Goal: Task Accomplishment & Management: Use online tool/utility

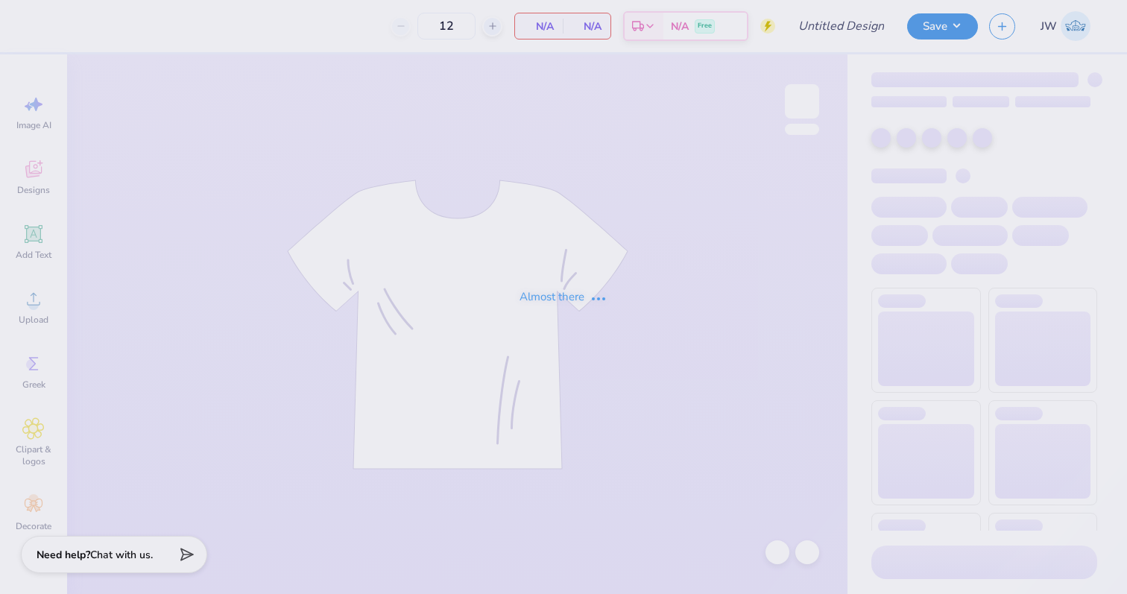
type input "IBE UC 25"
type input "60"
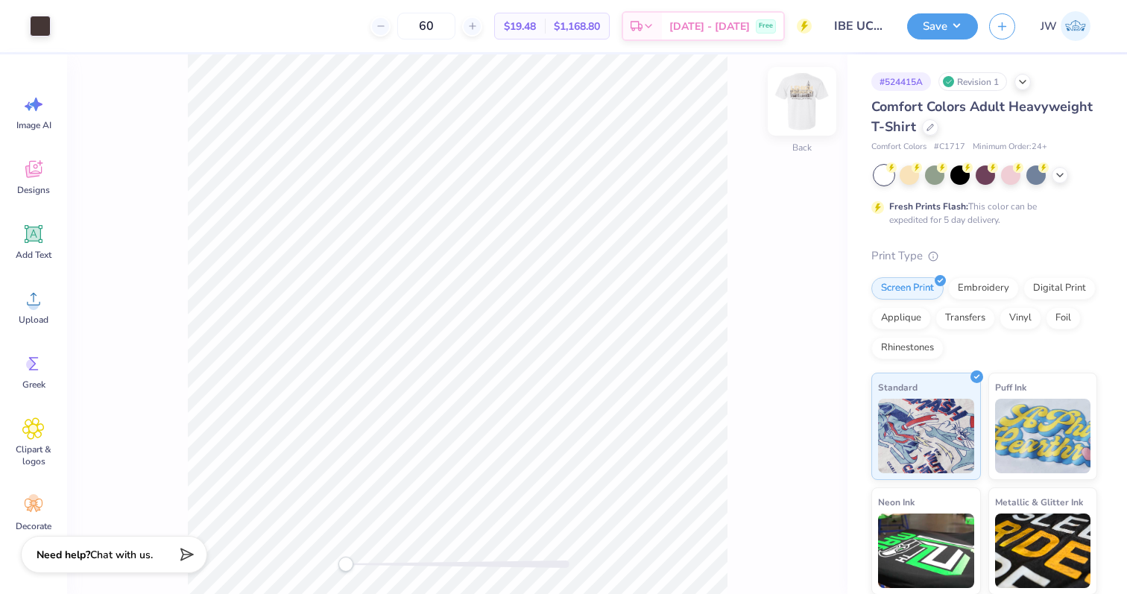
click at [805, 89] on img at bounding box center [802, 102] width 60 height 60
click at [81, 33] on div "Art colors 60 $19.48 Per Item $1,168.80 Total Est. Delivery Oct 9 - 12 Free Des…" at bounding box center [563, 26] width 1127 height 52
click at [62, 25] on div at bounding box center [67, 24] width 21 height 21
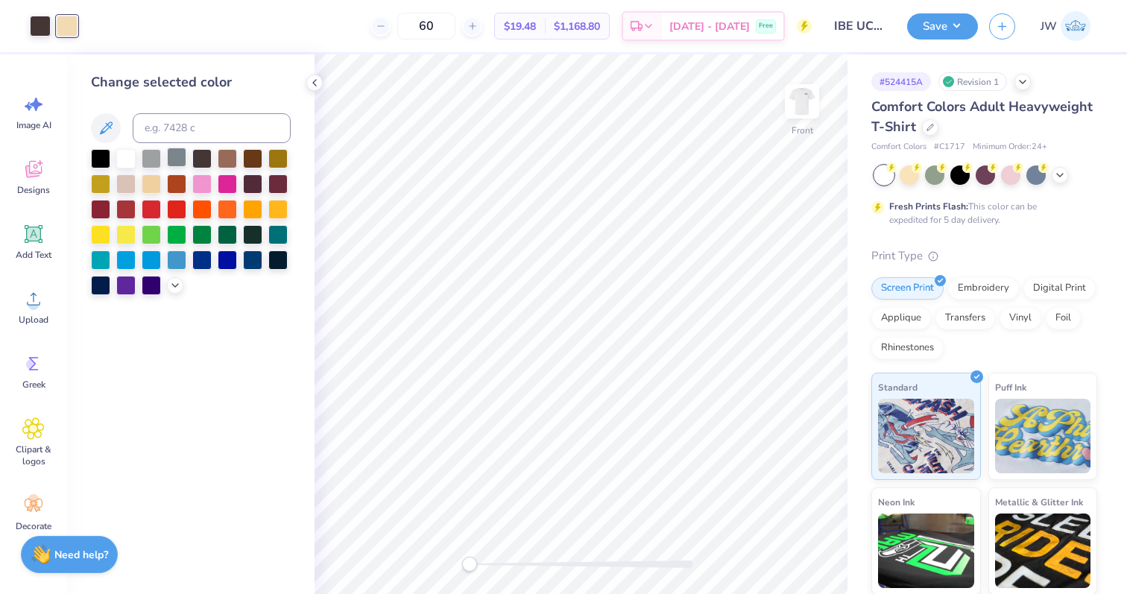
click at [181, 162] on div at bounding box center [176, 157] width 19 height 19
click at [248, 156] on div at bounding box center [252, 157] width 19 height 19
click at [943, 22] on button "Save" at bounding box center [942, 24] width 71 height 26
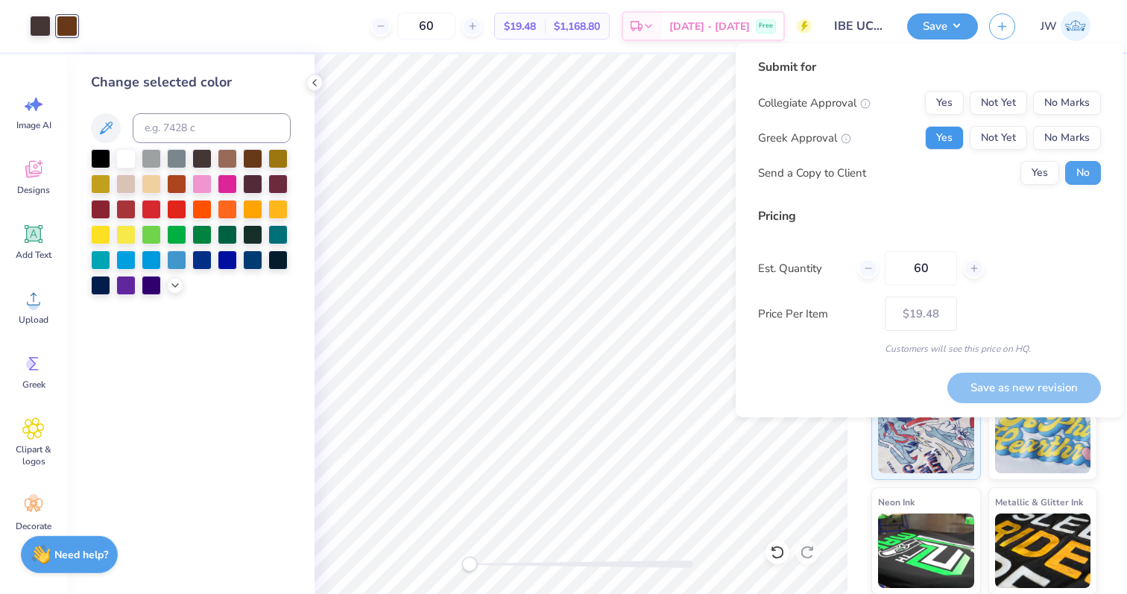
click at [934, 136] on button "Yes" at bounding box center [944, 138] width 39 height 24
click at [1075, 102] on button "No Marks" at bounding box center [1067, 103] width 68 height 24
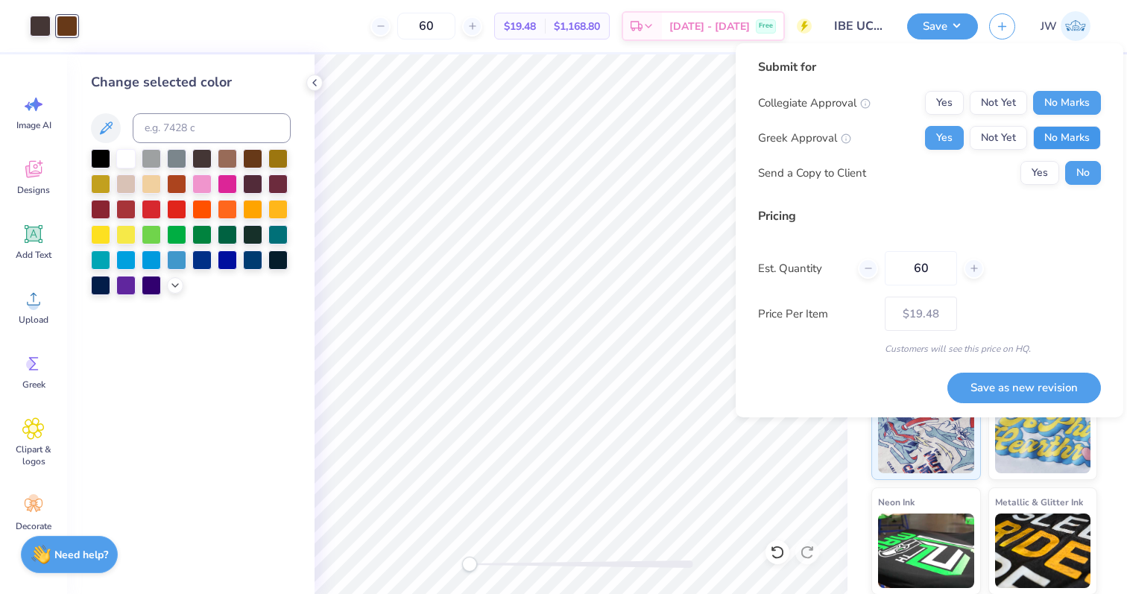
click at [1065, 136] on button "No Marks" at bounding box center [1067, 138] width 68 height 24
click at [952, 113] on button "Yes" at bounding box center [944, 103] width 39 height 24
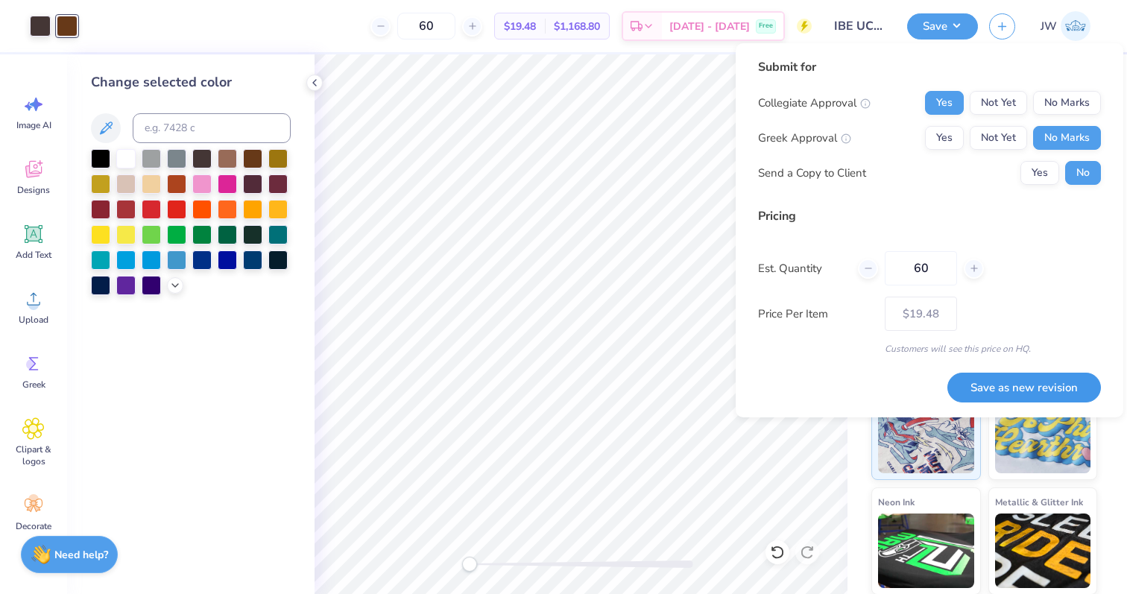
click at [1022, 386] on button "Save as new revision" at bounding box center [1025, 388] width 154 height 31
type input "$19.48"
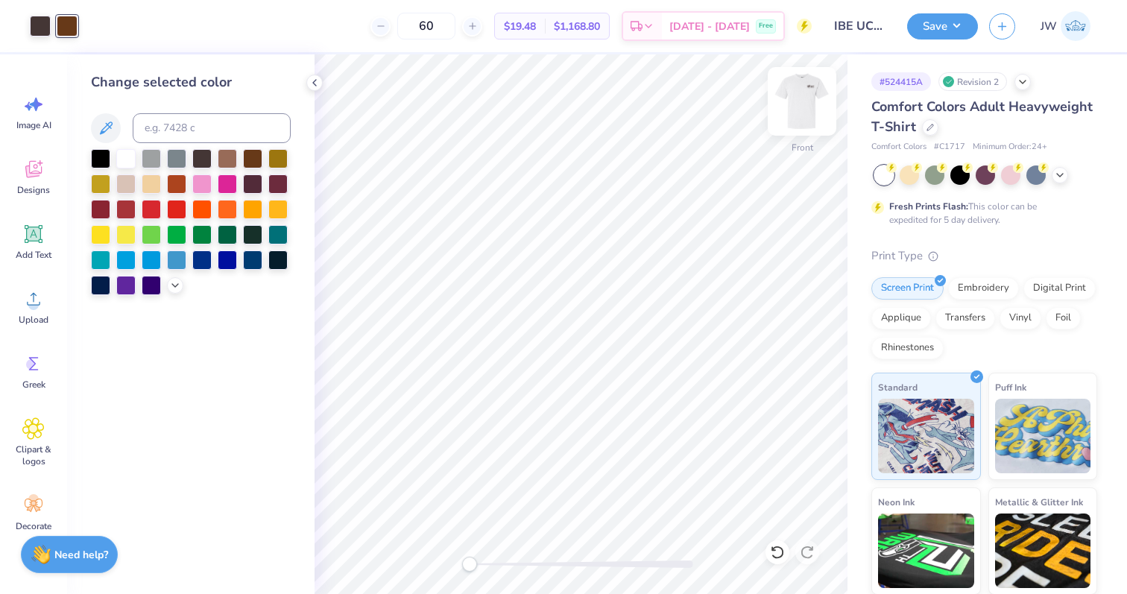
click at [807, 108] on img at bounding box center [802, 102] width 60 height 60
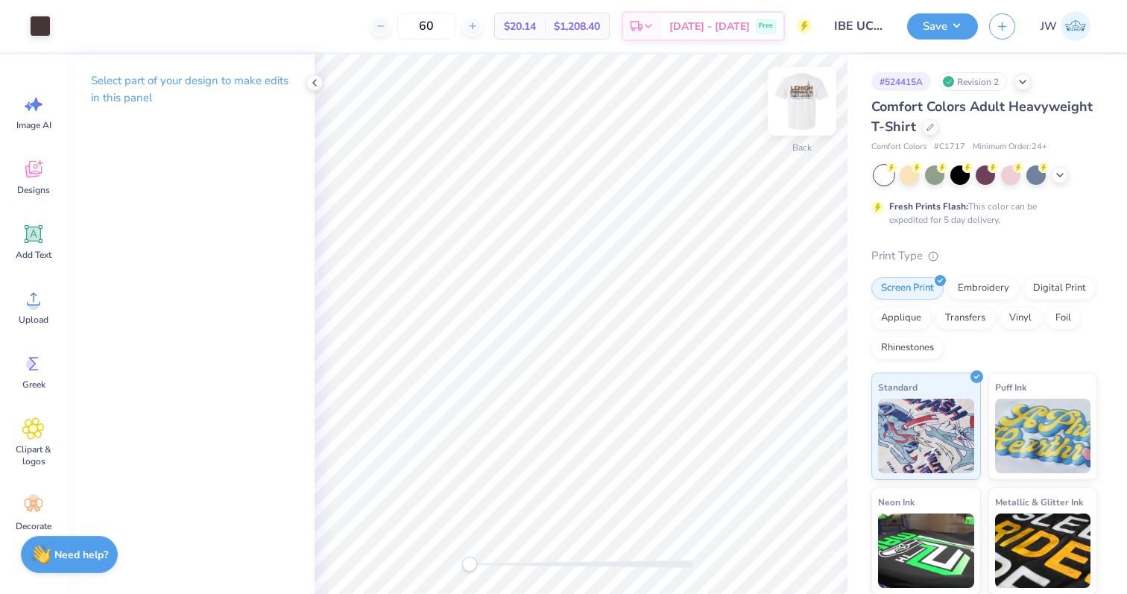
click at [788, 91] on img at bounding box center [802, 102] width 60 height 60
click at [936, 16] on button "Save" at bounding box center [942, 24] width 71 height 26
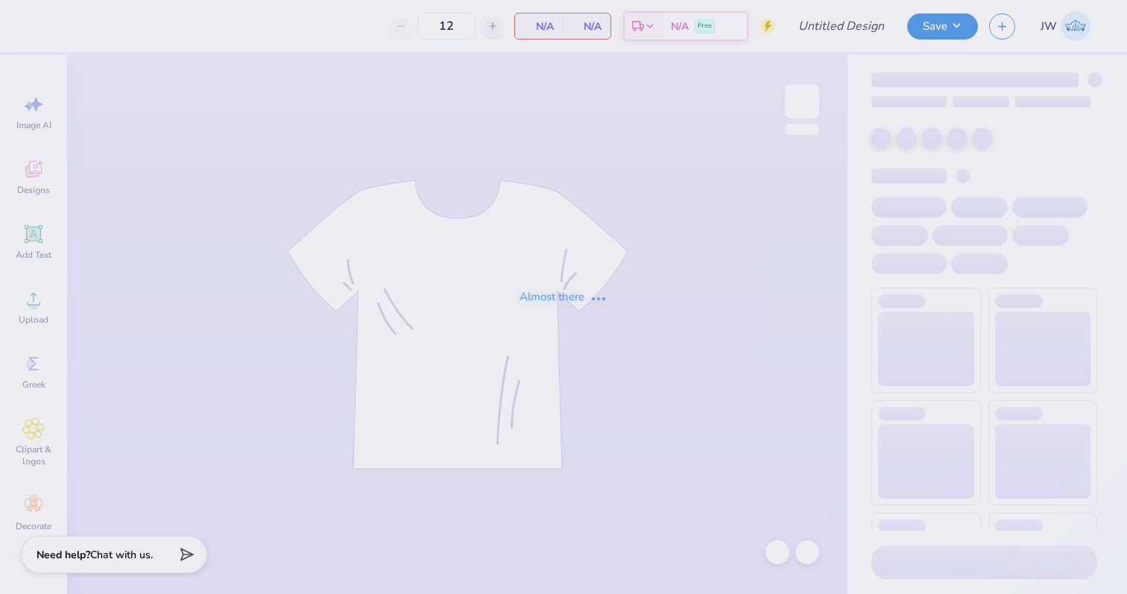
type input "IBE UC 25"
type input "50"
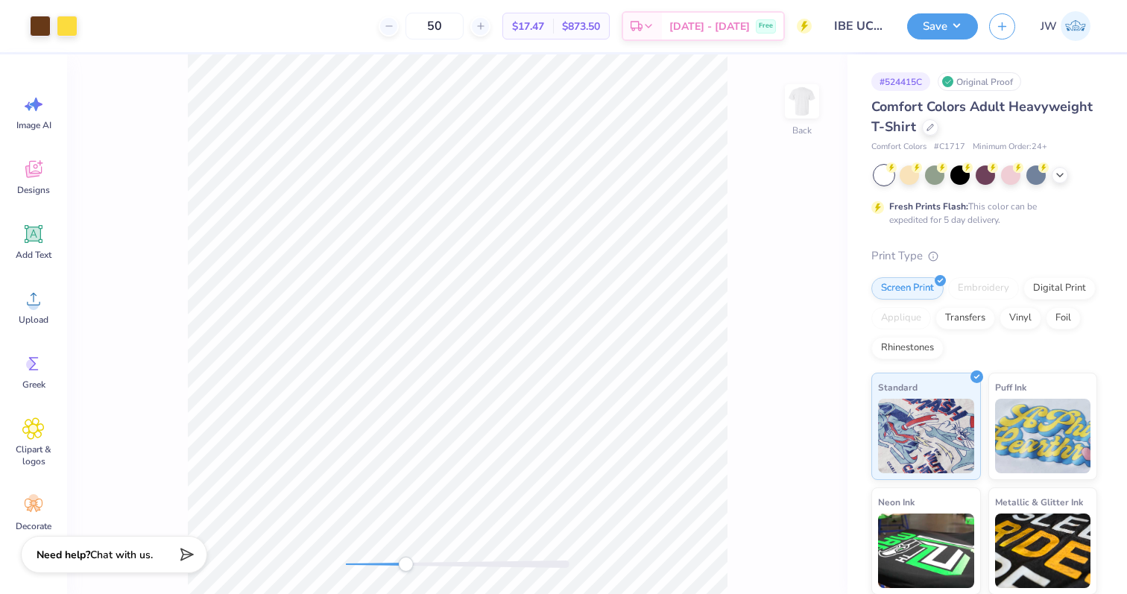
drag, startPoint x: 355, startPoint y: 568, endPoint x: 405, endPoint y: 568, distance: 50.0
click at [406, 568] on div at bounding box center [458, 564] width 224 height 15
click at [376, 559] on div at bounding box center [458, 564] width 224 height 15
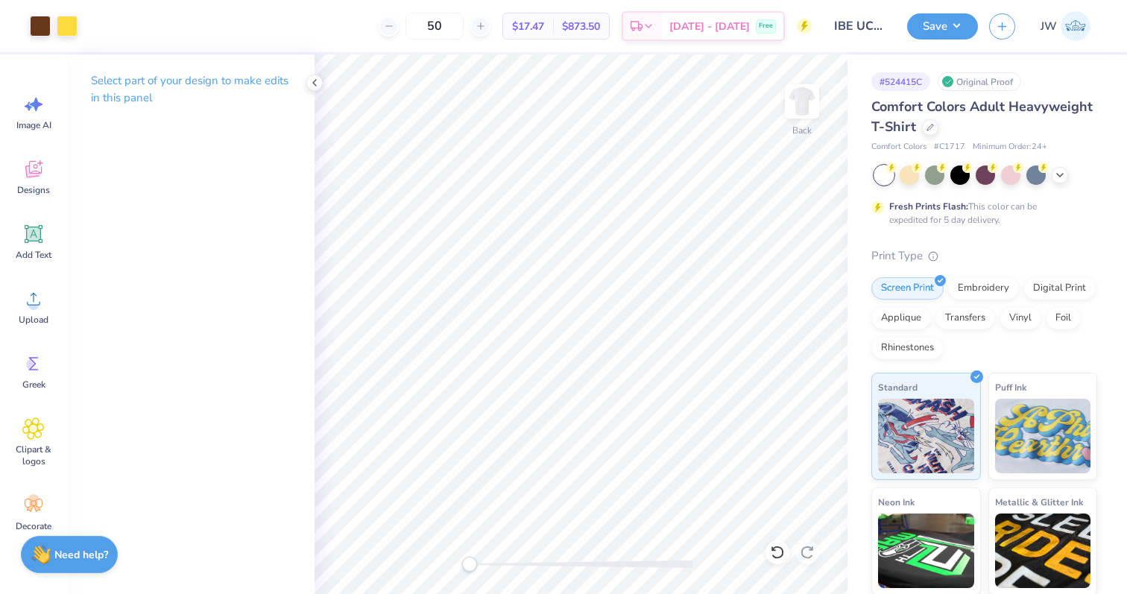
click at [397, 564] on div "Back" at bounding box center [581, 324] width 533 height 540
click at [787, 133] on div "Back" at bounding box center [802, 110] width 34 height 53
click at [803, 116] on img at bounding box center [802, 102] width 60 height 60
click at [791, 119] on img at bounding box center [802, 102] width 60 height 60
click at [320, 78] on icon at bounding box center [315, 83] width 12 height 12
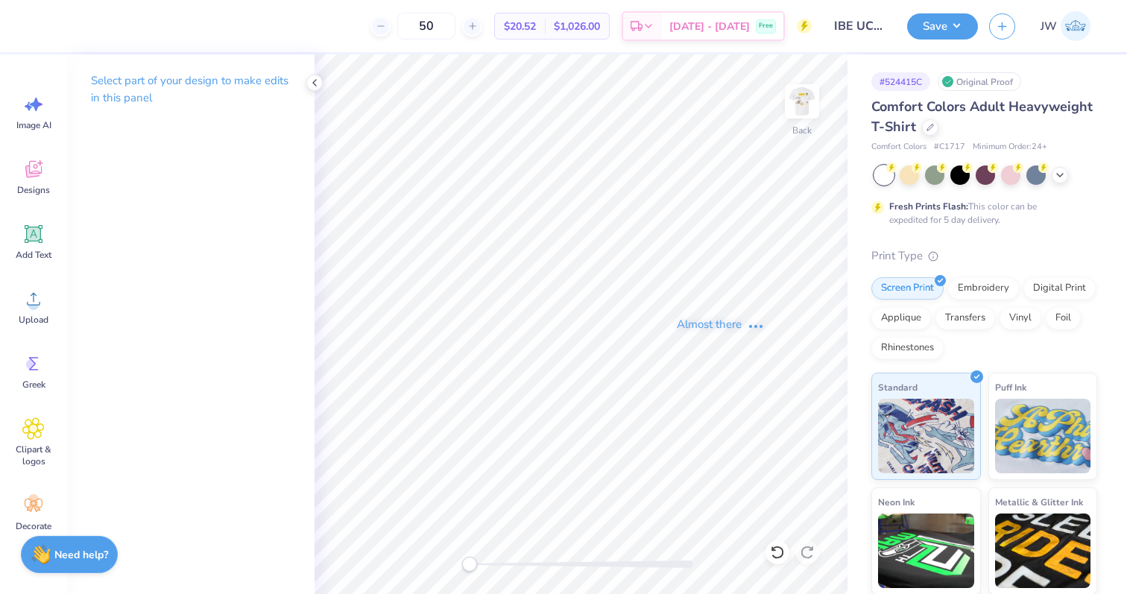
click at [307, 86] on div "Select part of your design to make edits in this panel" at bounding box center [191, 94] width 248 height 81
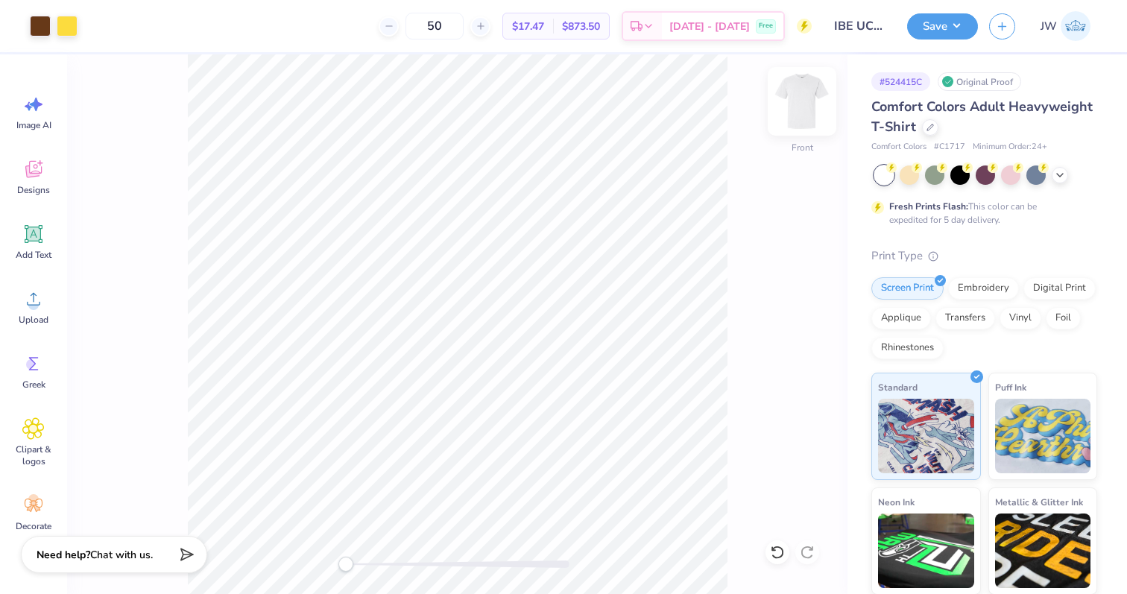
click at [805, 92] on img at bounding box center [802, 102] width 60 height 60
click at [31, 306] on circle at bounding box center [33, 305] width 10 height 10
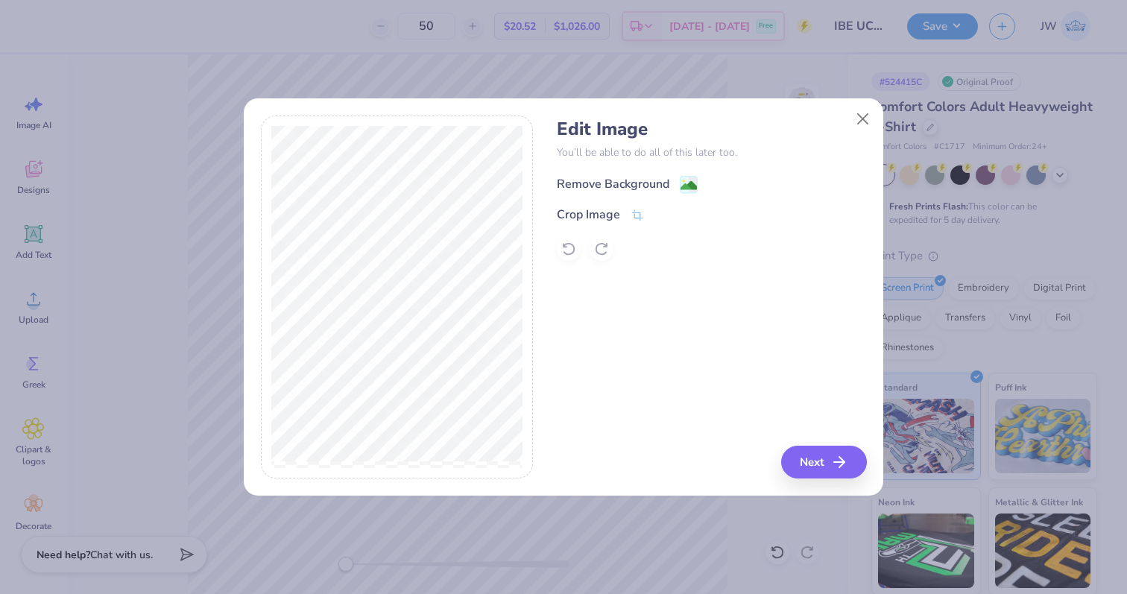
click at [683, 188] on image at bounding box center [689, 185] width 16 height 16
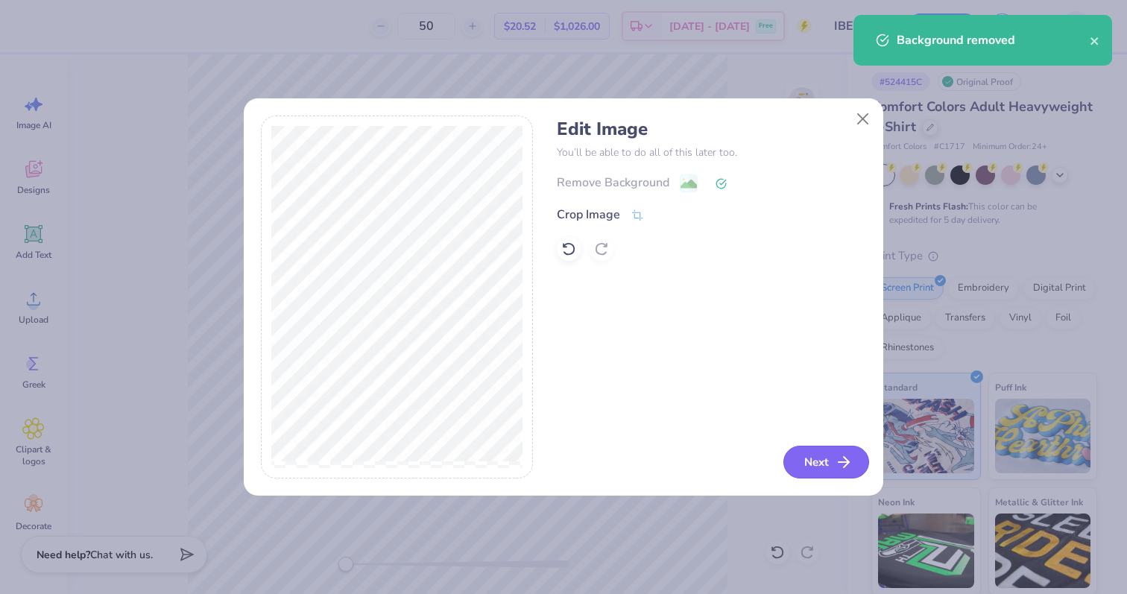
click at [827, 459] on button "Next" at bounding box center [827, 462] width 86 height 33
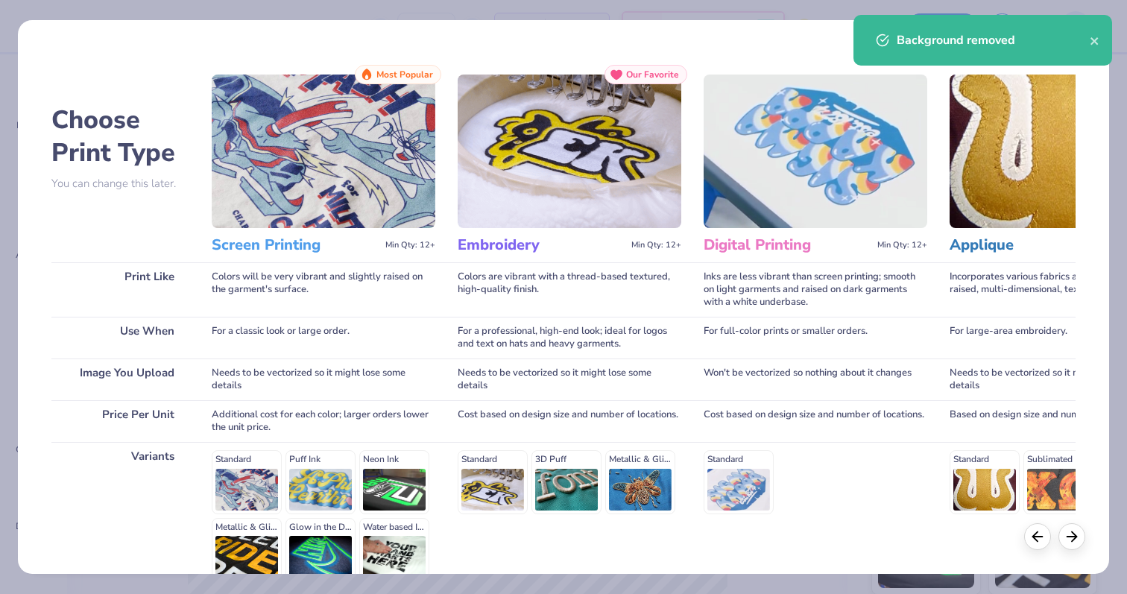
scroll to position [149, 0]
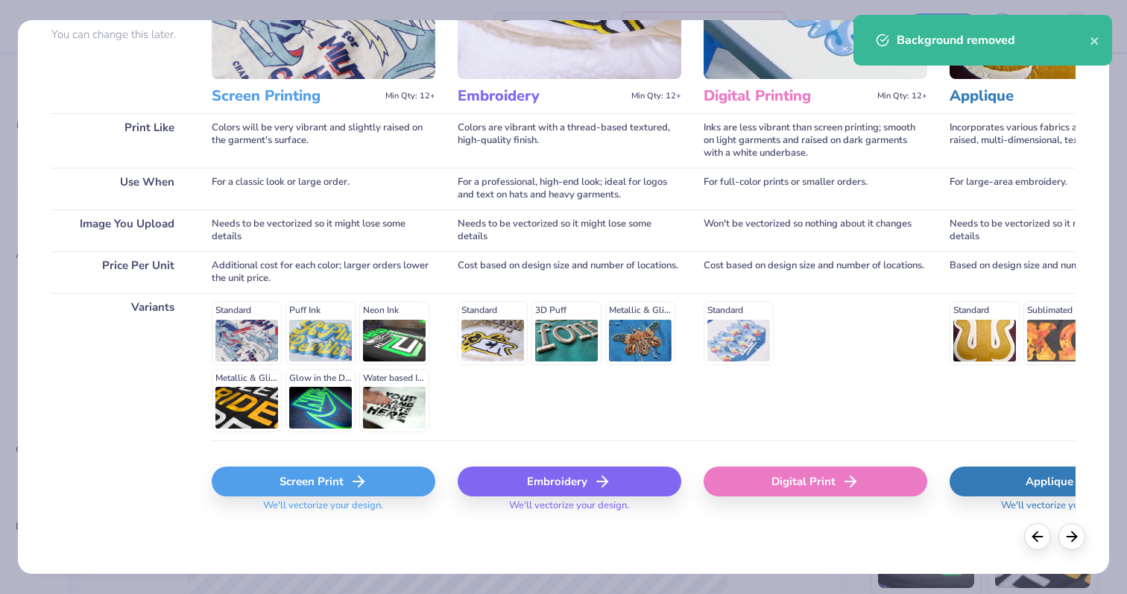
click at [277, 492] on div "Screen Print" at bounding box center [324, 482] width 224 height 30
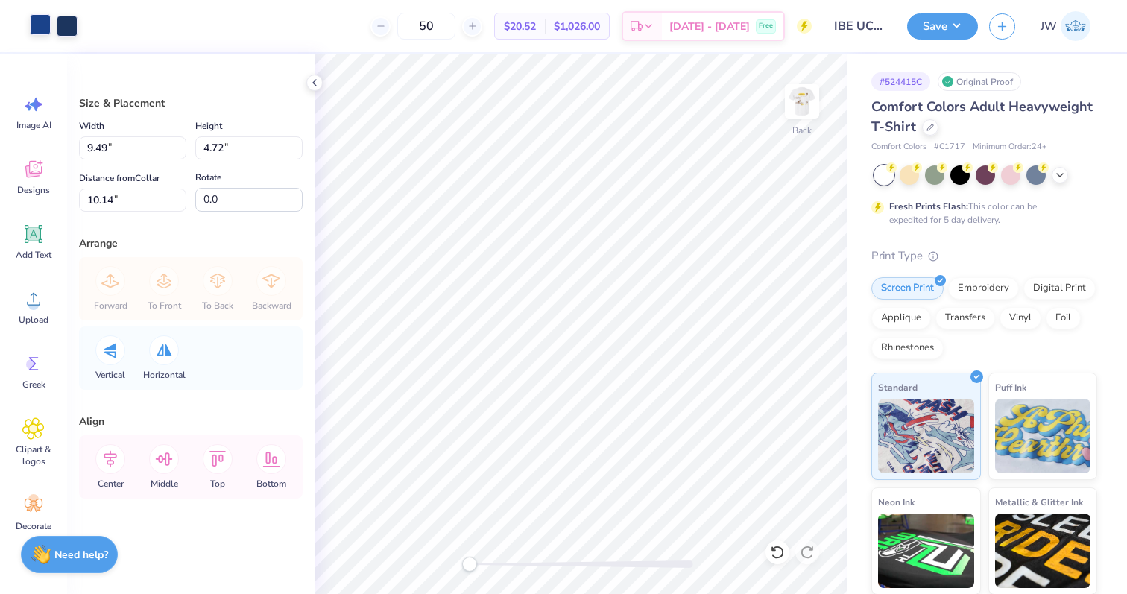
click at [51, 31] on div at bounding box center [40, 24] width 21 height 21
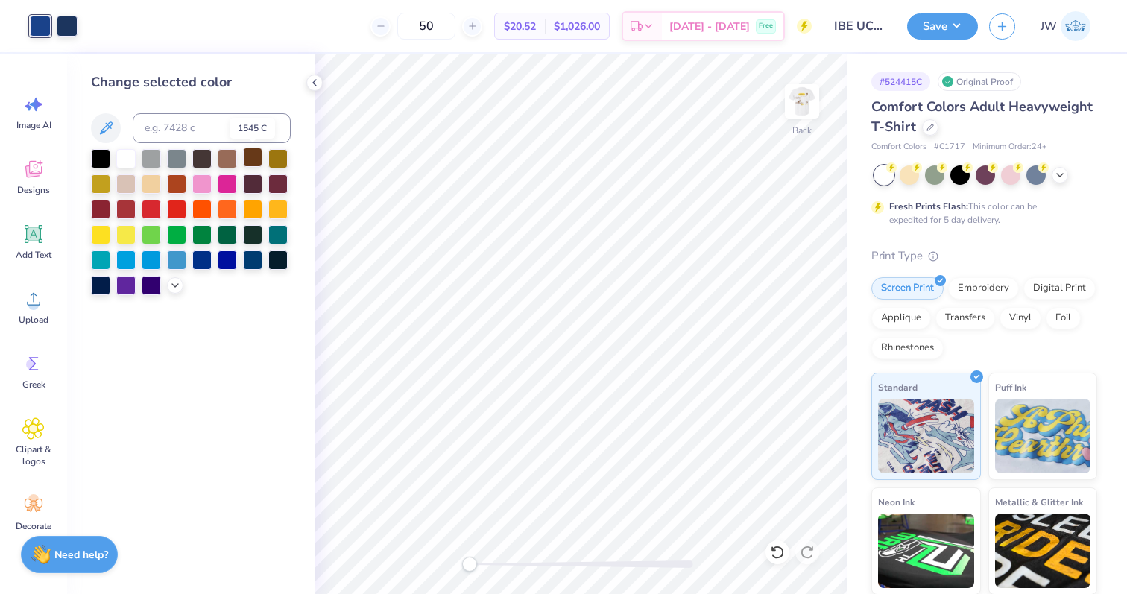
click at [254, 157] on div at bounding box center [252, 157] width 19 height 19
click at [57, 20] on div at bounding box center [67, 24] width 21 height 21
click at [254, 160] on div at bounding box center [252, 157] width 19 height 19
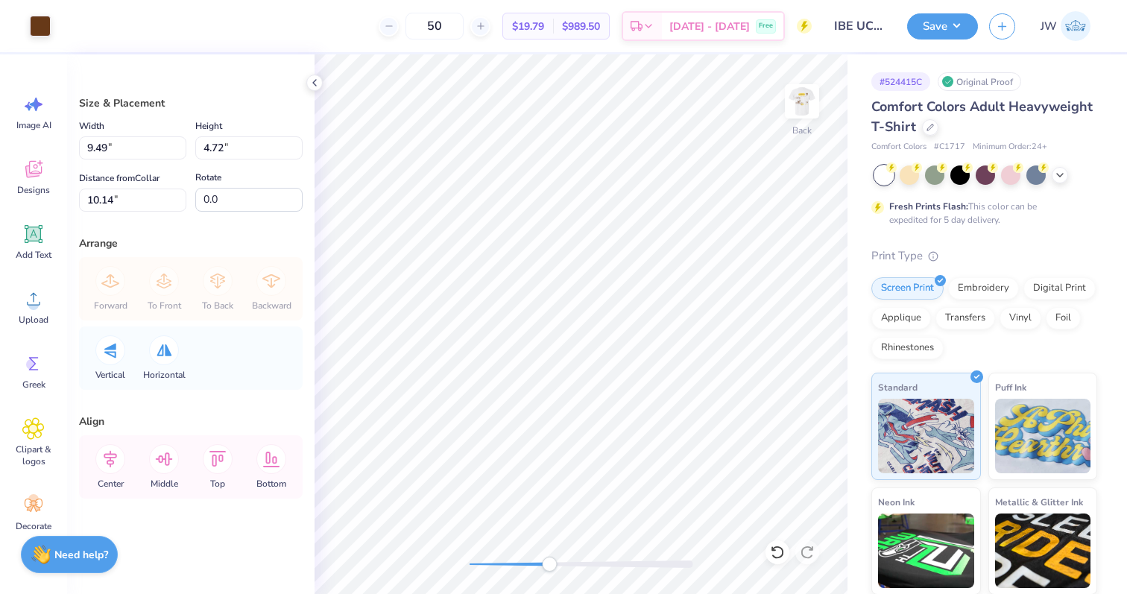
click at [550, 564] on div at bounding box center [582, 564] width 224 height 7
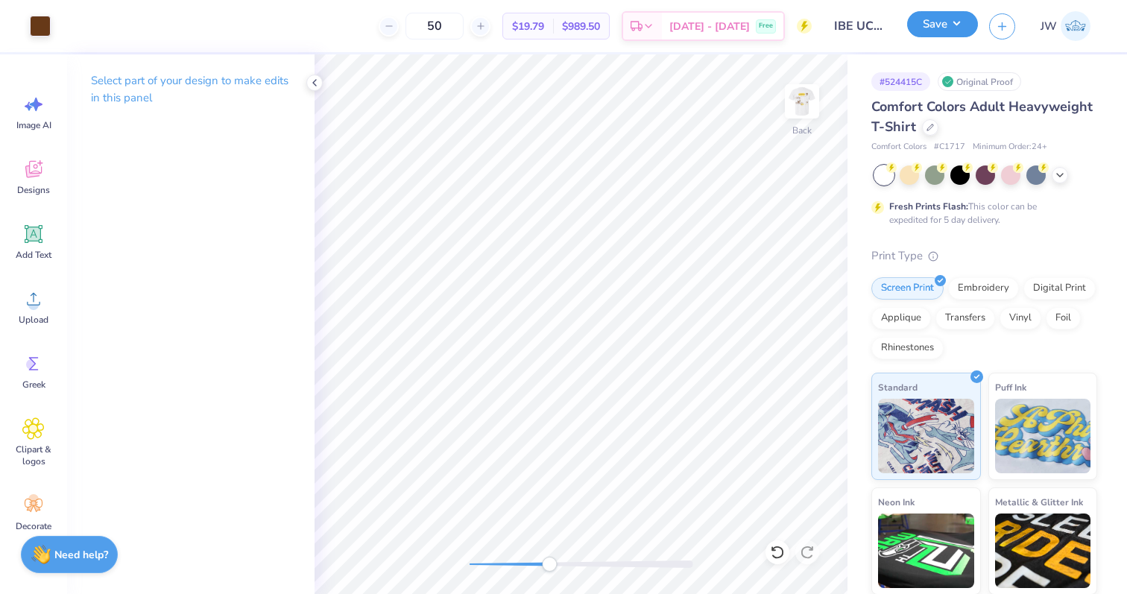
click at [936, 34] on button "Save" at bounding box center [942, 24] width 71 height 26
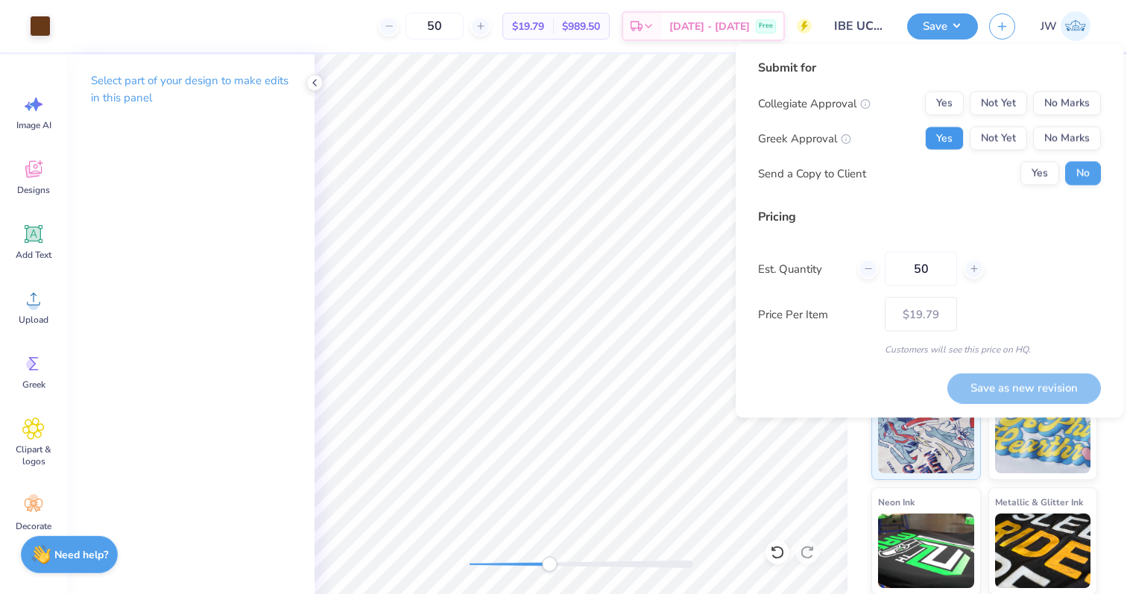
click at [956, 148] on button "Yes" at bounding box center [944, 139] width 39 height 24
click at [1052, 99] on button "No Marks" at bounding box center [1067, 104] width 68 height 24
drag, startPoint x: 995, startPoint y: 389, endPoint x: 889, endPoint y: 2, distance: 401.4
click at [995, 389] on button "Save as new revision" at bounding box center [1025, 388] width 154 height 31
type input "$19.79"
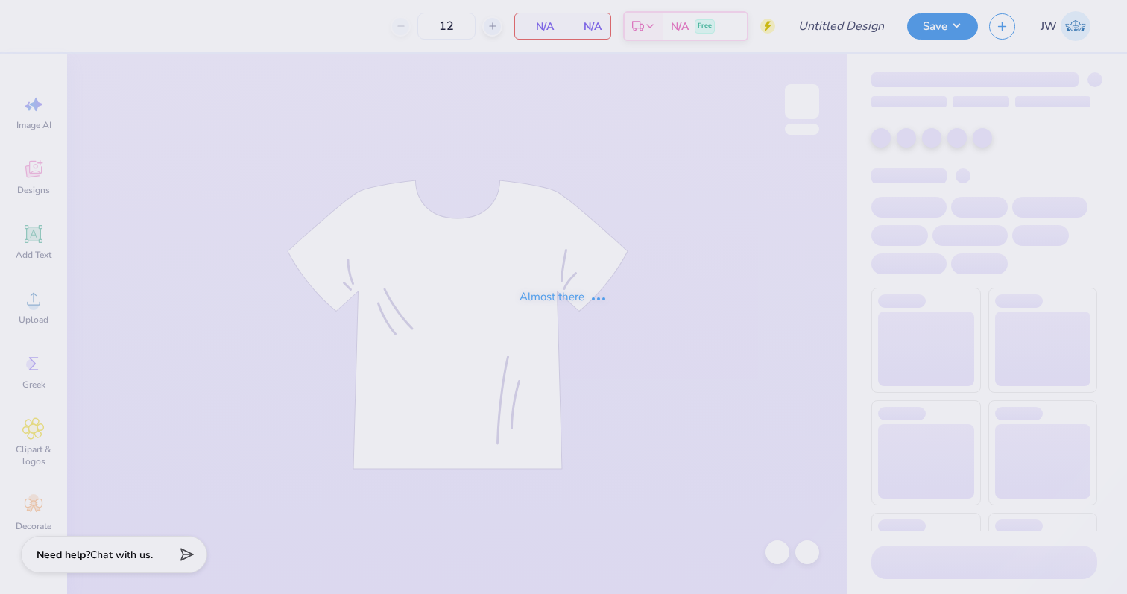
type input "ADPI DW"
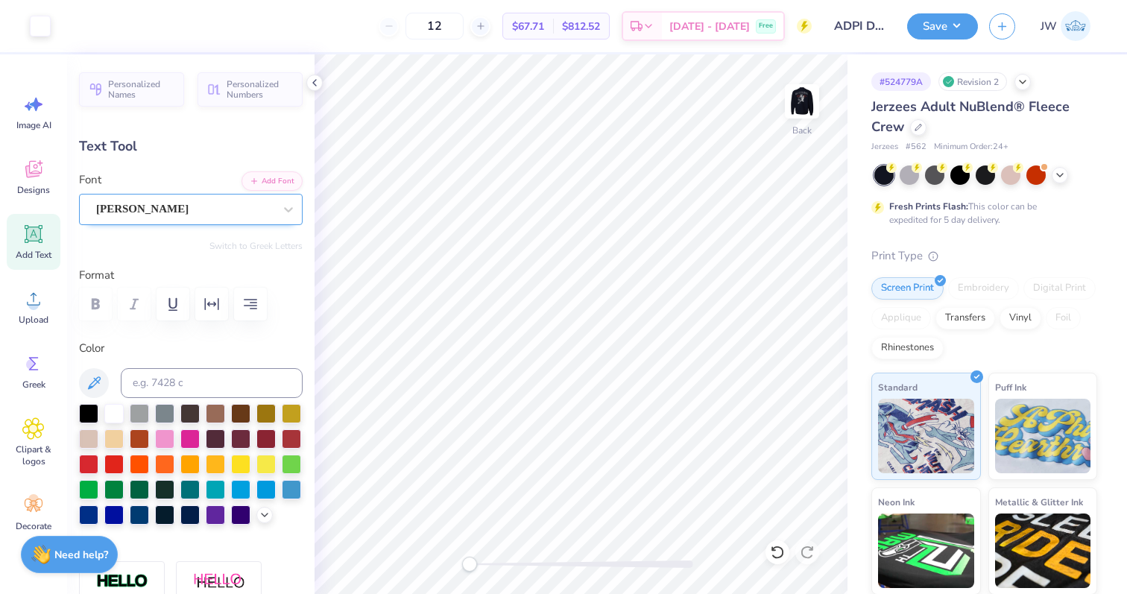
click at [115, 196] on div "[PERSON_NAME]" at bounding box center [191, 209] width 224 height 31
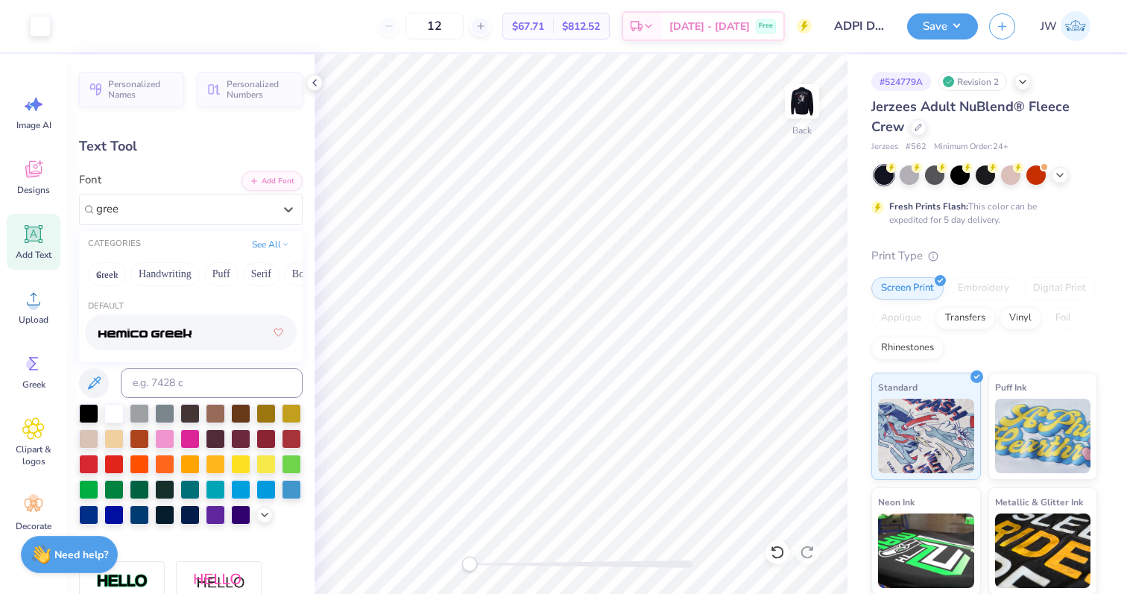
type input "greek"
click at [113, 263] on button "Greek" at bounding box center [107, 274] width 38 height 24
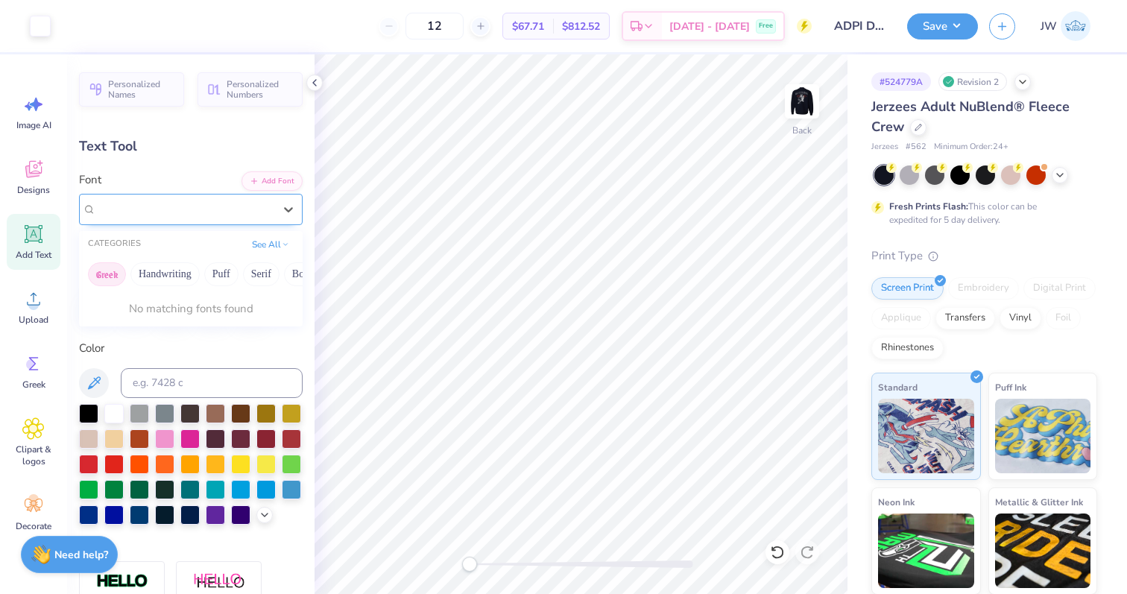
click at [156, 219] on div at bounding box center [185, 209] width 180 height 23
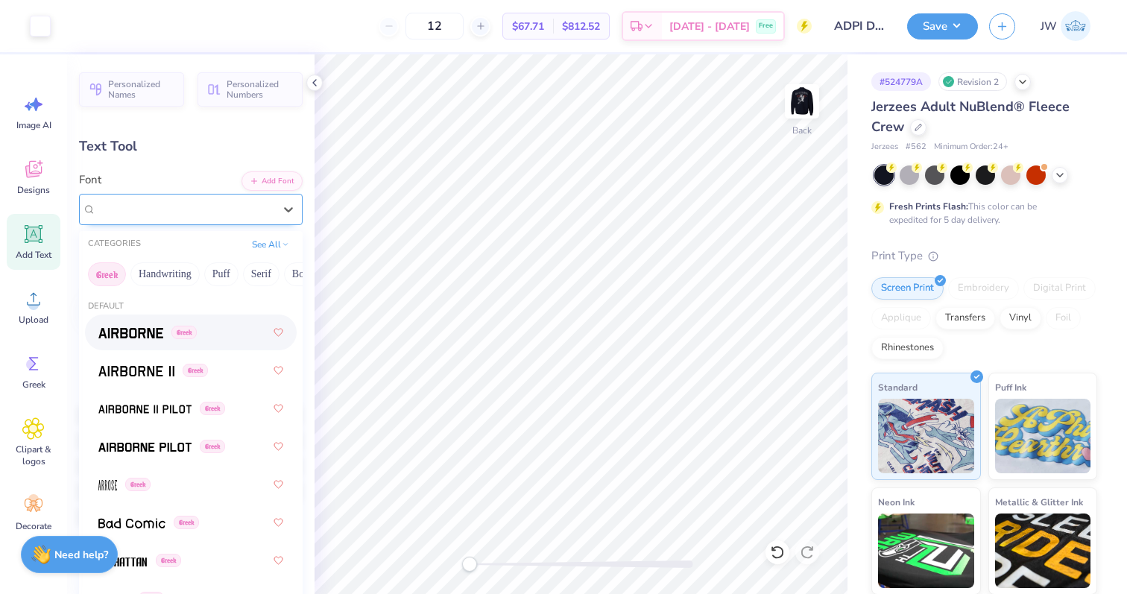
click at [156, 219] on div "[PERSON_NAME]" at bounding box center [185, 209] width 180 height 23
click at [98, 275] on button "Greek" at bounding box center [107, 274] width 38 height 24
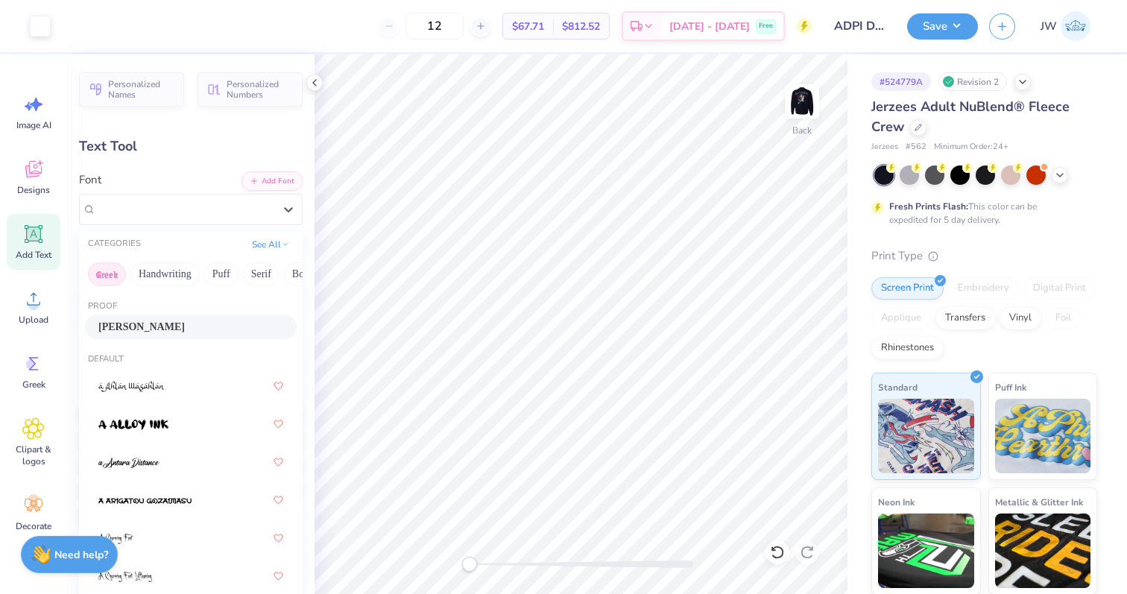
click at [98, 275] on button "Greek" at bounding box center [107, 274] width 38 height 24
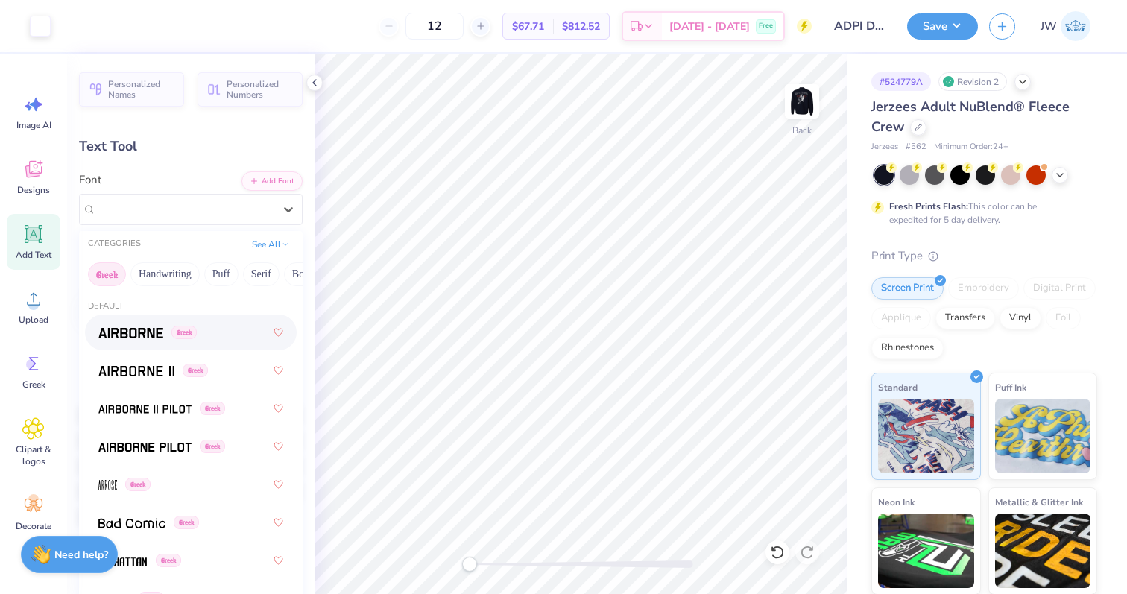
click at [107, 274] on button "Greek" at bounding box center [107, 274] width 38 height 24
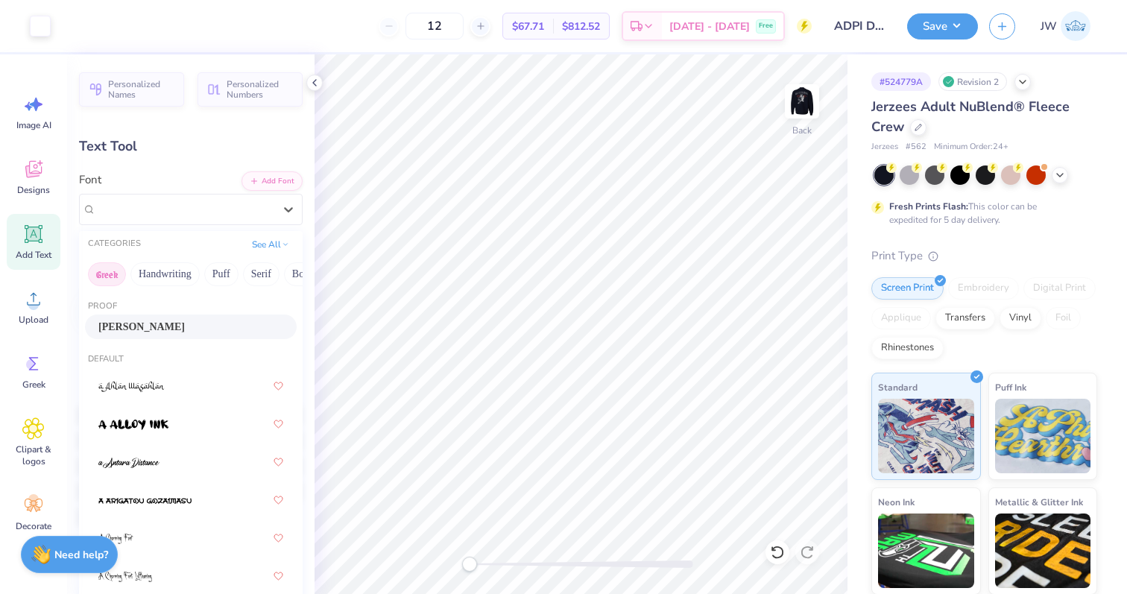
click at [115, 268] on button "Greek" at bounding box center [107, 274] width 38 height 24
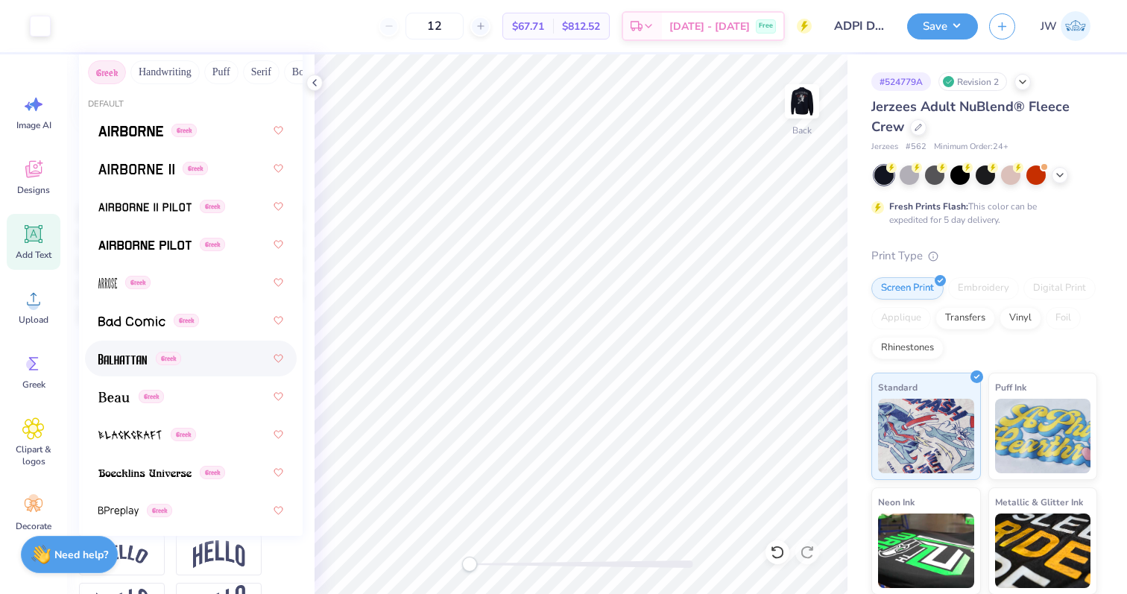
scroll to position [189, 0]
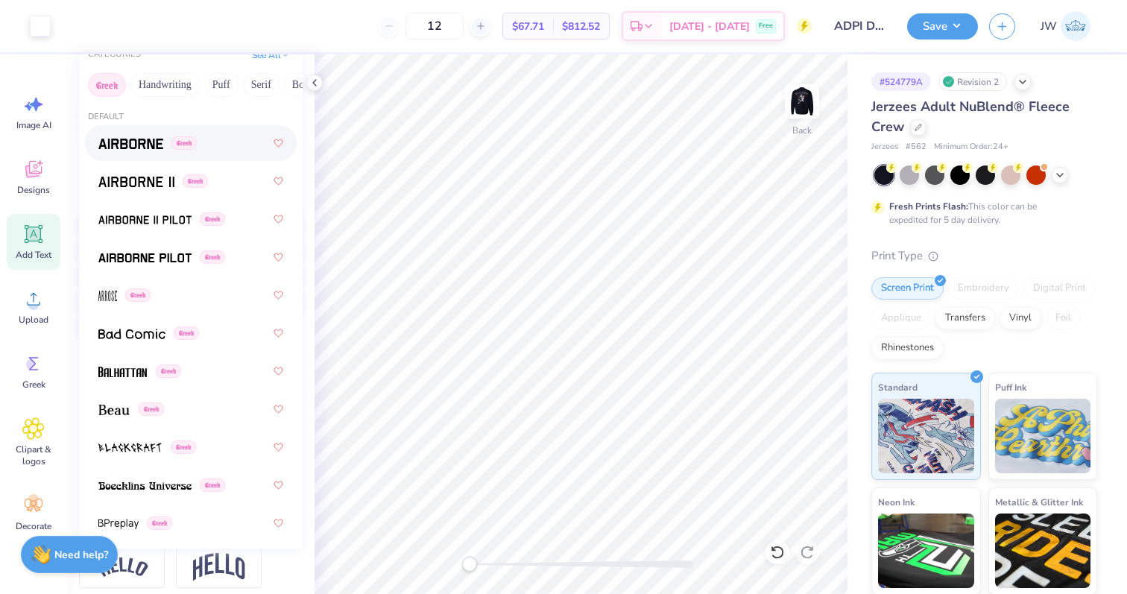
click at [102, 89] on button "Greek" at bounding box center [107, 85] width 38 height 24
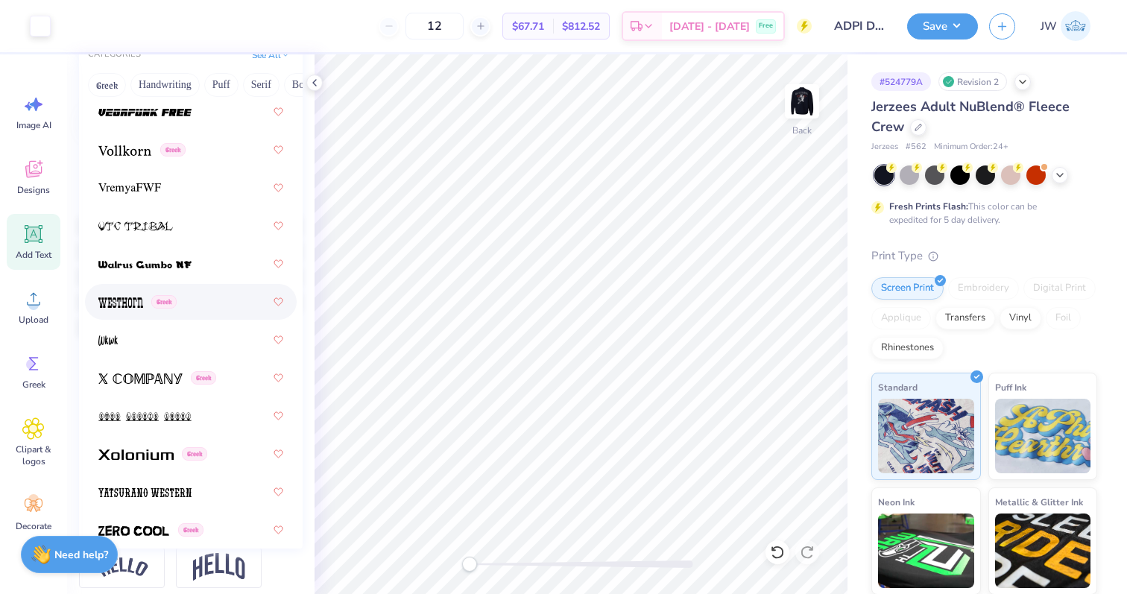
scroll to position [11467, 0]
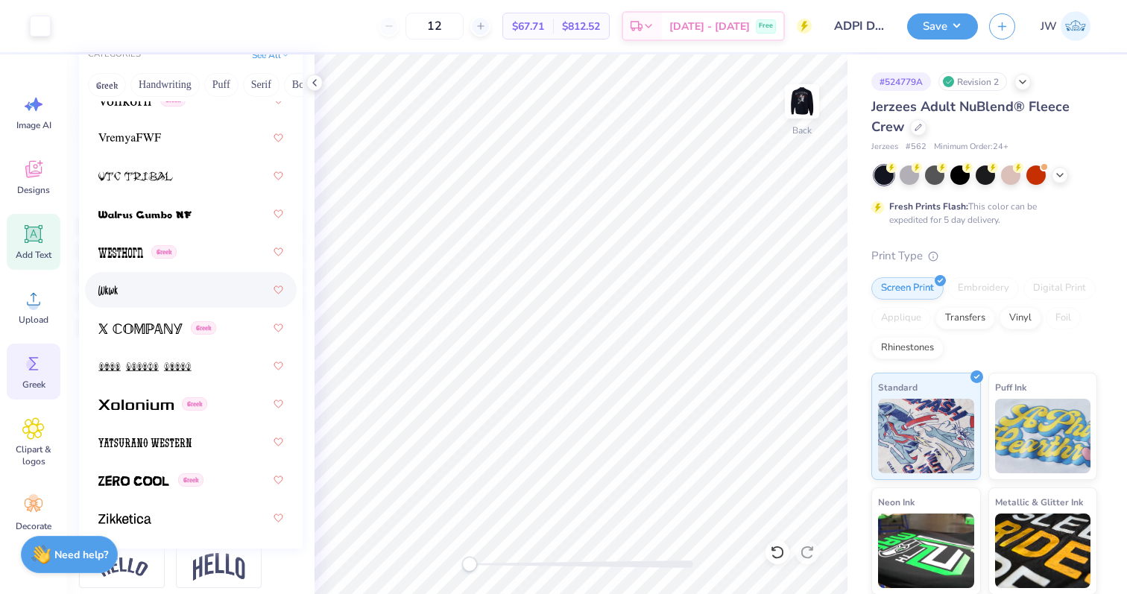
click at [39, 387] on span "Greek" at bounding box center [33, 385] width 23 height 12
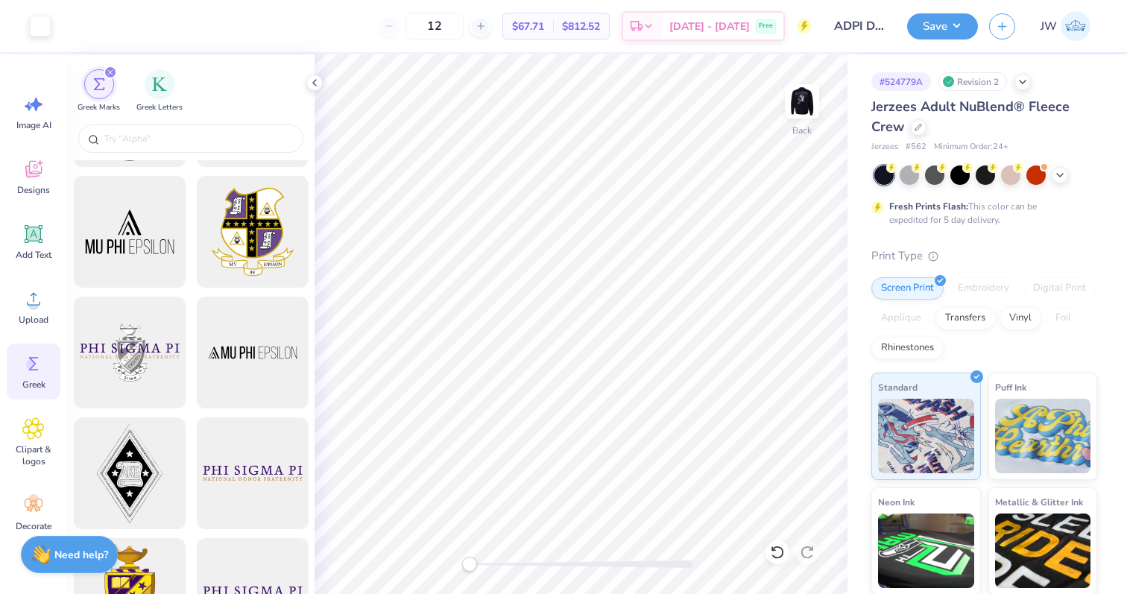
scroll to position [106, 0]
click at [164, 93] on div "filter for Greek Letters" at bounding box center [160, 83] width 30 height 30
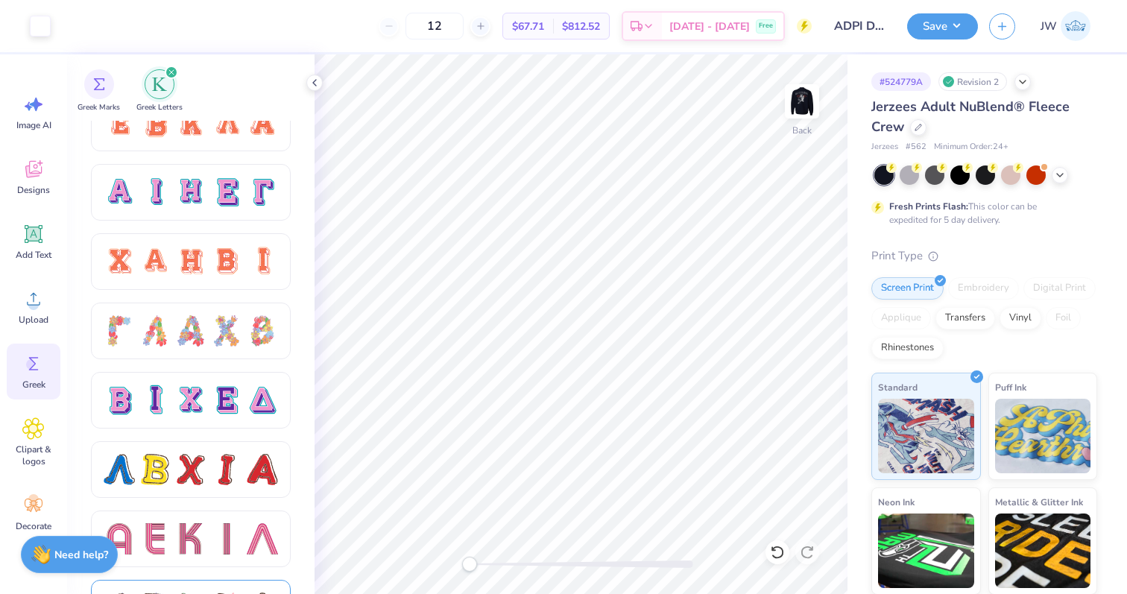
scroll to position [988, 0]
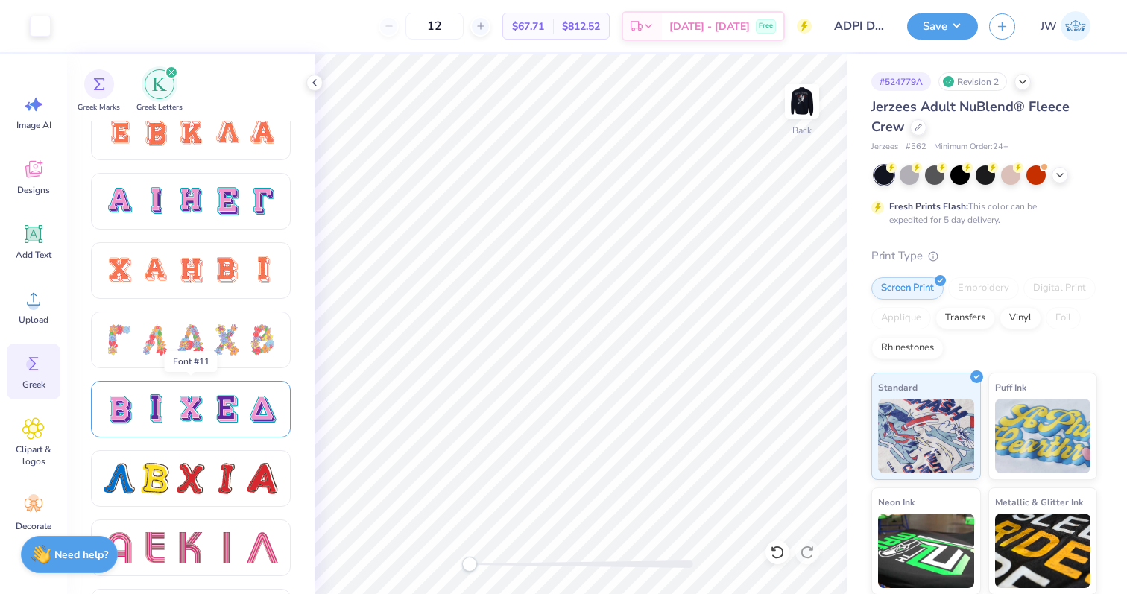
click at [175, 418] on div at bounding box center [190, 409] width 31 height 31
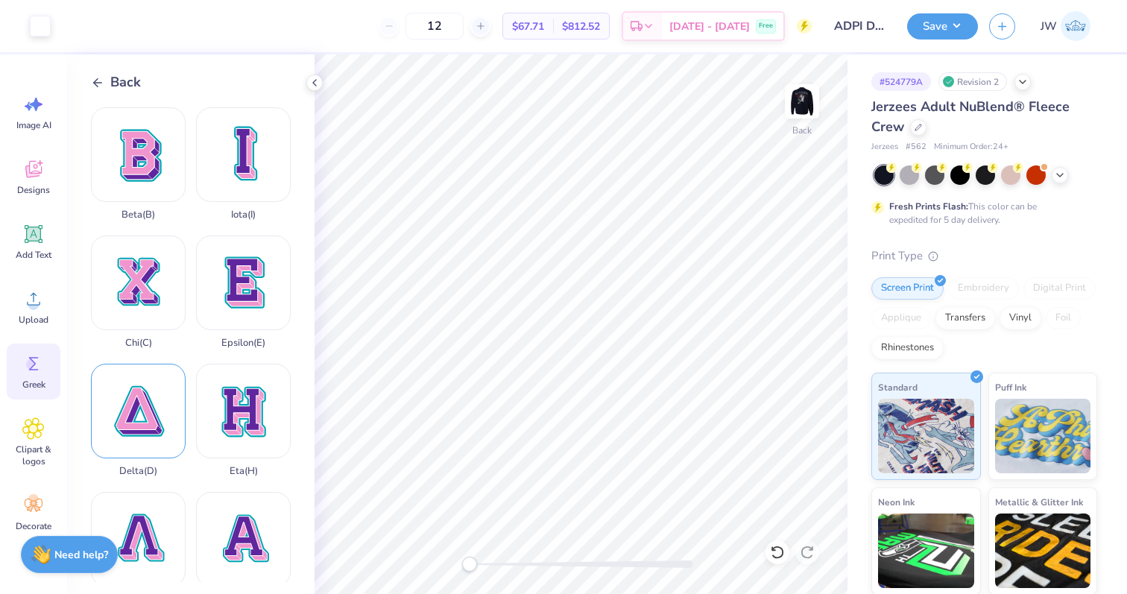
scroll to position [85, 0]
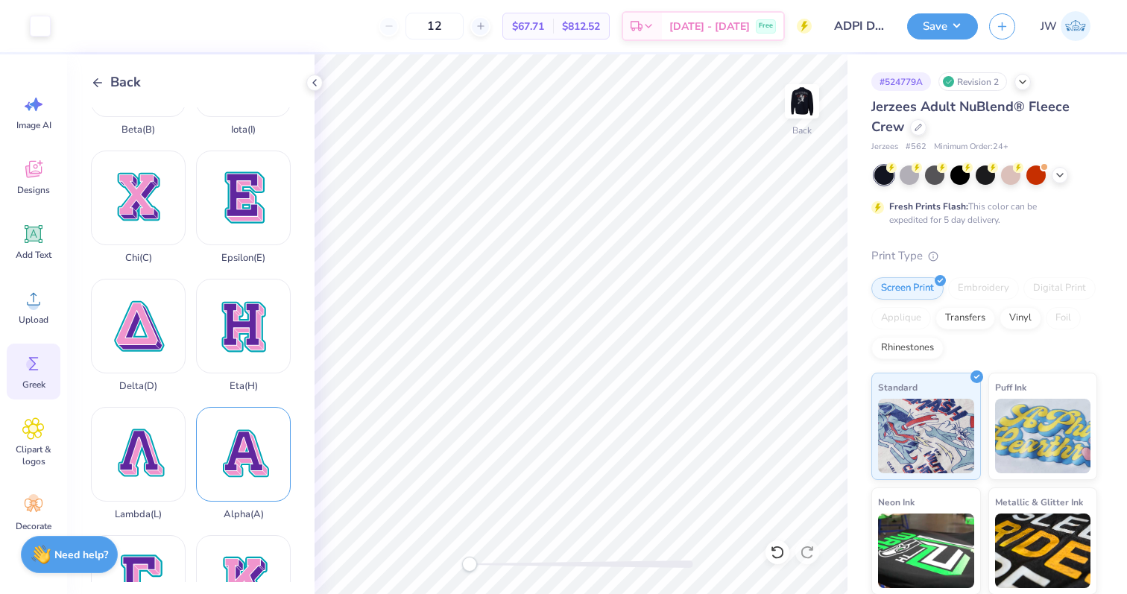
click at [239, 432] on div "Alpha ( A )" at bounding box center [243, 463] width 95 height 113
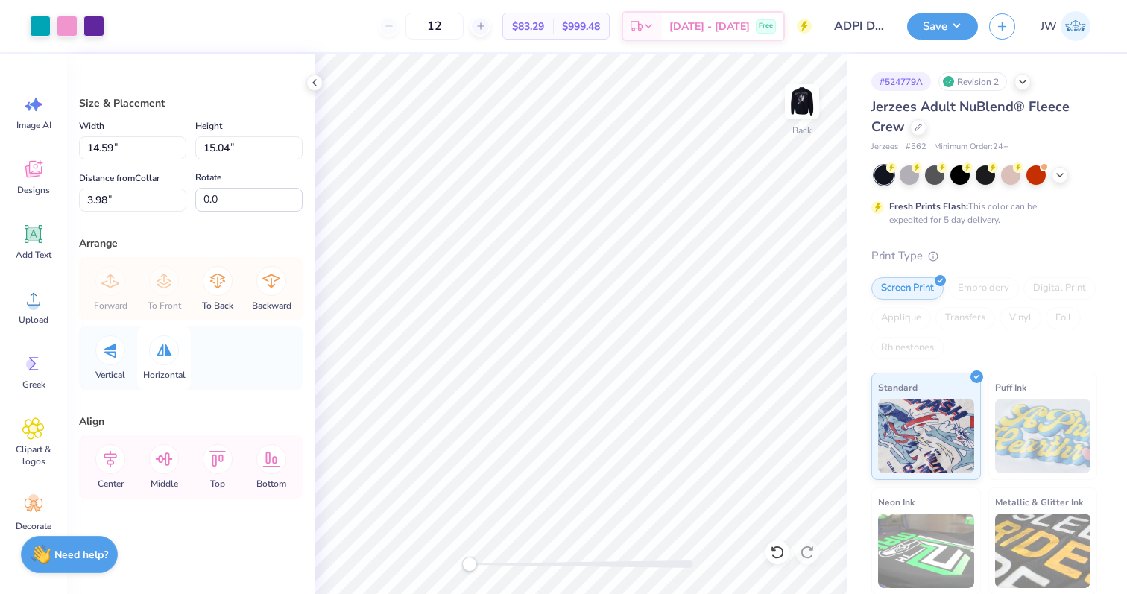
click at [139, 332] on div "Horizontal" at bounding box center [164, 358] width 54 height 63
click at [163, 359] on div at bounding box center [164, 351] width 30 height 30
click at [78, 29] on div at bounding box center [67, 24] width 21 height 21
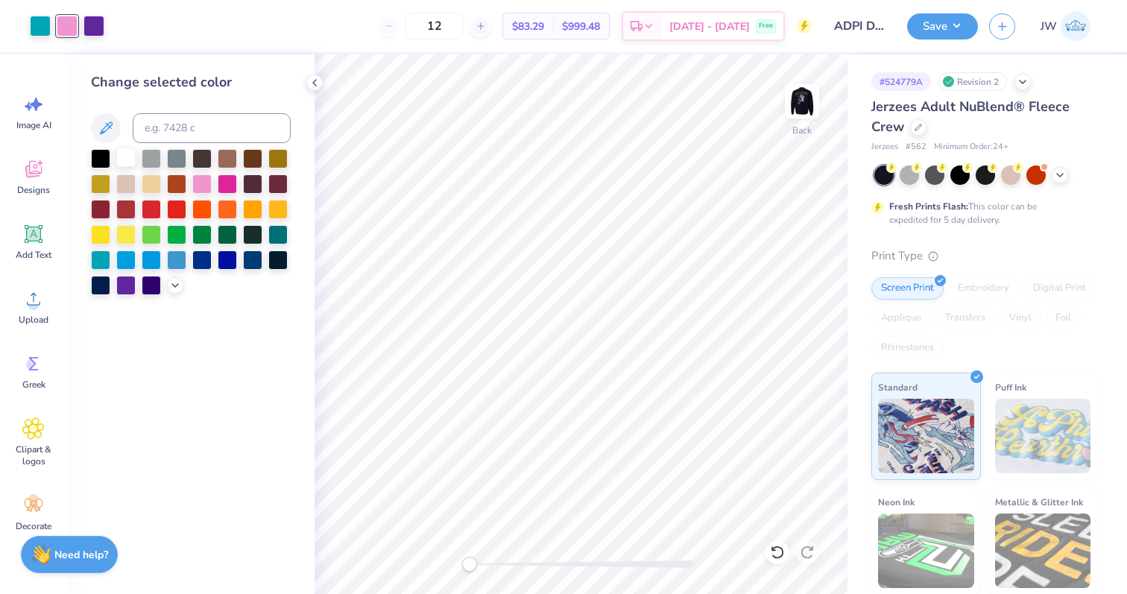
click at [120, 160] on div at bounding box center [125, 157] width 19 height 19
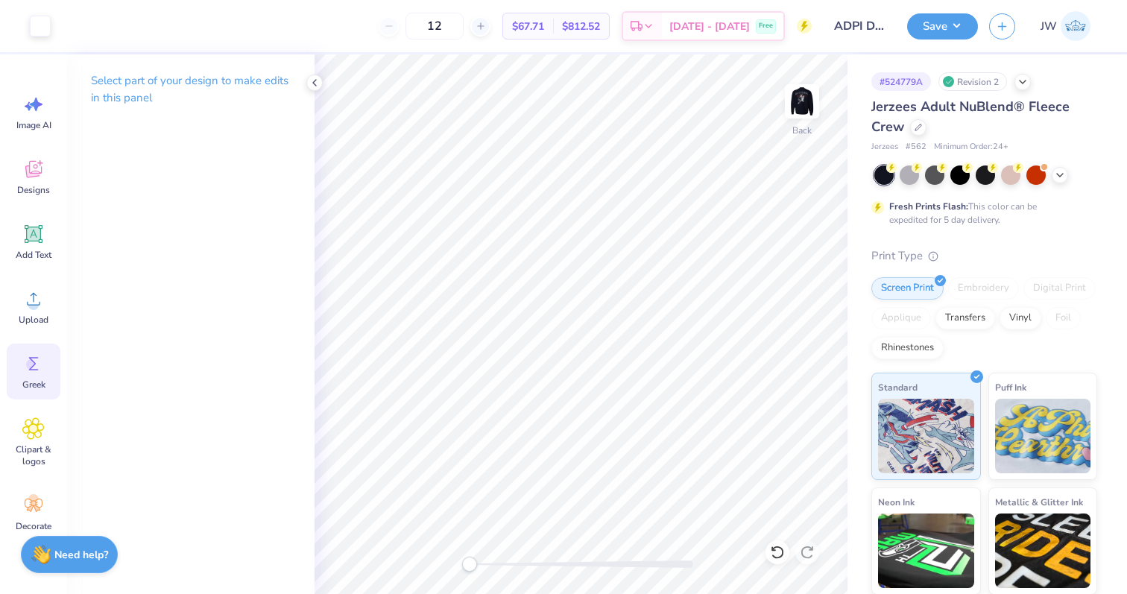
click at [30, 356] on icon at bounding box center [33, 364] width 22 height 22
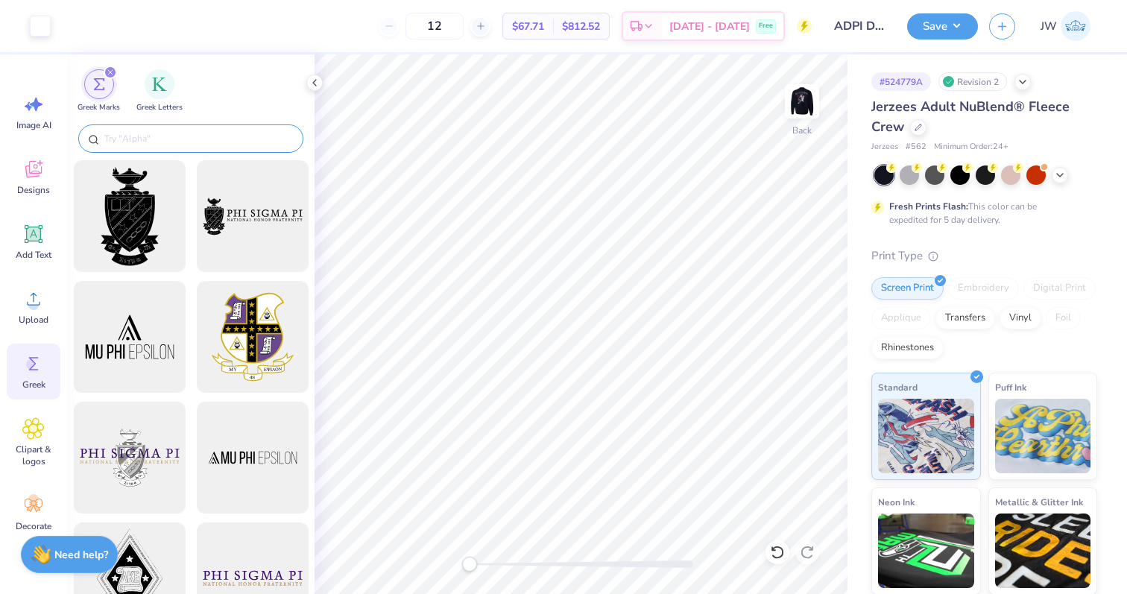
click at [179, 137] on input "text" at bounding box center [198, 138] width 191 height 15
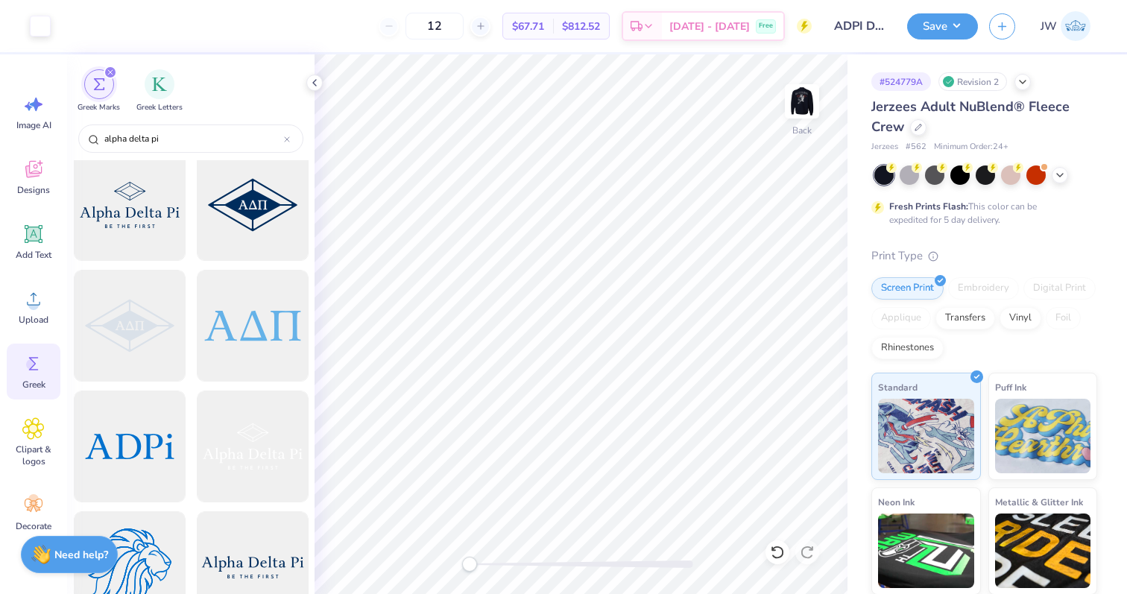
scroll to position [863, 0]
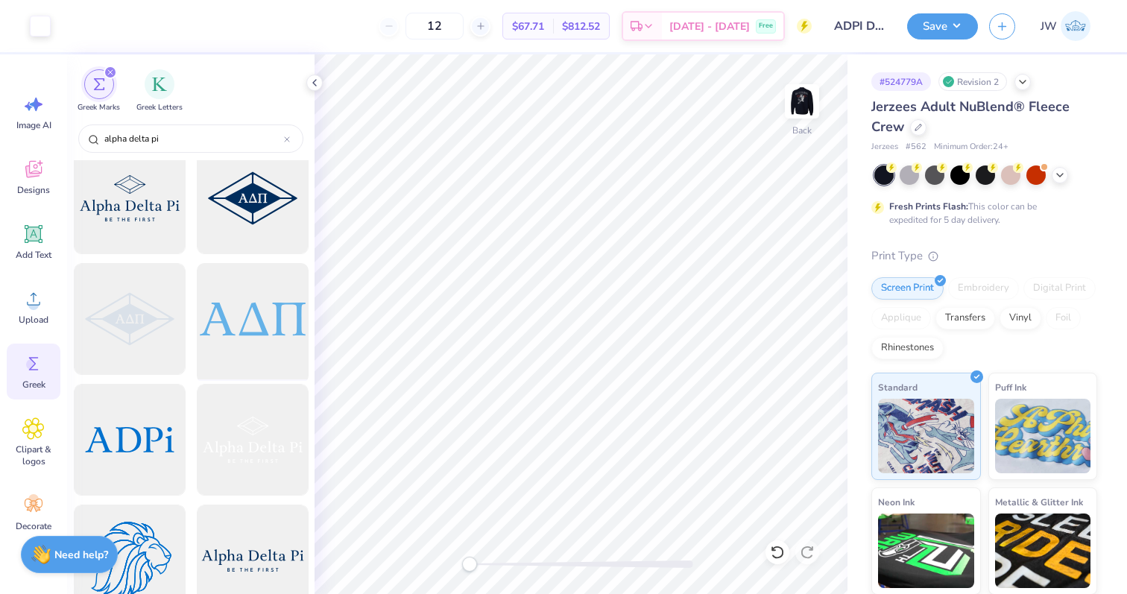
type input "alpha delta pi"
click at [245, 334] on div at bounding box center [252, 319] width 123 height 123
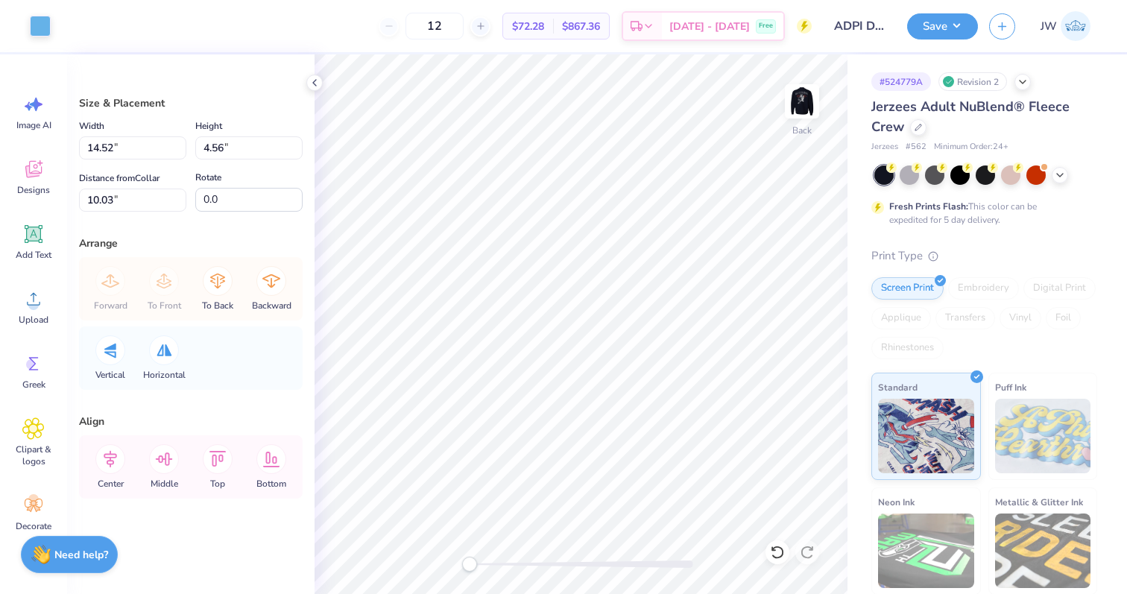
type input "2.35"
type input "0.74"
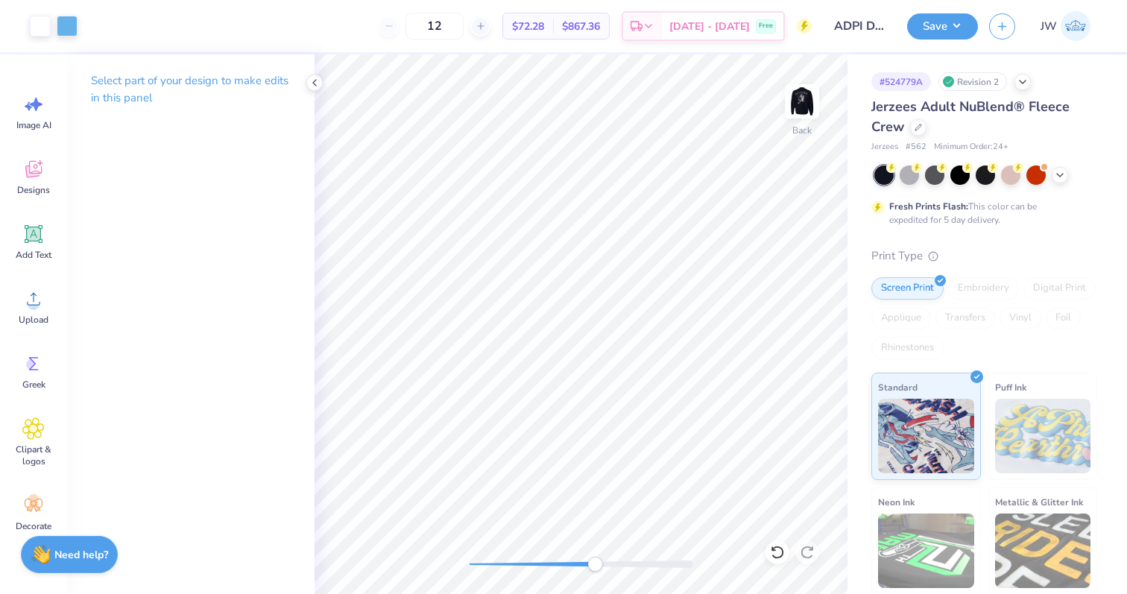
drag, startPoint x: 479, startPoint y: 570, endPoint x: 605, endPoint y: 570, distance: 126.0
click at [605, 570] on div at bounding box center [582, 564] width 224 height 15
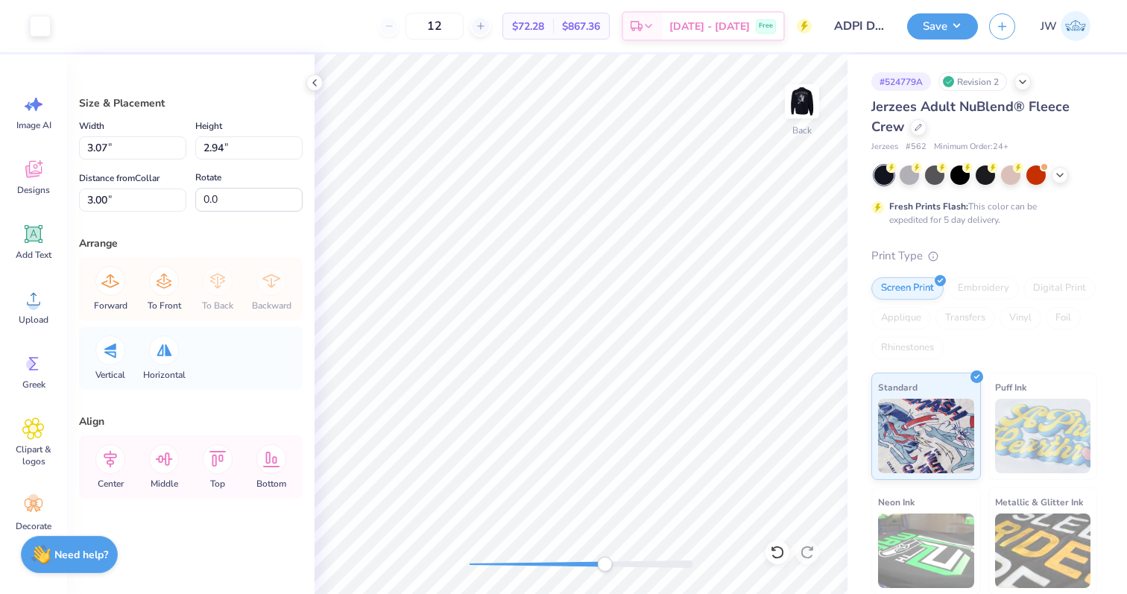
type input "4.11"
type input "3.93"
type input "4.11"
type input "3.93"
type input "3.00"
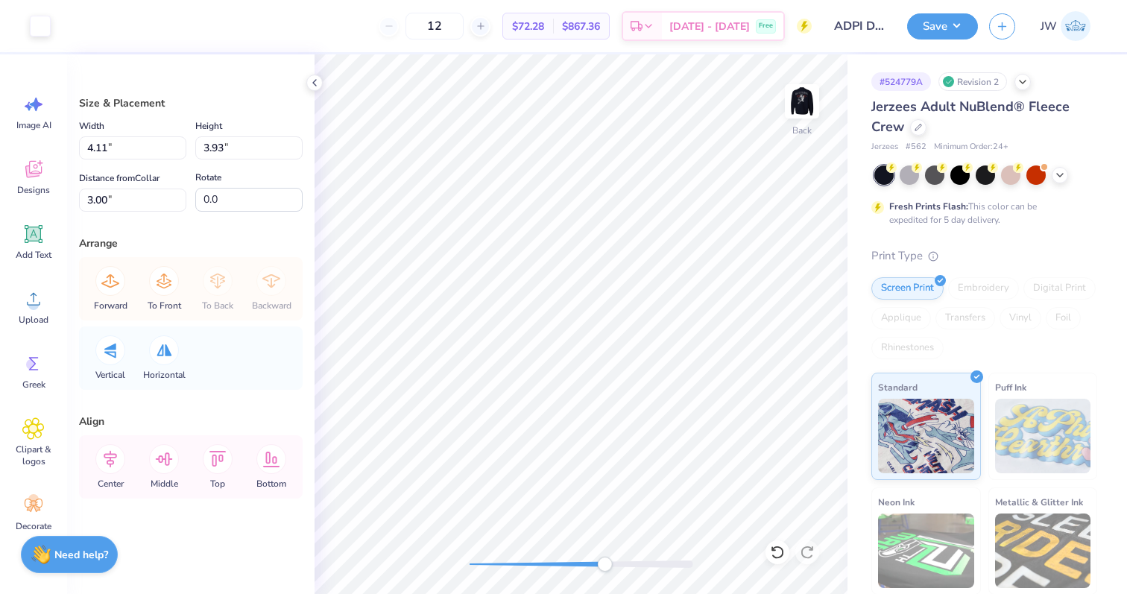
type input "2.35"
type input "0.74"
type input "4.12"
type input "1.37"
type input "0.43"
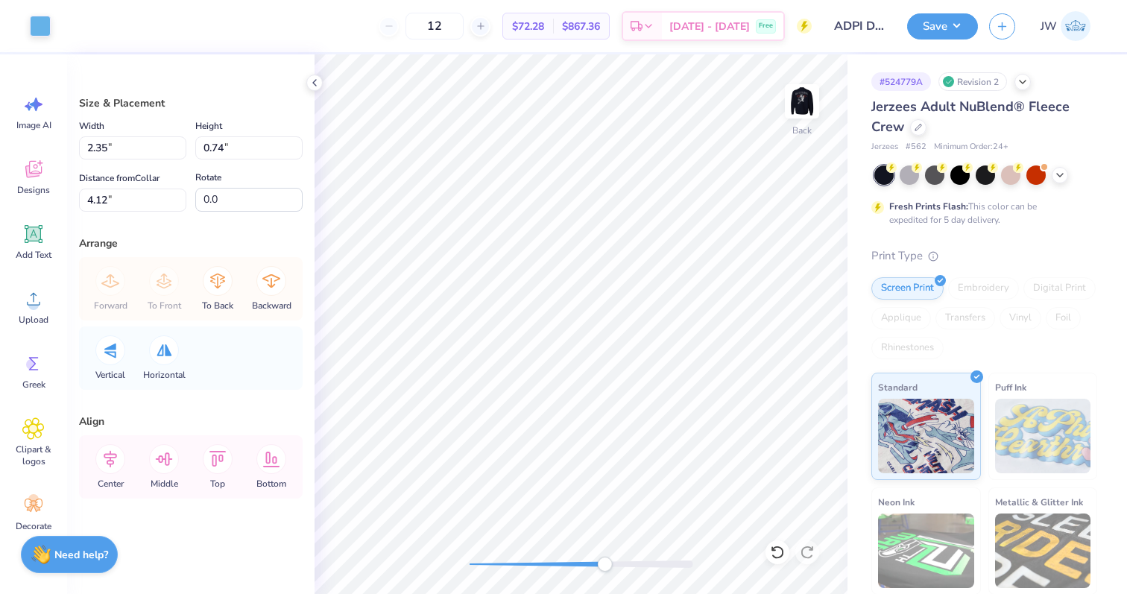
type input "4.43"
type input "1.20"
type input "0.38"
type input "4.49"
type input "4.11"
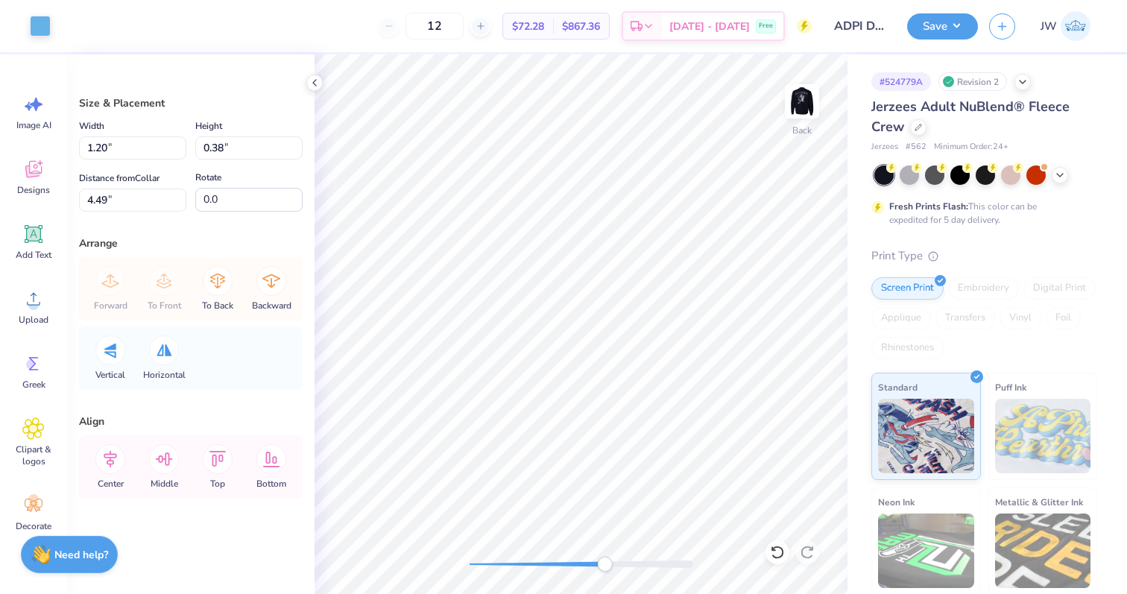
type input "3.93"
type input "2.95"
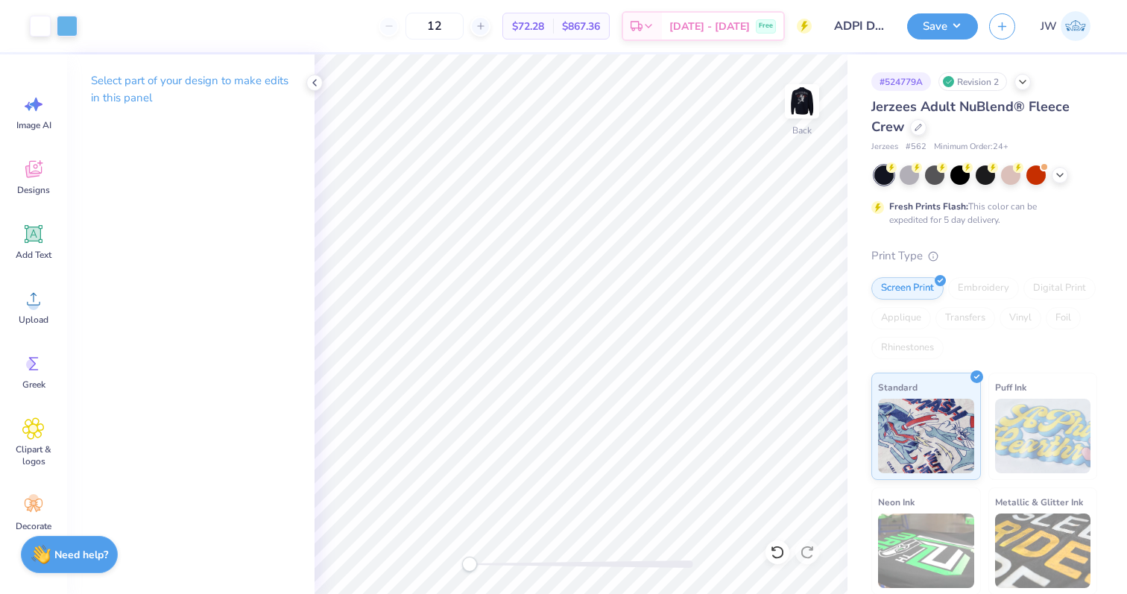
click at [403, 555] on div "Back" at bounding box center [581, 324] width 533 height 540
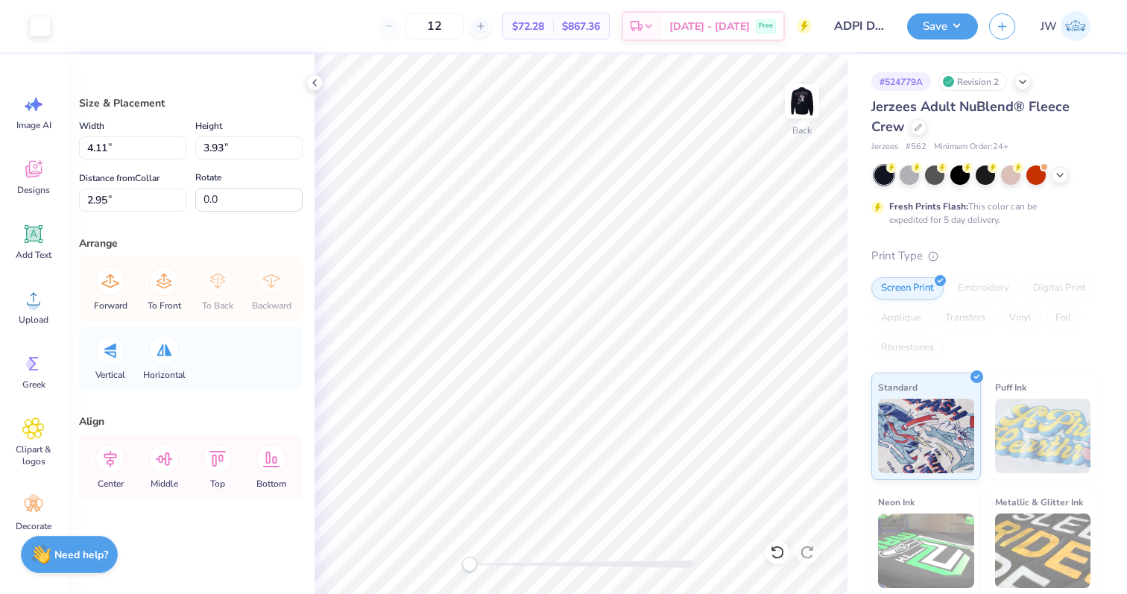
type input "2.72"
type input "2.60"
type input "4.24"
type input "1.33"
type input "3.48"
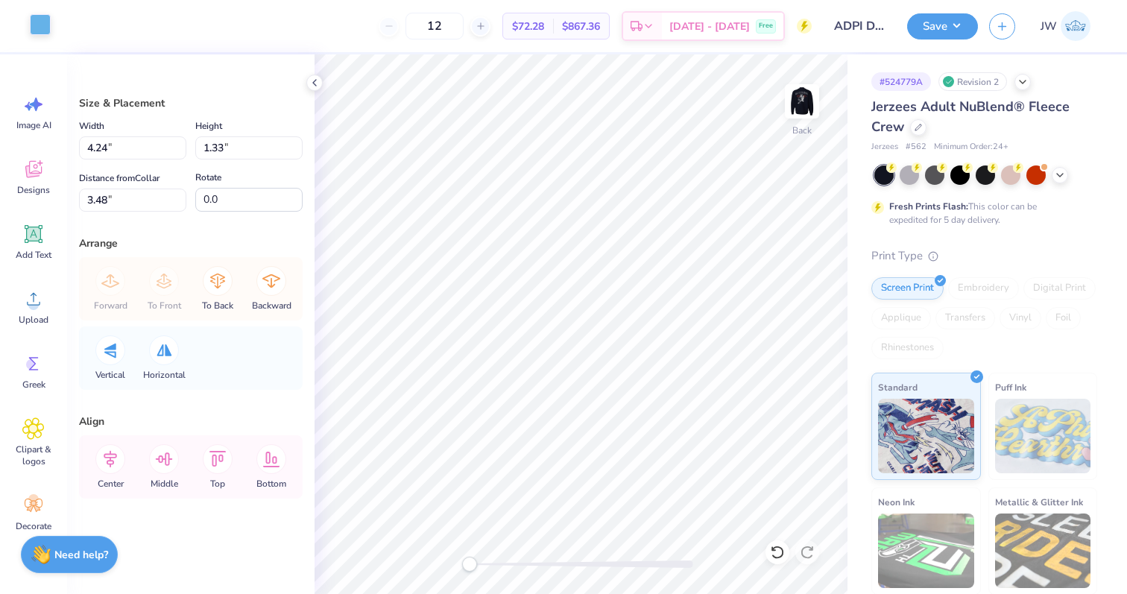
click at [39, 37] on div "Art colors" at bounding box center [25, 26] width 51 height 52
click at [37, 32] on div at bounding box center [40, 24] width 21 height 21
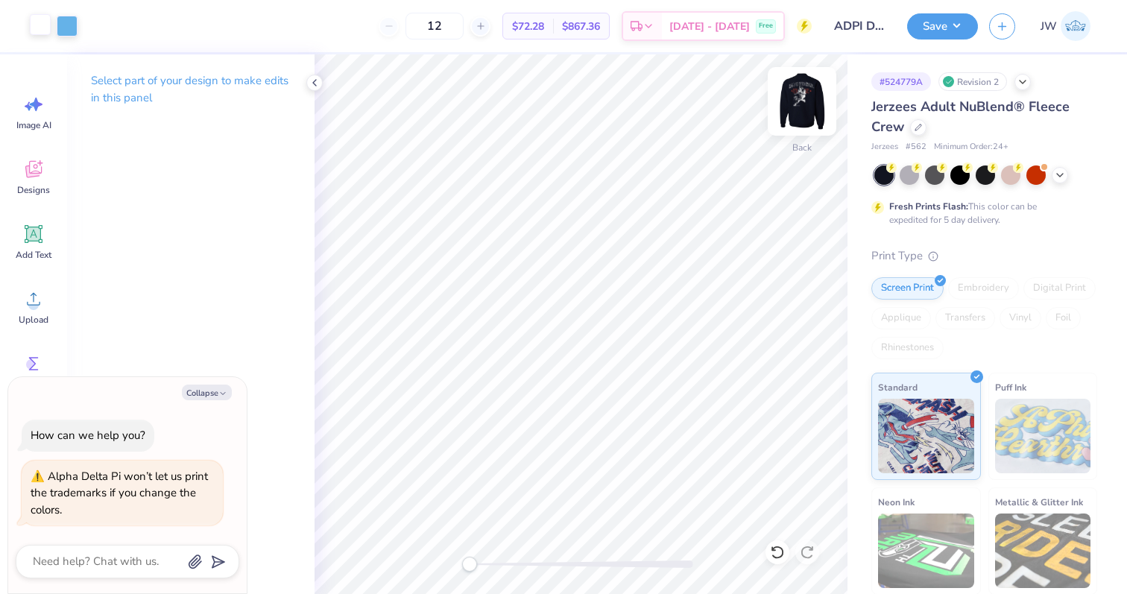
click at [789, 124] on div "Back" at bounding box center [802, 110] width 34 height 53
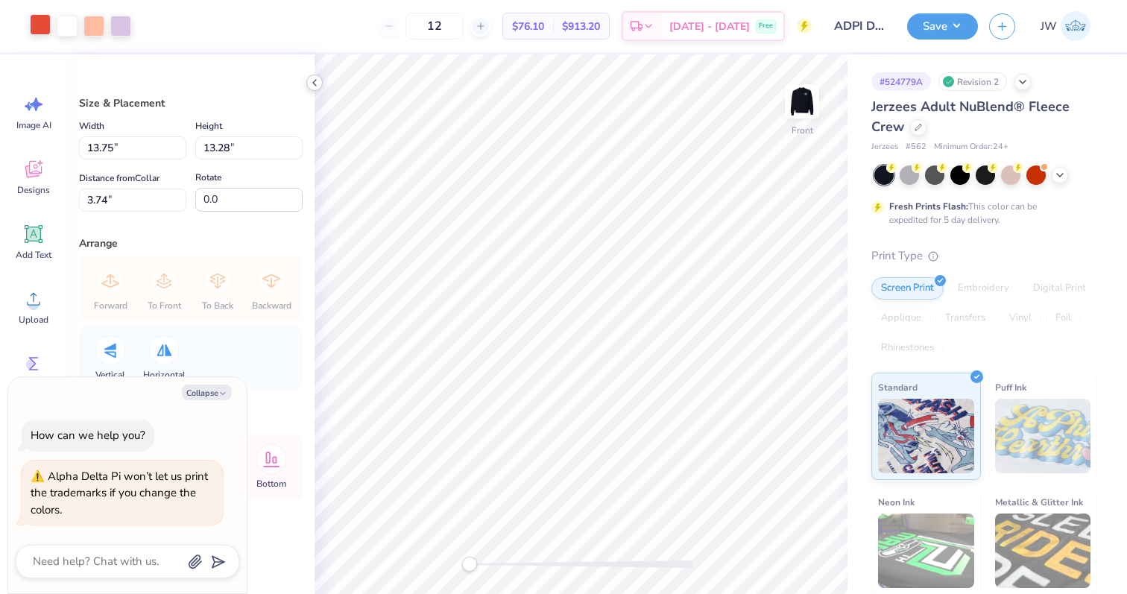
click at [307, 86] on div at bounding box center [314, 83] width 16 height 16
click at [129, 24] on div at bounding box center [120, 24] width 21 height 21
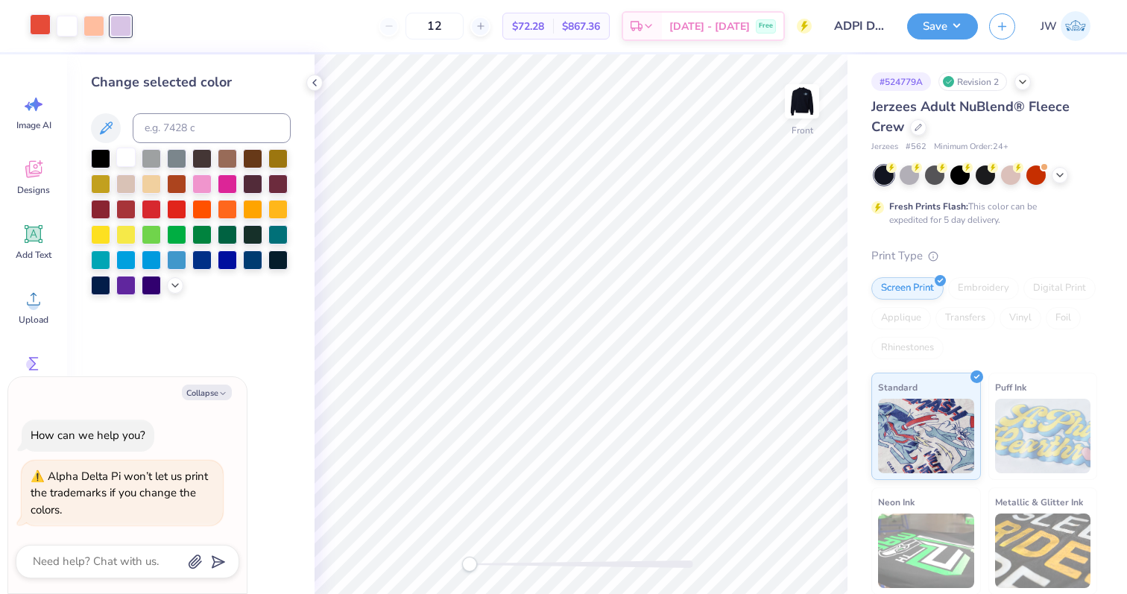
click at [121, 161] on div at bounding box center [125, 157] width 19 height 19
click at [35, 25] on div at bounding box center [40, 24] width 21 height 21
click at [319, 85] on icon at bounding box center [315, 83] width 12 height 12
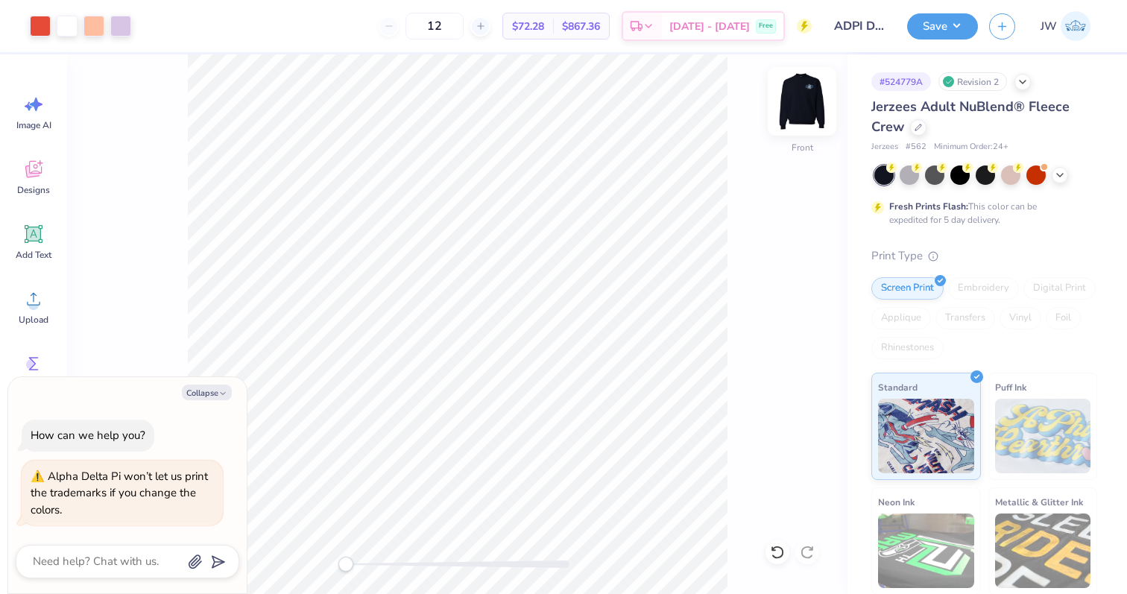
click at [806, 107] on img at bounding box center [802, 102] width 60 height 60
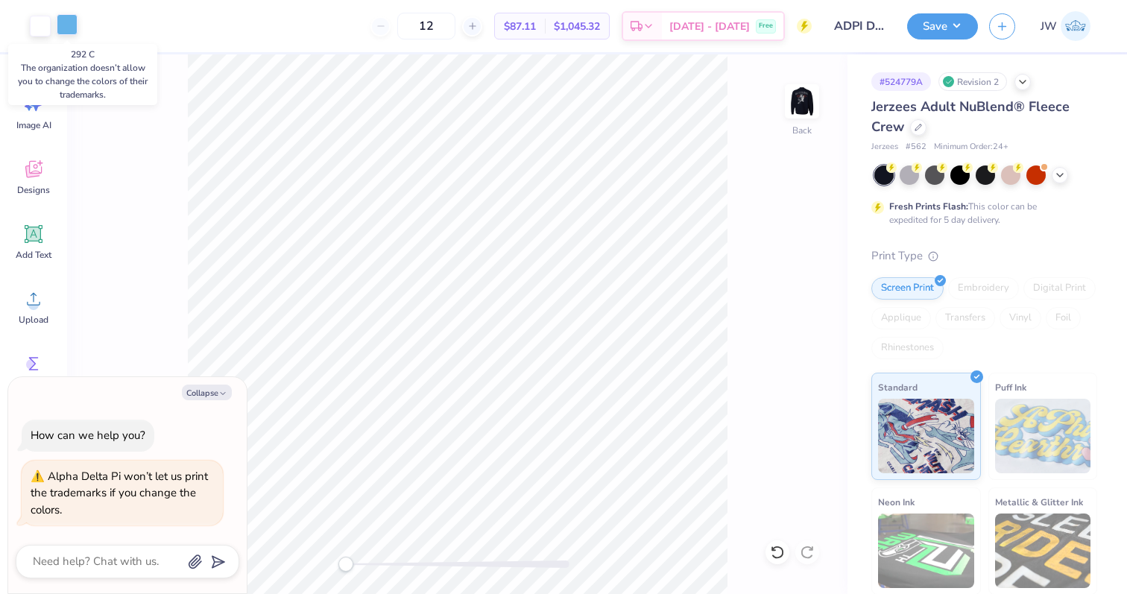
click at [69, 30] on div at bounding box center [67, 24] width 21 height 21
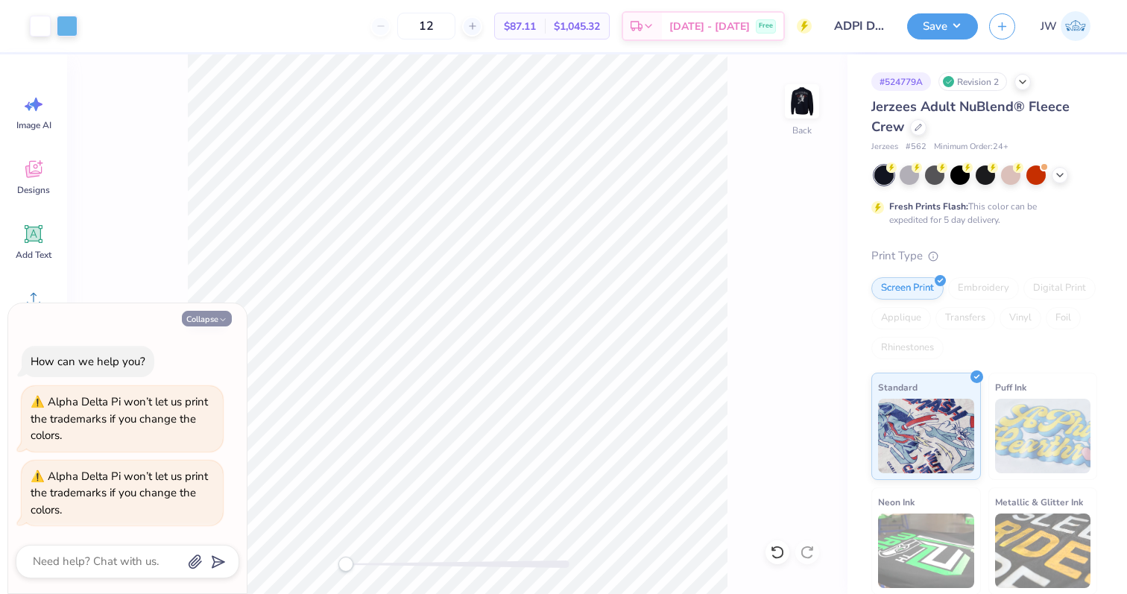
click at [207, 311] on button "Collapse" at bounding box center [207, 319] width 50 height 16
type textarea "x"
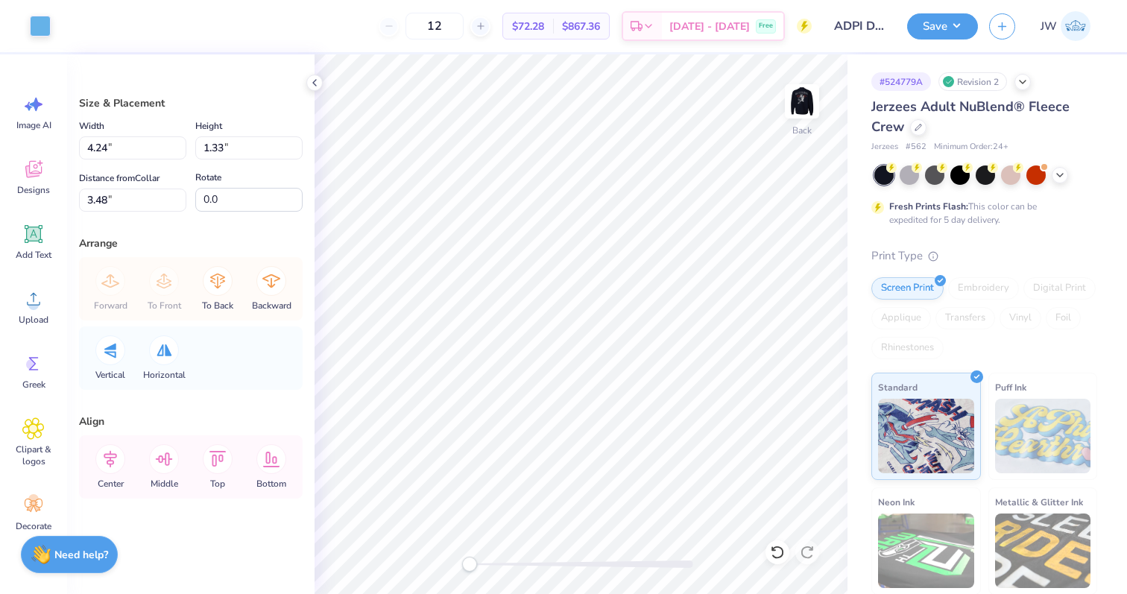
type input "9.17"
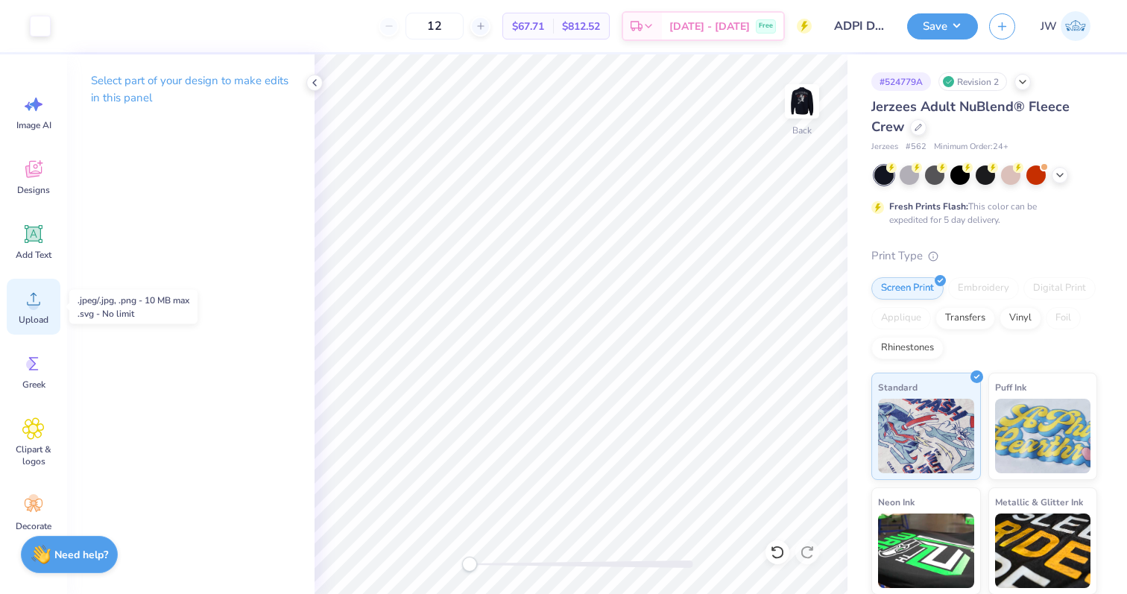
click at [35, 306] on circle at bounding box center [33, 305] width 10 height 10
click at [25, 316] on span "Upload" at bounding box center [34, 320] width 30 height 12
click at [36, 294] on icon at bounding box center [33, 299] width 22 height 22
click at [35, 307] on circle at bounding box center [33, 305] width 10 height 10
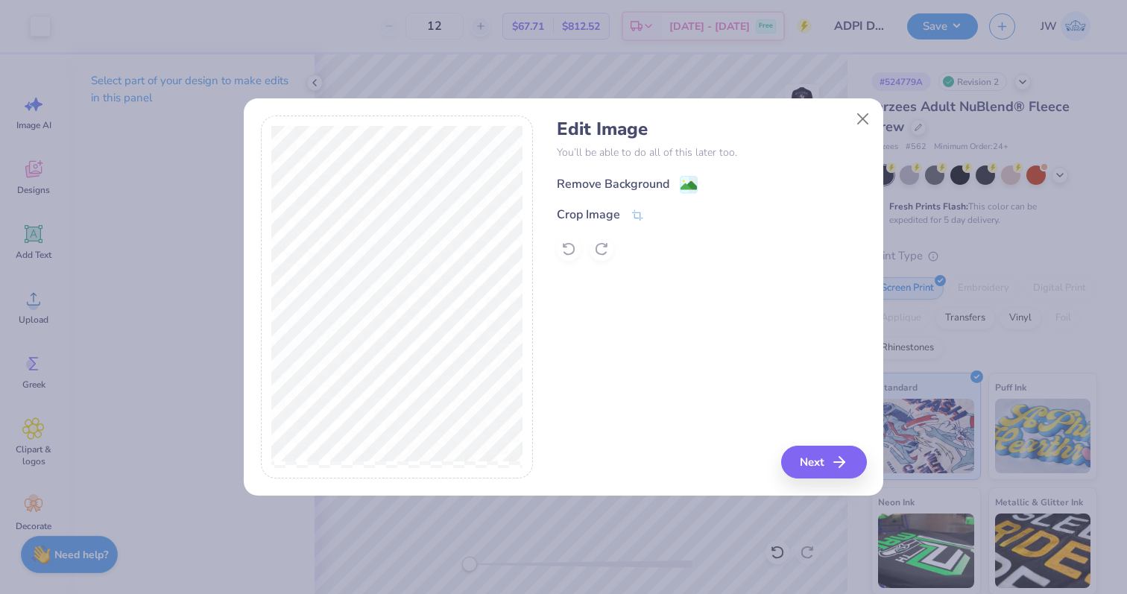
click at [689, 190] on image at bounding box center [689, 185] width 16 height 16
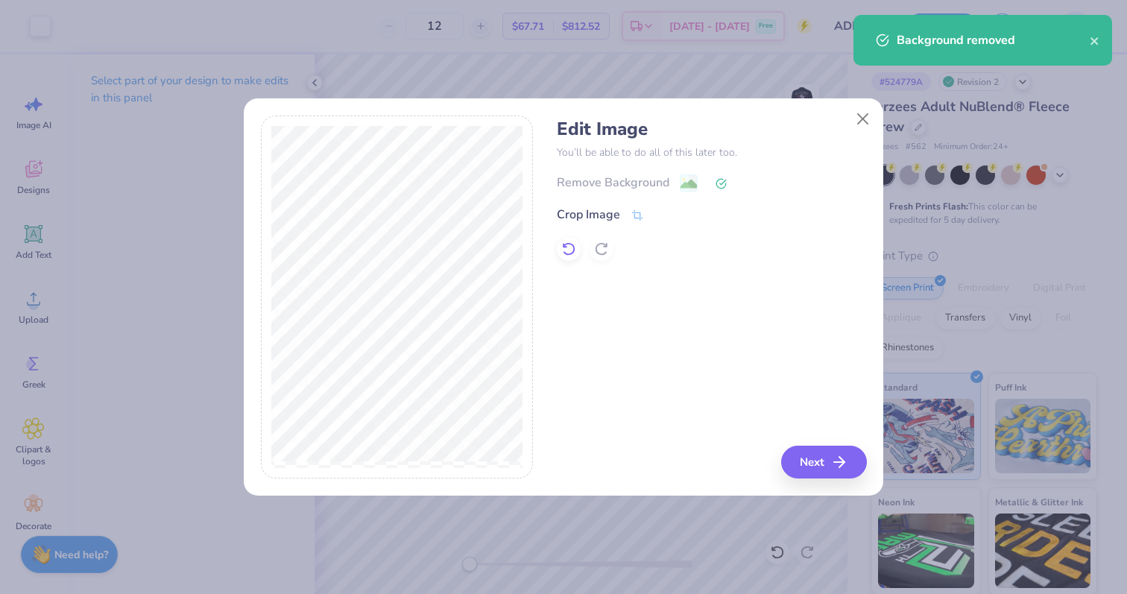
click at [572, 255] on icon at bounding box center [568, 249] width 15 height 15
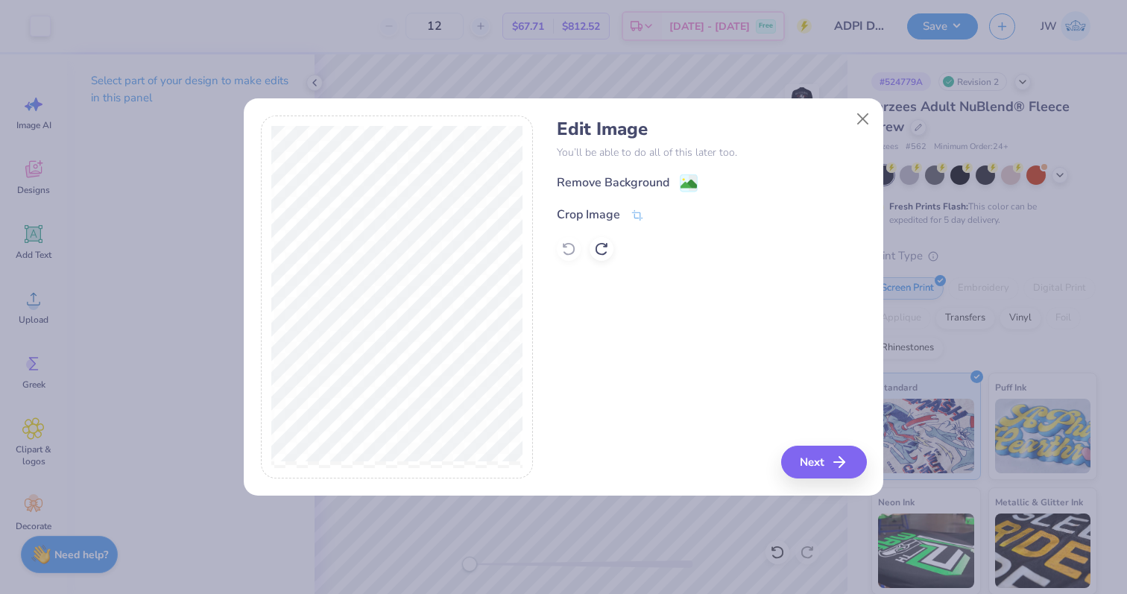
click at [632, 224] on div "Remove Background Crop Image" at bounding box center [711, 217] width 309 height 87
click at [633, 218] on icon at bounding box center [637, 216] width 13 height 13
click at [663, 214] on icon at bounding box center [662, 214] width 9 height 9
click at [685, 182] on image at bounding box center [689, 185] width 16 height 16
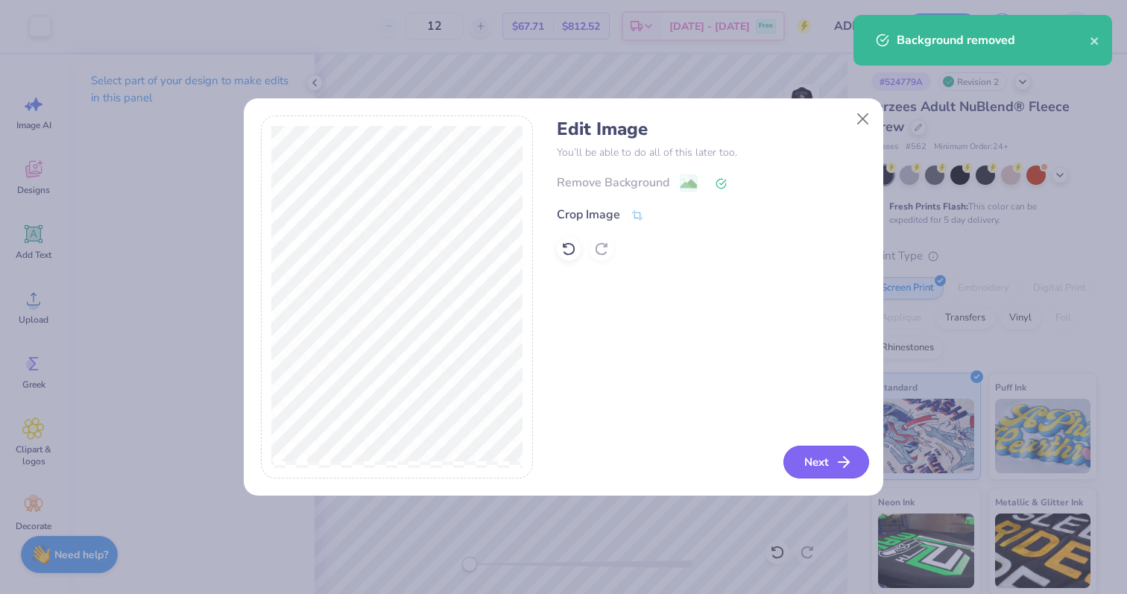
click at [819, 461] on button "Next" at bounding box center [827, 462] width 86 height 33
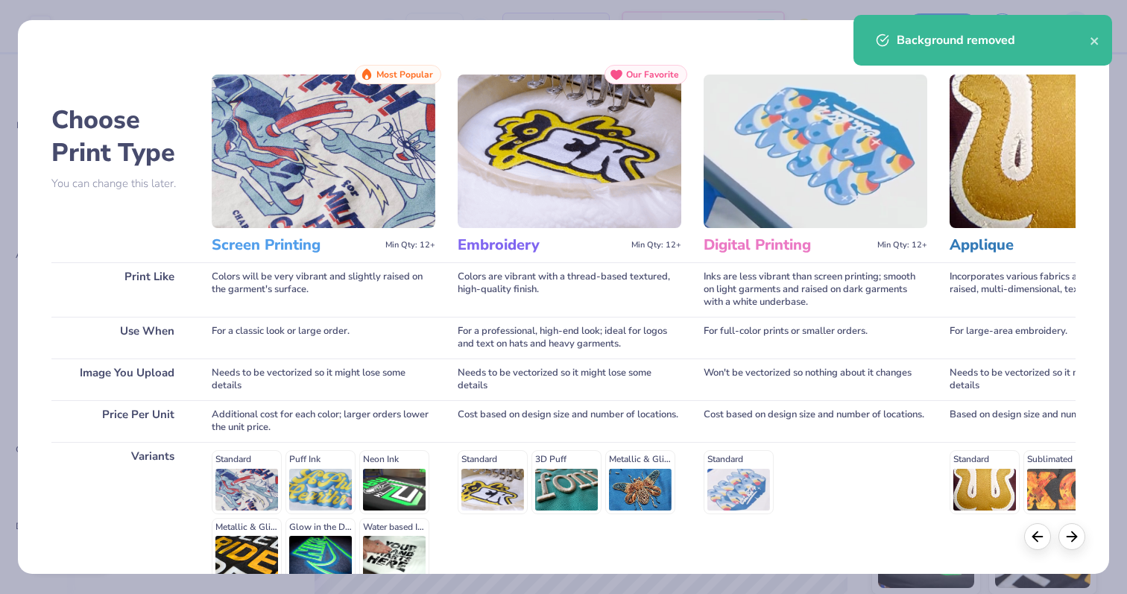
scroll to position [149, 0]
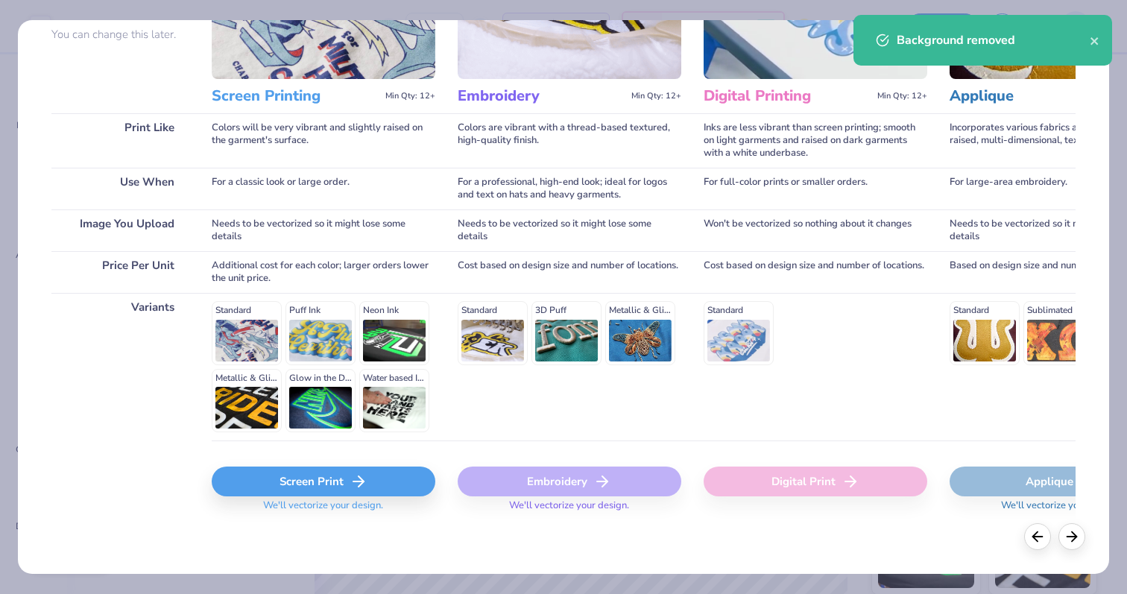
click at [333, 476] on div "Screen Print" at bounding box center [324, 482] width 224 height 30
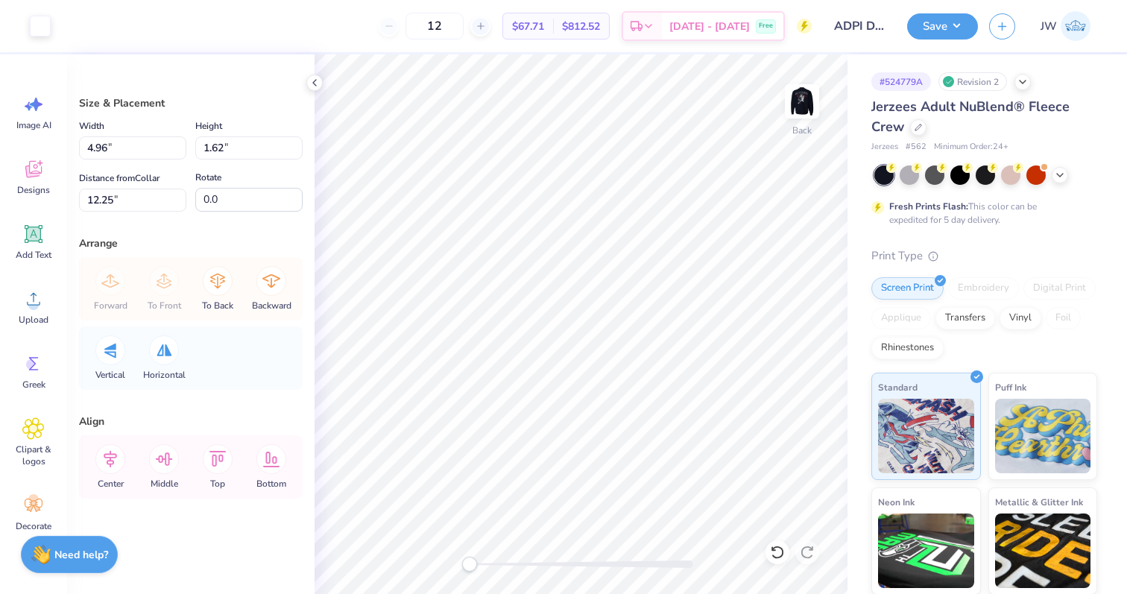
type input "4.96"
type input "1.62"
type input "12.25"
type input "4.21"
type input "1.37"
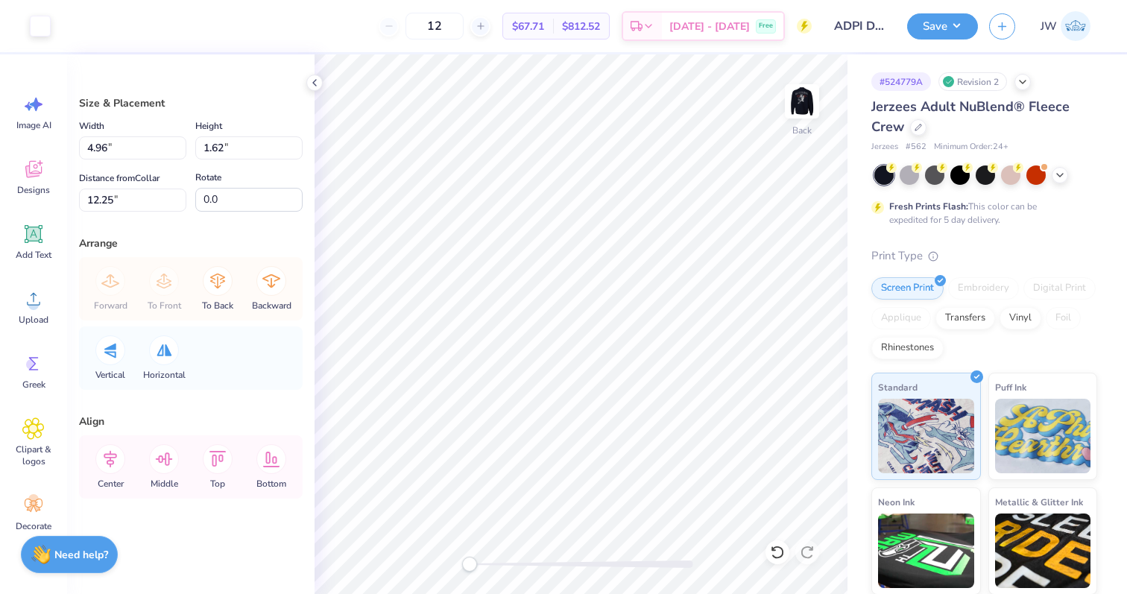
type input "3.73"
click at [44, 19] on div at bounding box center [40, 24] width 21 height 21
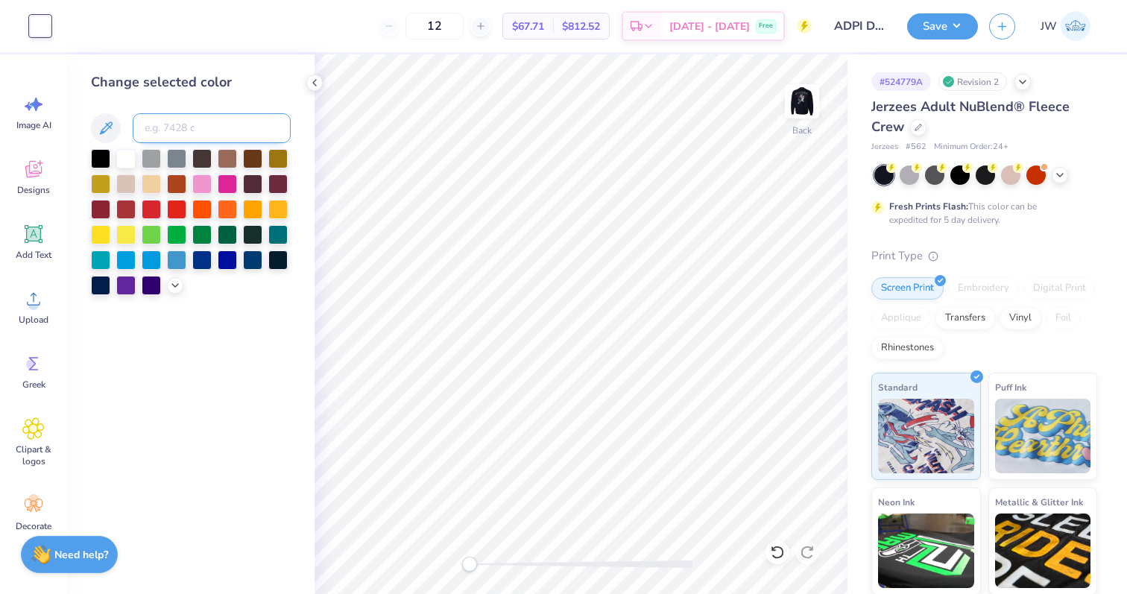
click at [188, 117] on input at bounding box center [212, 128] width 158 height 30
type input "7417"
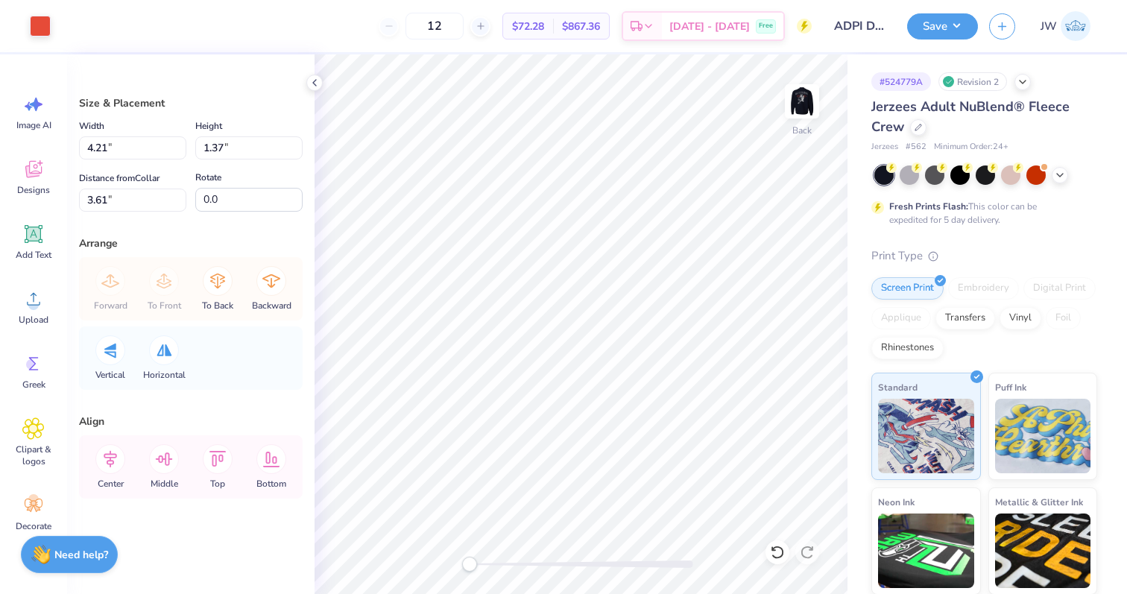
type input "0.68"
type input "0.22"
type input "2.82"
type input "0.92"
type input "5.60"
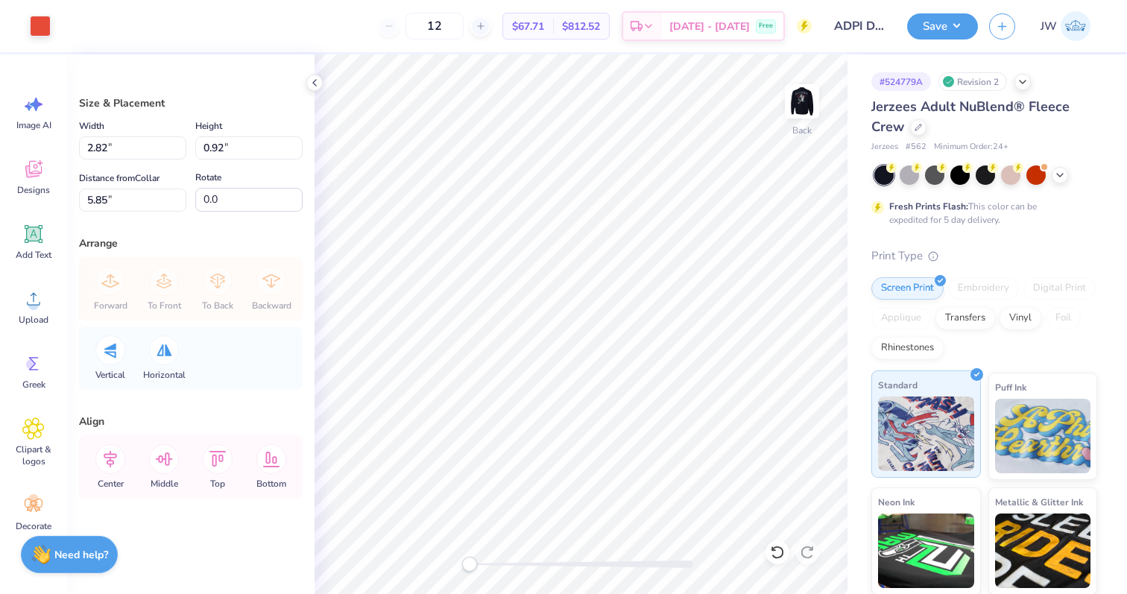
type input "3.27"
type input "1.07"
type input "5.70"
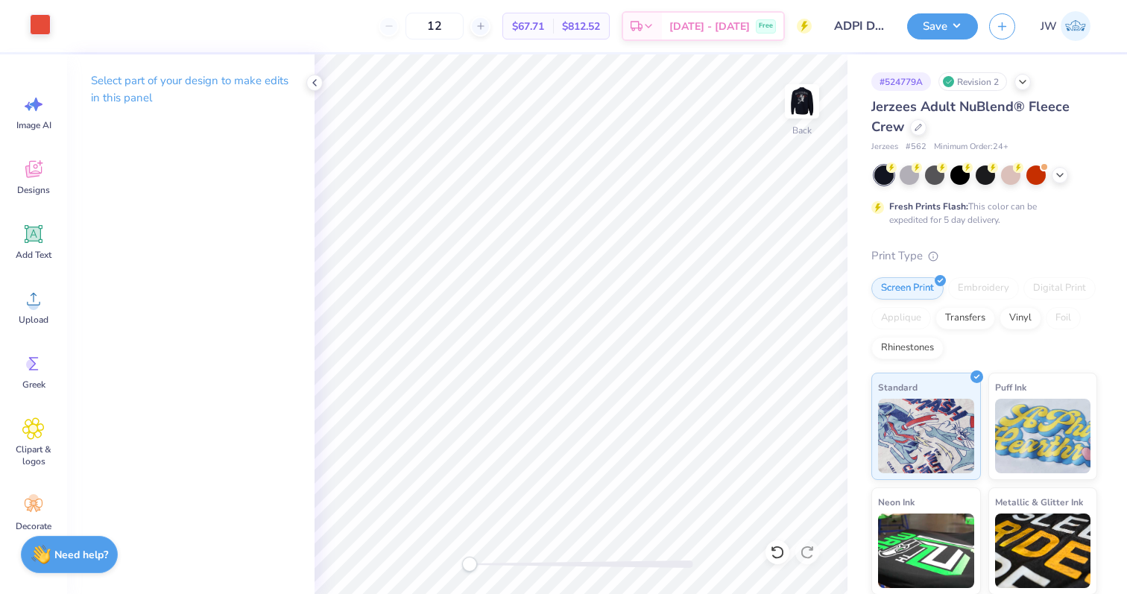
click at [42, 26] on div at bounding box center [40, 24] width 21 height 21
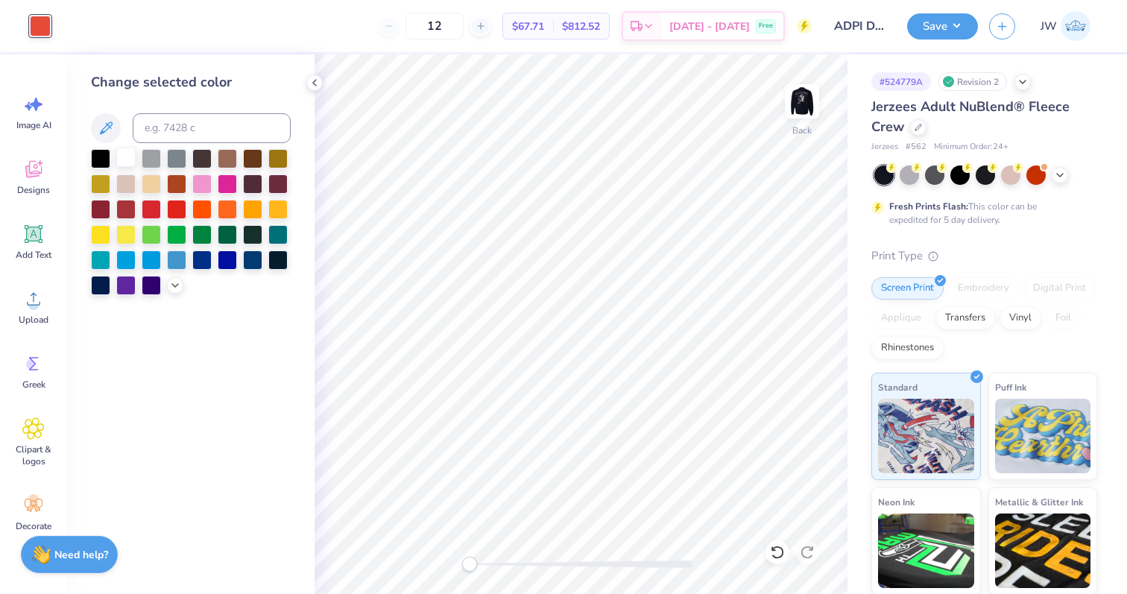
click at [129, 151] on div at bounding box center [125, 157] width 19 height 19
click at [773, 556] on icon at bounding box center [777, 552] width 13 height 13
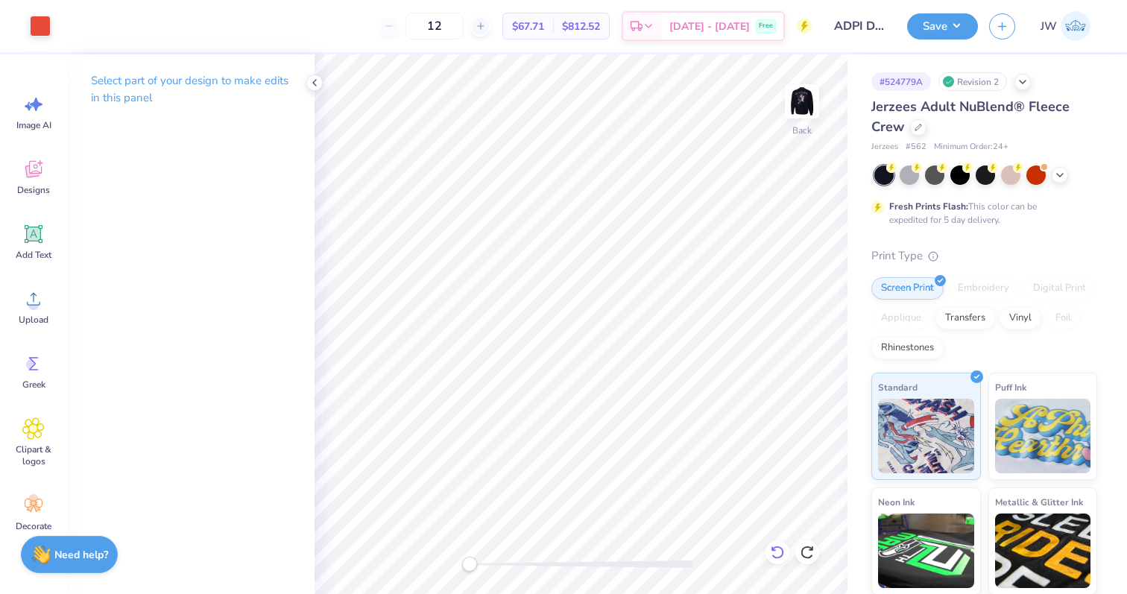
click at [773, 556] on icon at bounding box center [777, 552] width 13 height 13
click at [773, 555] on icon at bounding box center [777, 552] width 13 height 13
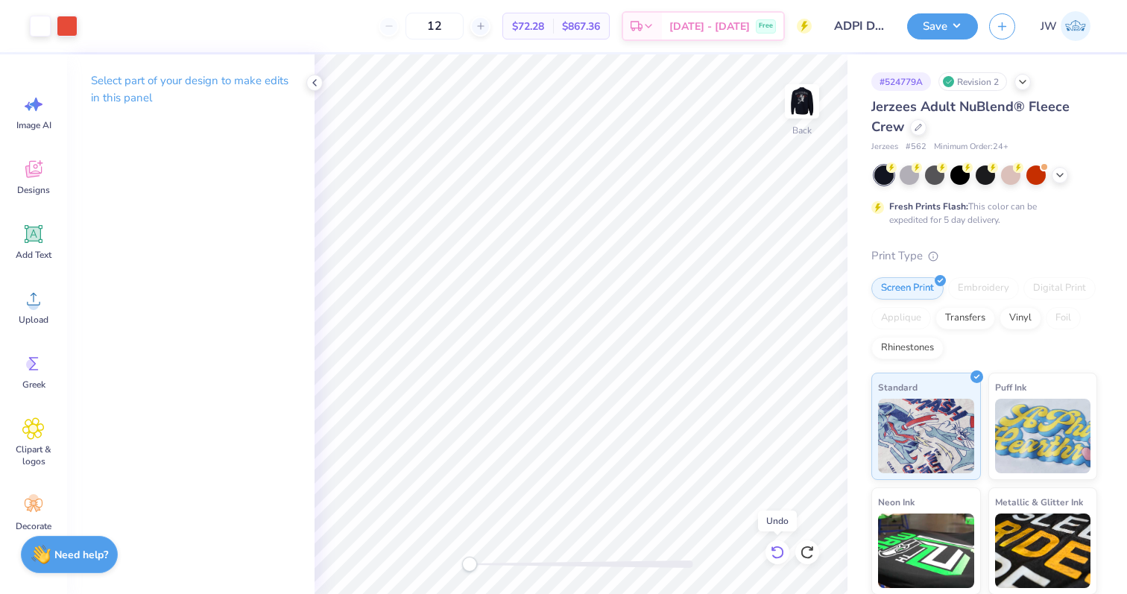
click at [773, 555] on icon at bounding box center [777, 552] width 13 height 13
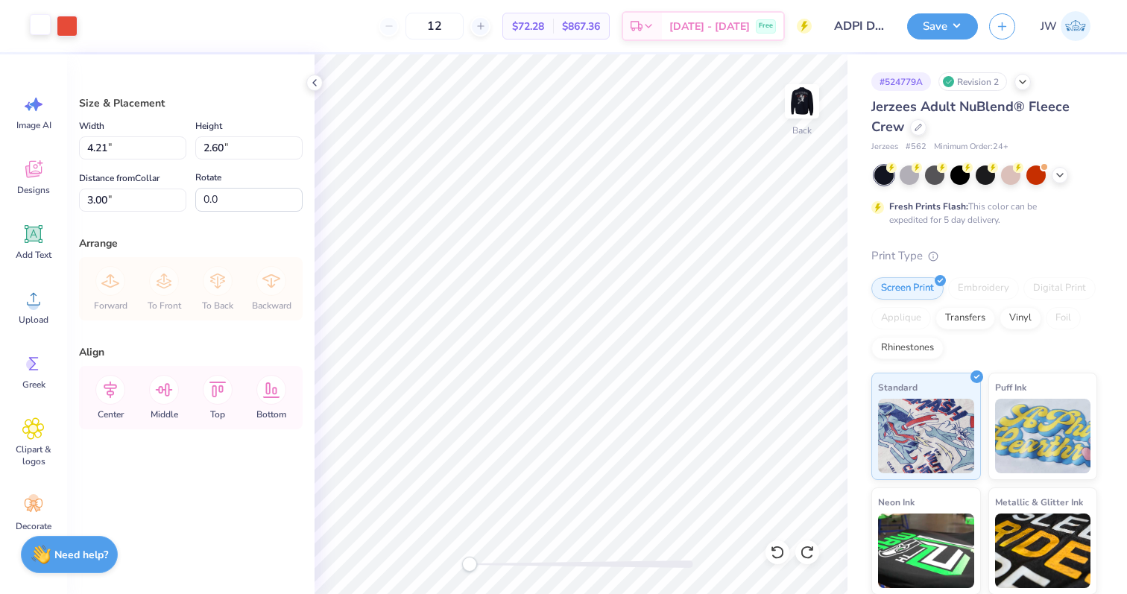
click at [45, 27] on div at bounding box center [40, 24] width 21 height 21
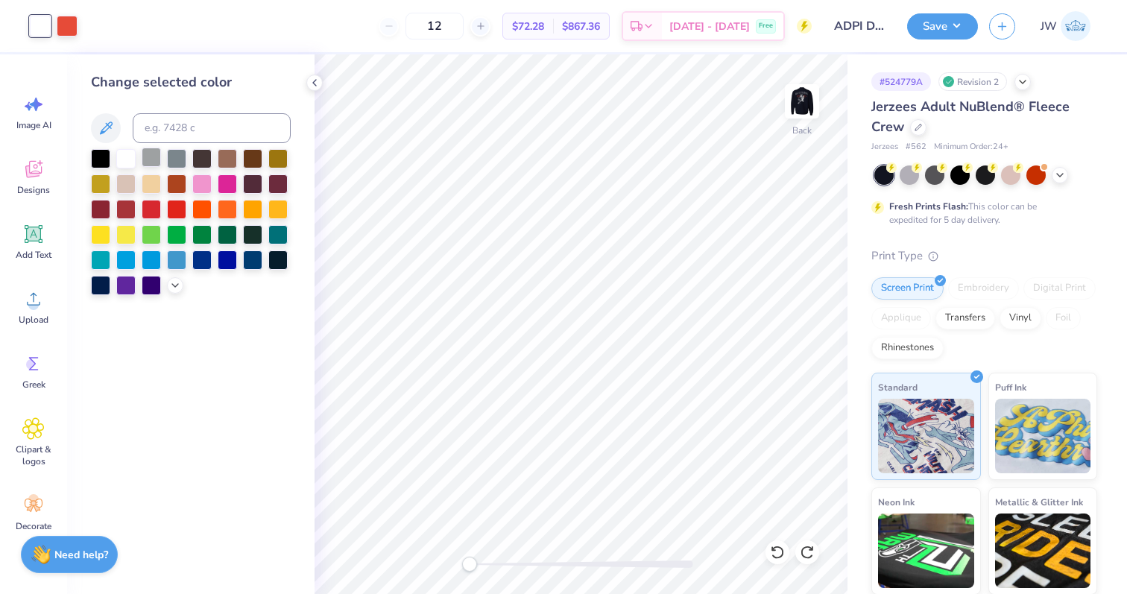
click at [155, 163] on div at bounding box center [151, 157] width 19 height 19
click at [66, 25] on div at bounding box center [67, 24] width 21 height 21
click at [124, 160] on div at bounding box center [125, 157] width 19 height 19
click at [38, 28] on div at bounding box center [40, 24] width 21 height 21
click at [176, 130] on input at bounding box center [212, 128] width 158 height 30
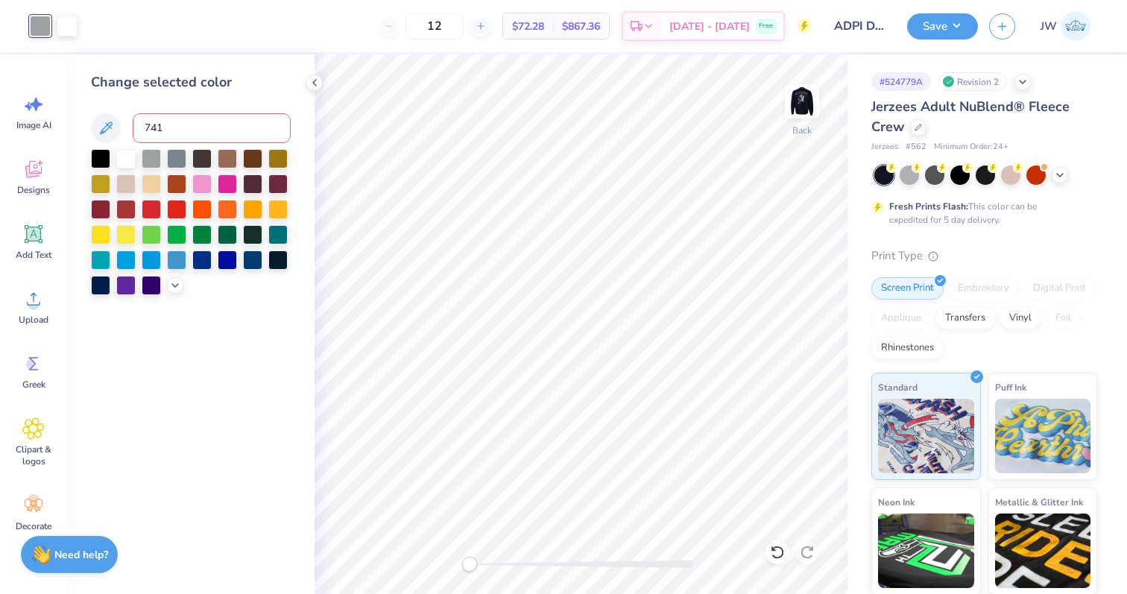
type input "7417"
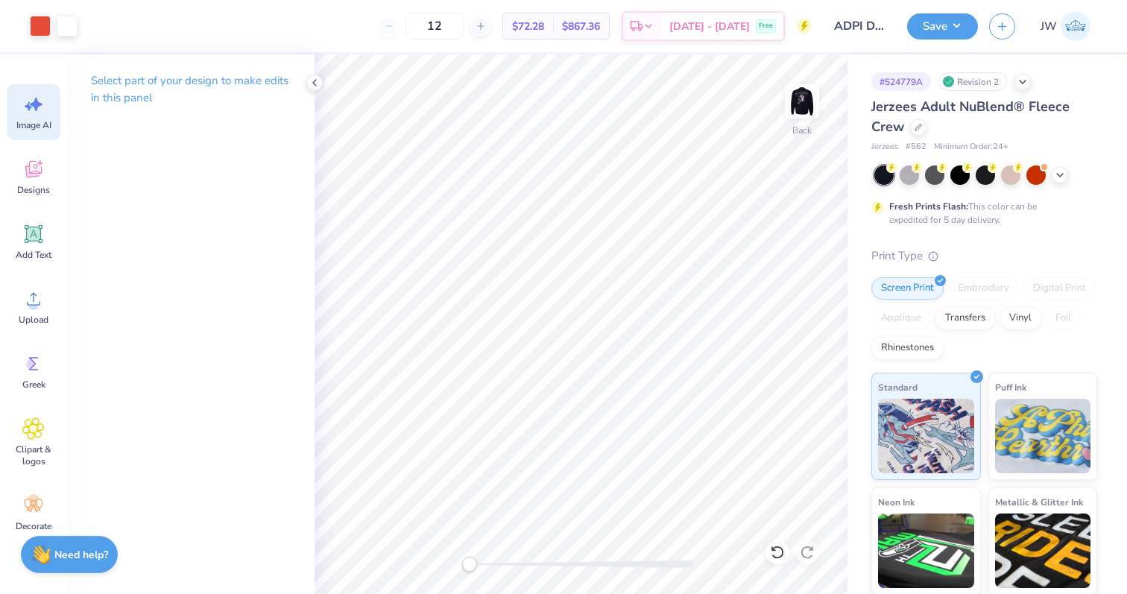
click at [35, 98] on icon at bounding box center [33, 104] width 22 height 22
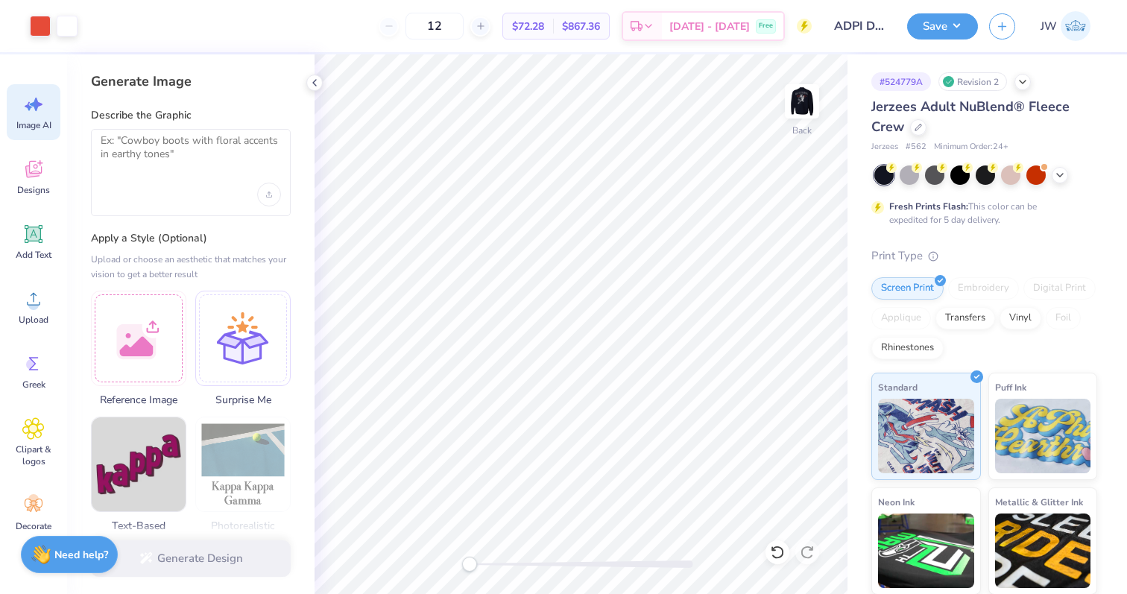
click at [91, 180] on div at bounding box center [191, 172] width 200 height 87
click at [148, 296] on div at bounding box center [138, 336] width 95 height 95
click at [218, 188] on div at bounding box center [191, 195] width 180 height 24
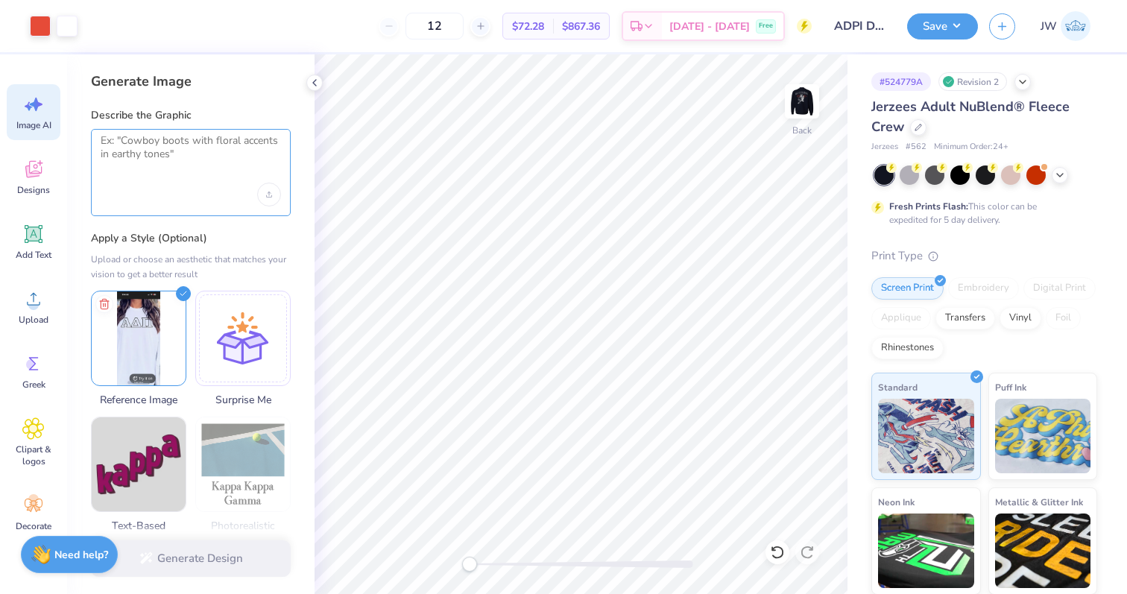
click at [213, 160] on textarea at bounding box center [191, 152] width 180 height 37
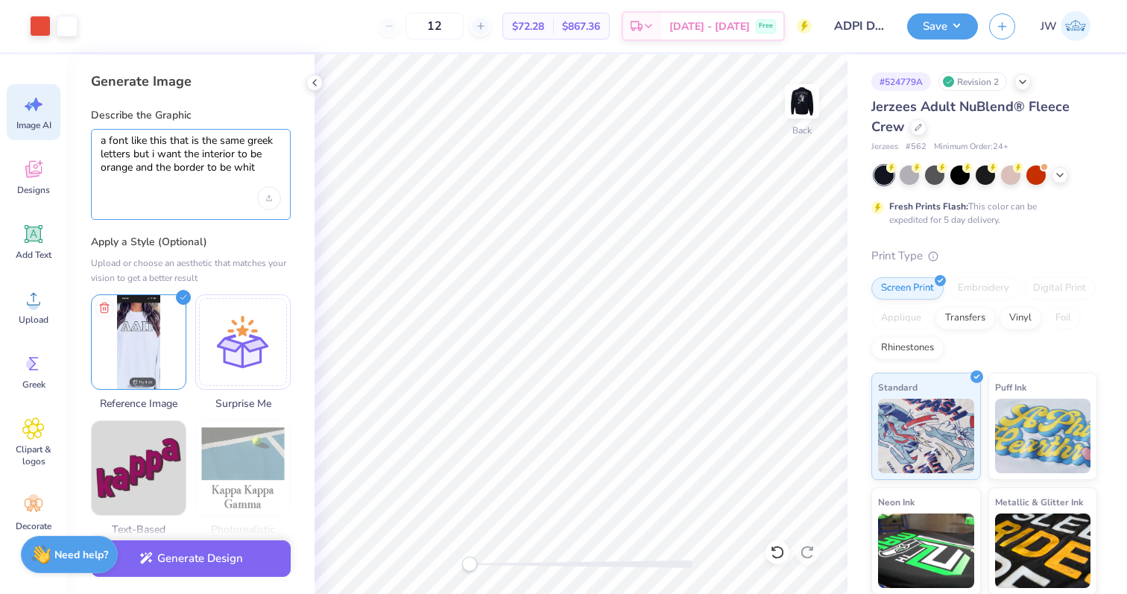
type textarea "a font like this that is the same greek letters but i want the interior to be o…"
click at [219, 561] on button "Generate Design" at bounding box center [191, 555] width 200 height 37
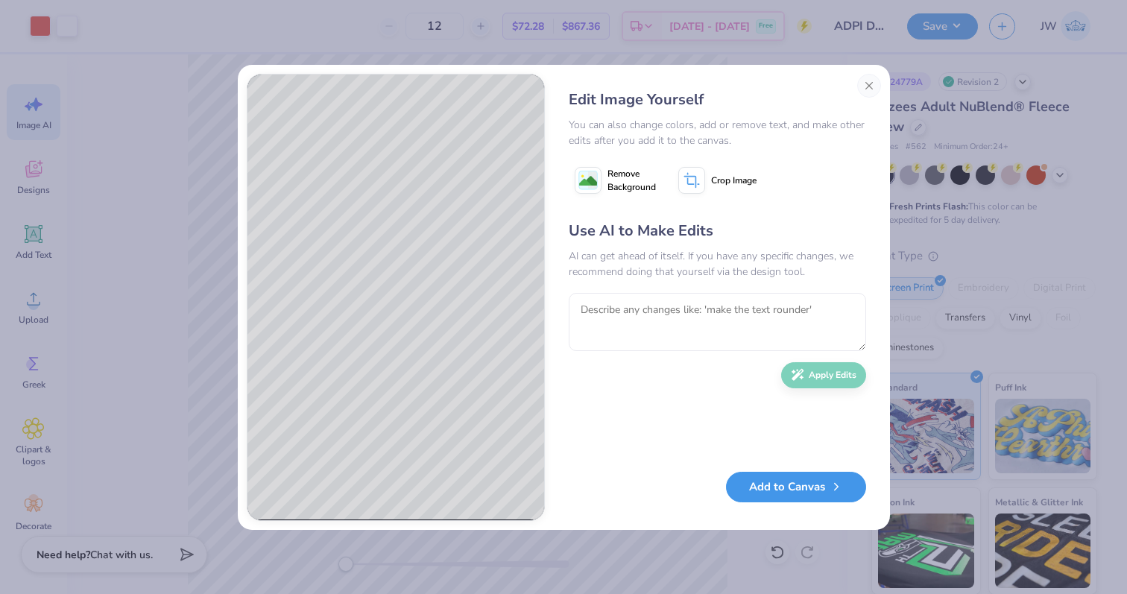
click at [772, 493] on button "Add to Canvas" at bounding box center [796, 487] width 140 height 31
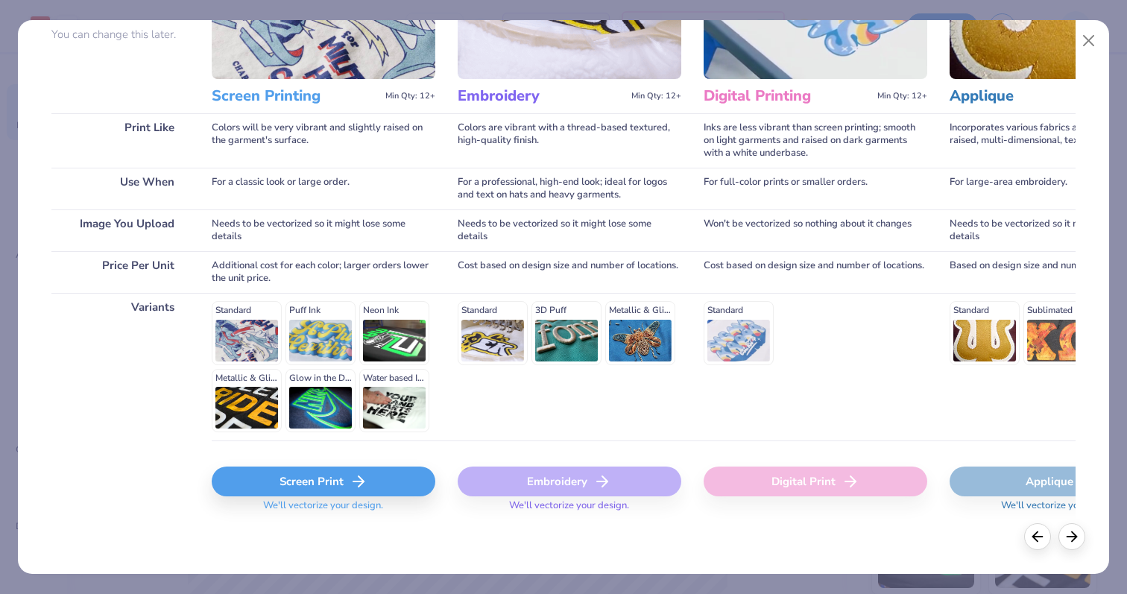
click at [293, 498] on div "Screen Print We'll vectorize your design." at bounding box center [324, 494] width 224 height 54
click at [303, 481] on div "Screen Print" at bounding box center [324, 482] width 224 height 30
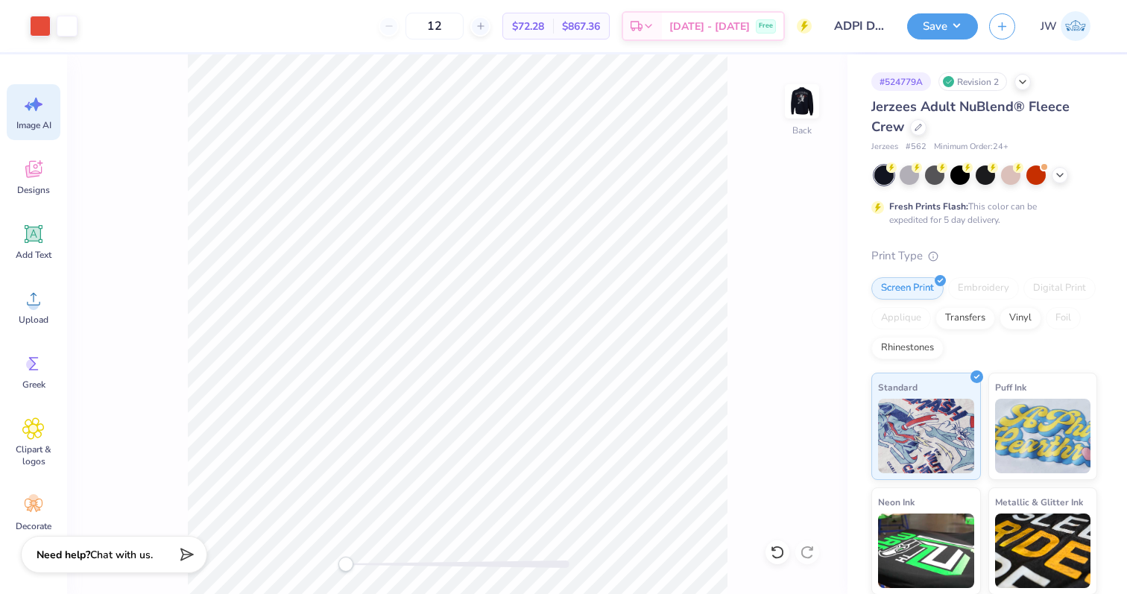
scroll to position [0, 0]
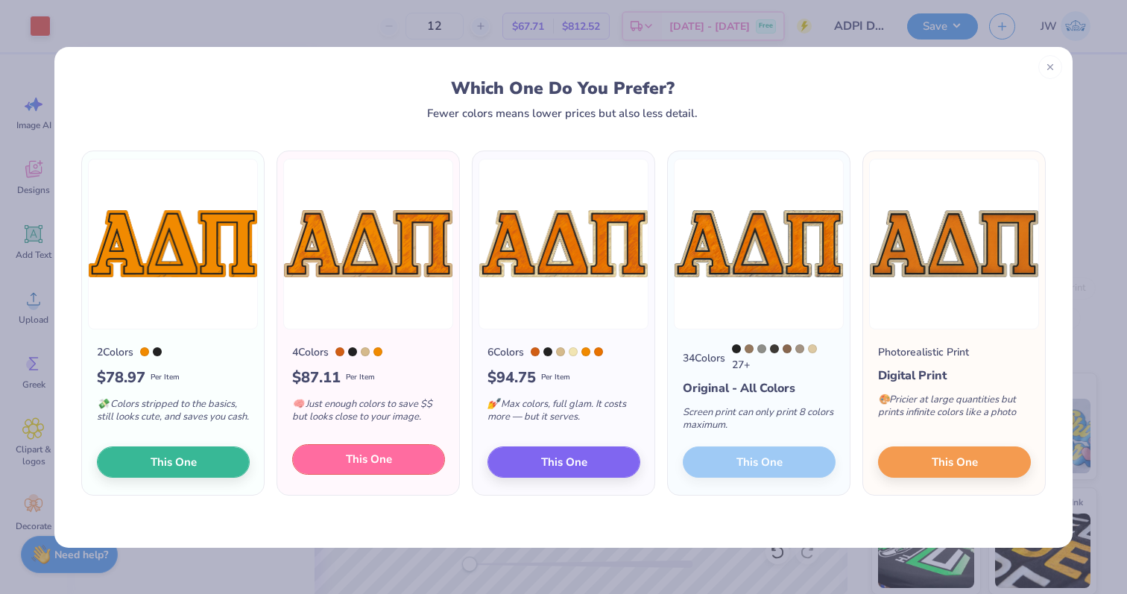
click at [371, 468] on span "This One" at bounding box center [369, 459] width 46 height 17
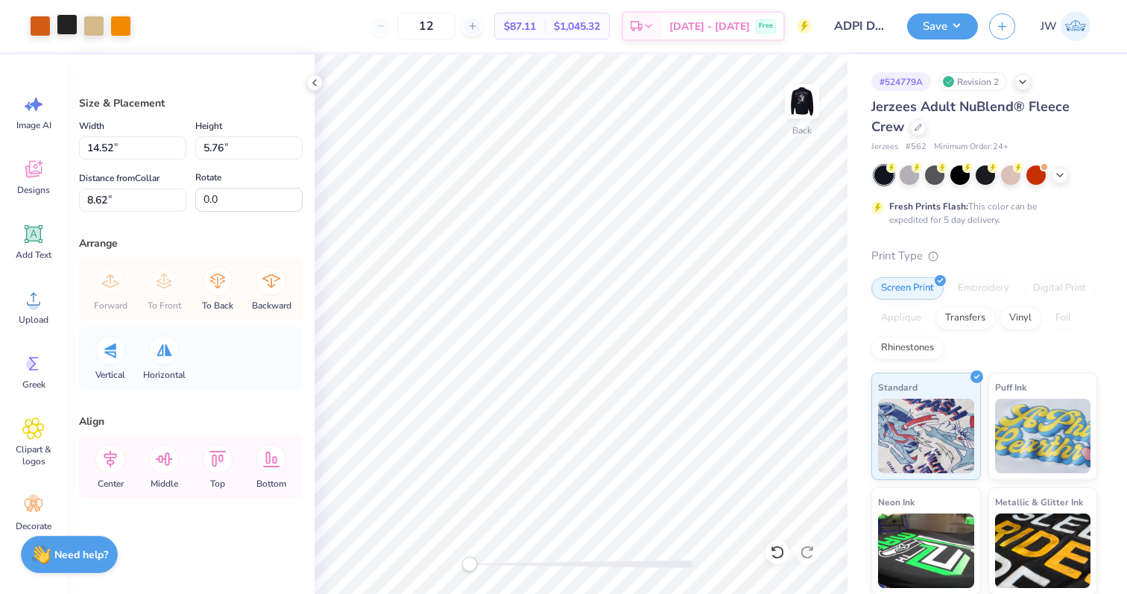
click at [78, 28] on div at bounding box center [67, 24] width 21 height 21
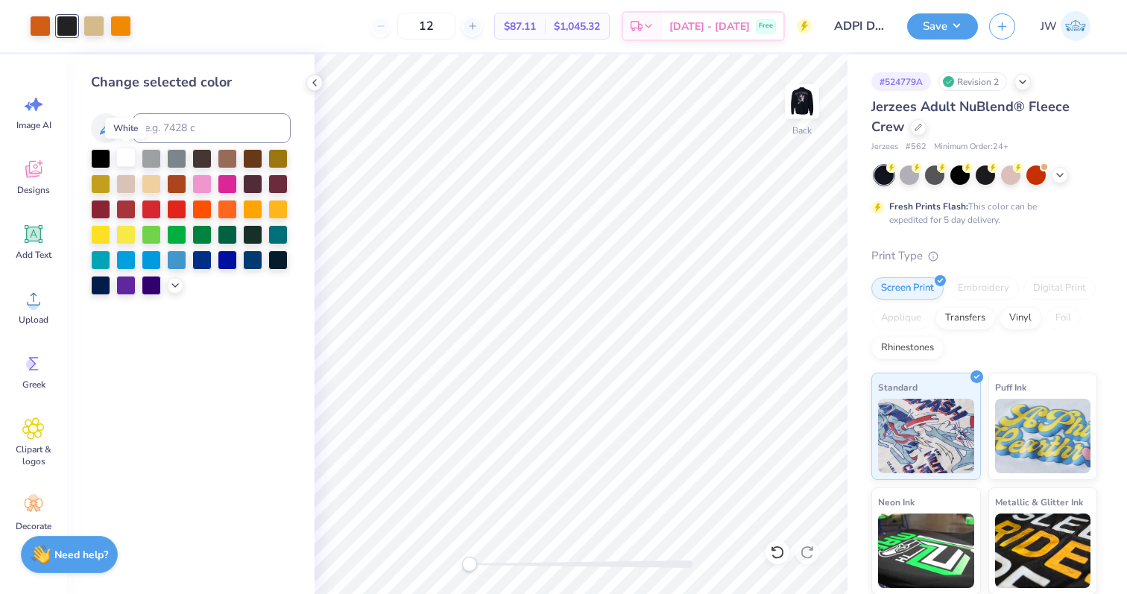
click at [128, 163] on div at bounding box center [125, 157] width 19 height 19
click at [91, 27] on div at bounding box center [94, 24] width 21 height 21
click at [124, 158] on div at bounding box center [125, 157] width 19 height 19
click at [42, 30] on div at bounding box center [40, 24] width 21 height 21
click at [203, 119] on input at bounding box center [212, 128] width 158 height 30
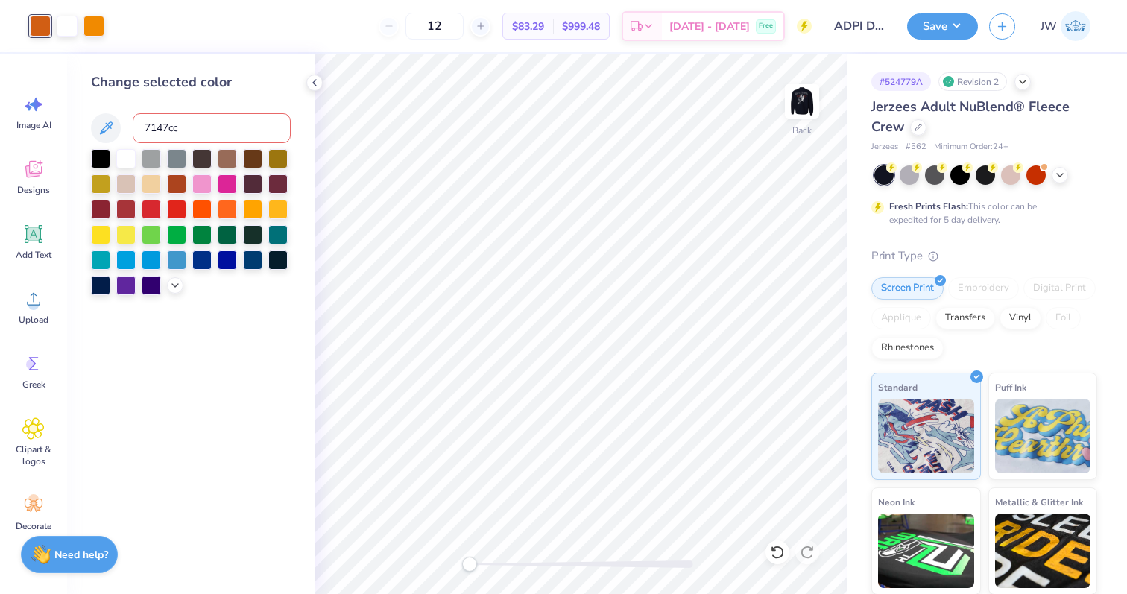
type input "7147c"
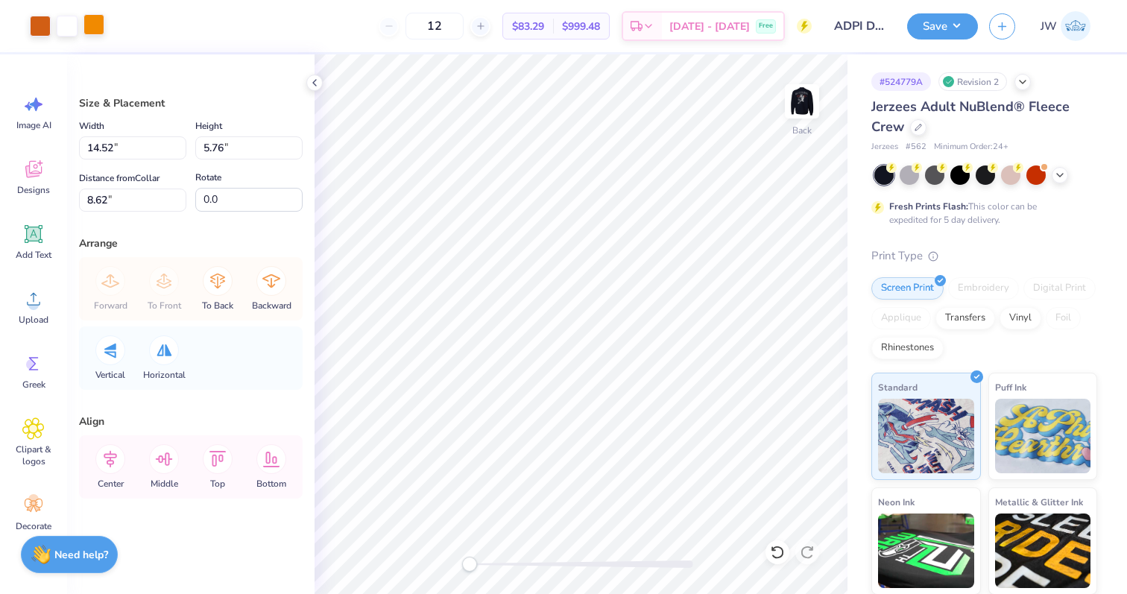
click at [93, 22] on div at bounding box center [94, 24] width 21 height 21
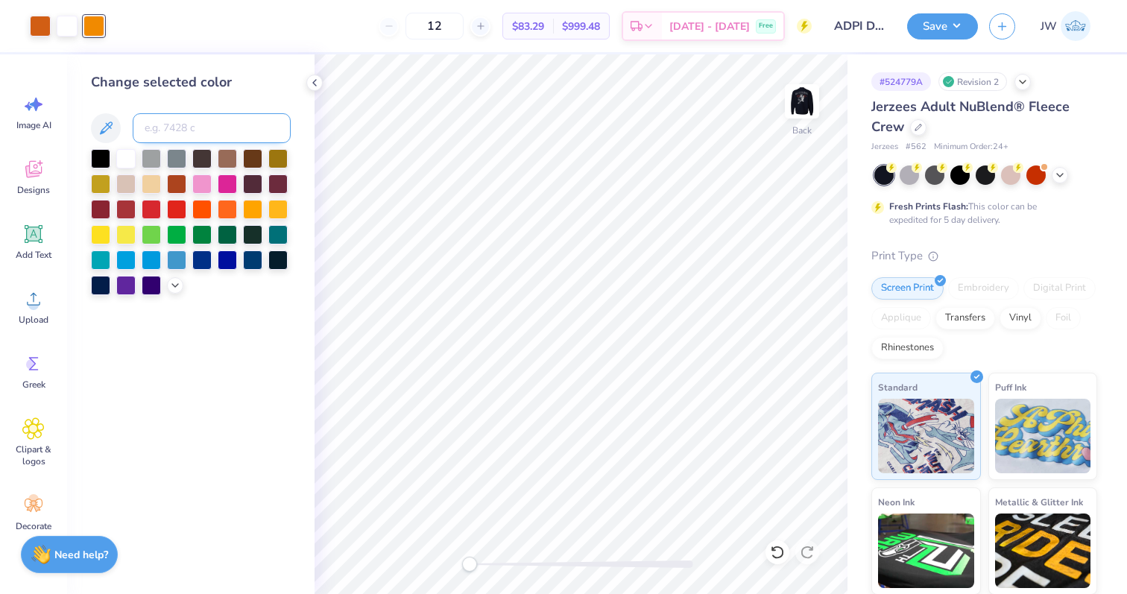
click at [157, 130] on input at bounding box center [212, 128] width 158 height 30
type input "7417"
click at [47, 29] on div at bounding box center [40, 24] width 21 height 21
click at [157, 133] on input at bounding box center [212, 128] width 158 height 30
type input "7417"
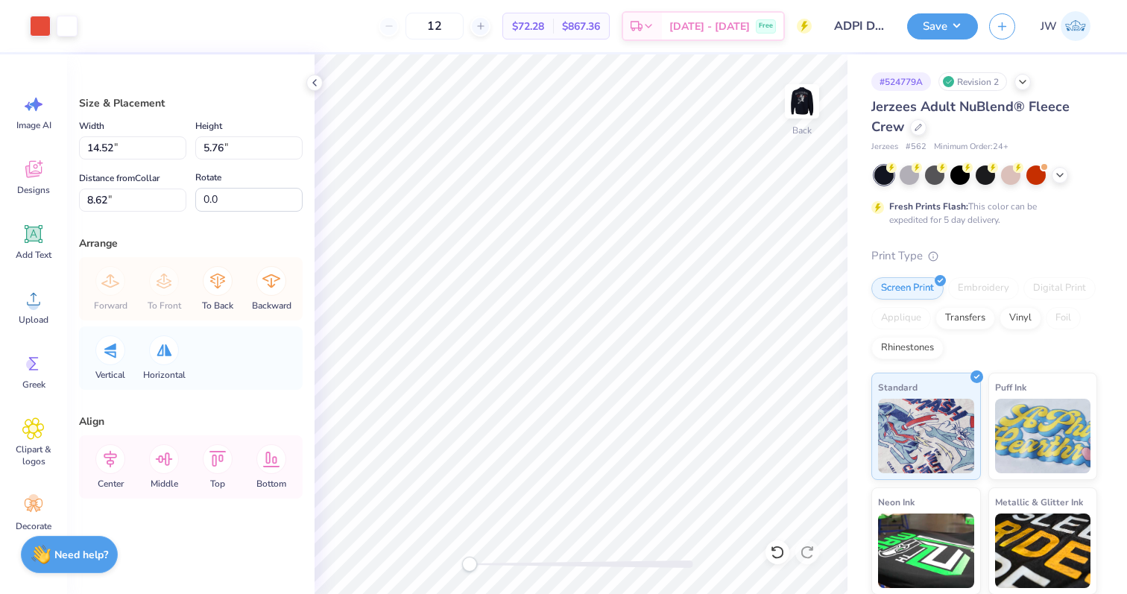
type input "5.55"
type input "2.20"
type input "3.70"
type input "1.47"
type input "3.00"
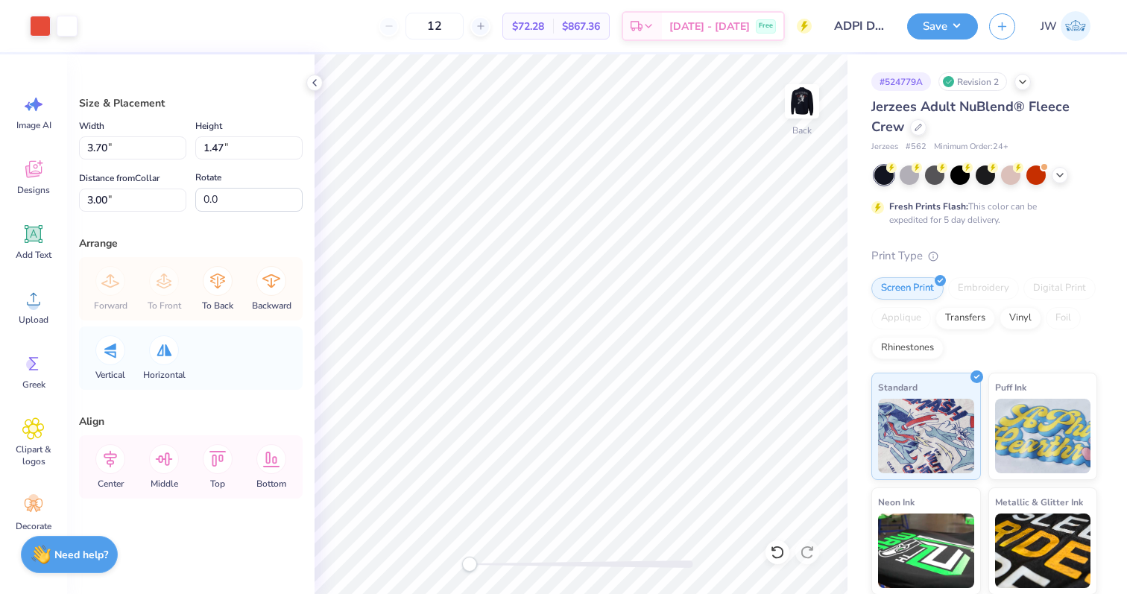
type input "2.50"
type input "0.99"
type input "3.57"
click at [57, 31] on div "Art colors 12 $72.28 Per Item $867.36 Total Est. Delivery [DATE] - [DATE] Free …" at bounding box center [563, 26] width 1127 height 52
click at [42, 22] on div at bounding box center [40, 24] width 21 height 21
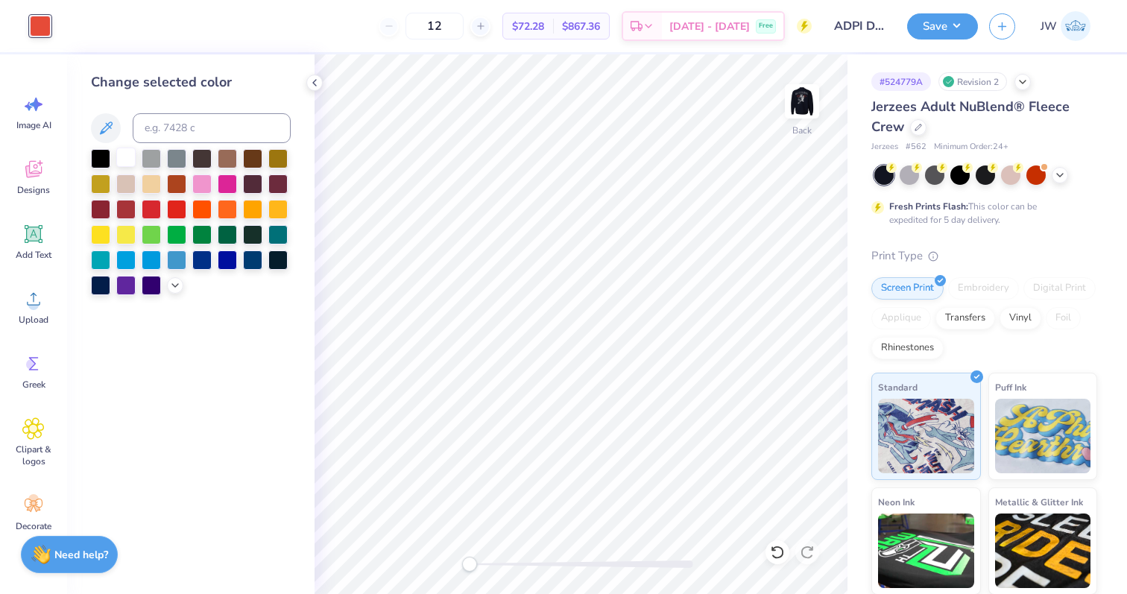
click at [127, 149] on div at bounding box center [125, 157] width 19 height 19
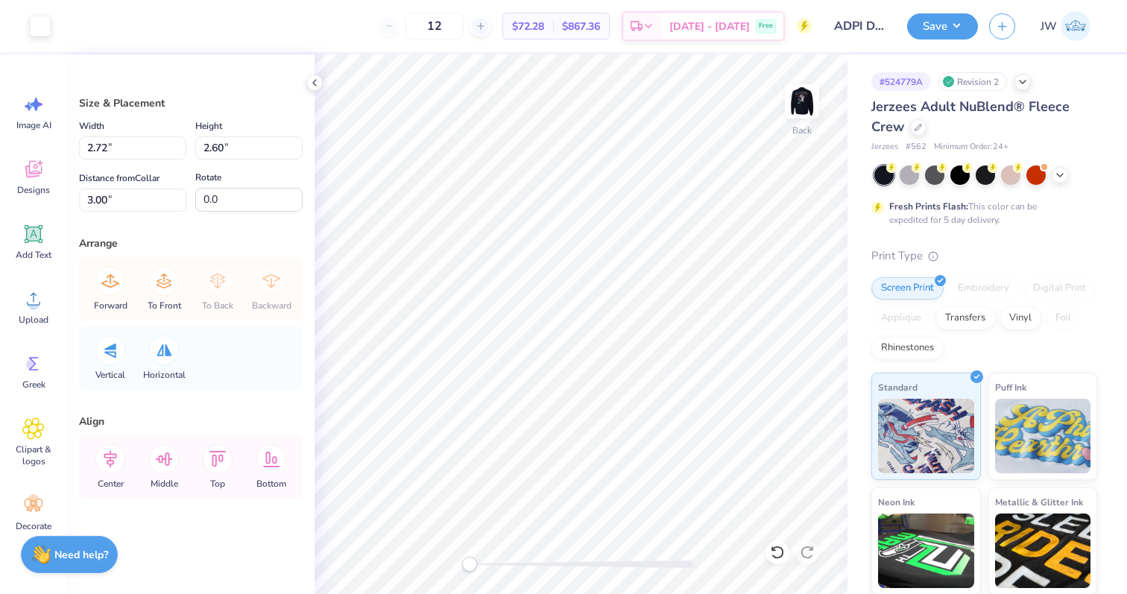
type input "3.35"
type input "3.20"
type input "2.50"
type input "0.99"
type input "3.80"
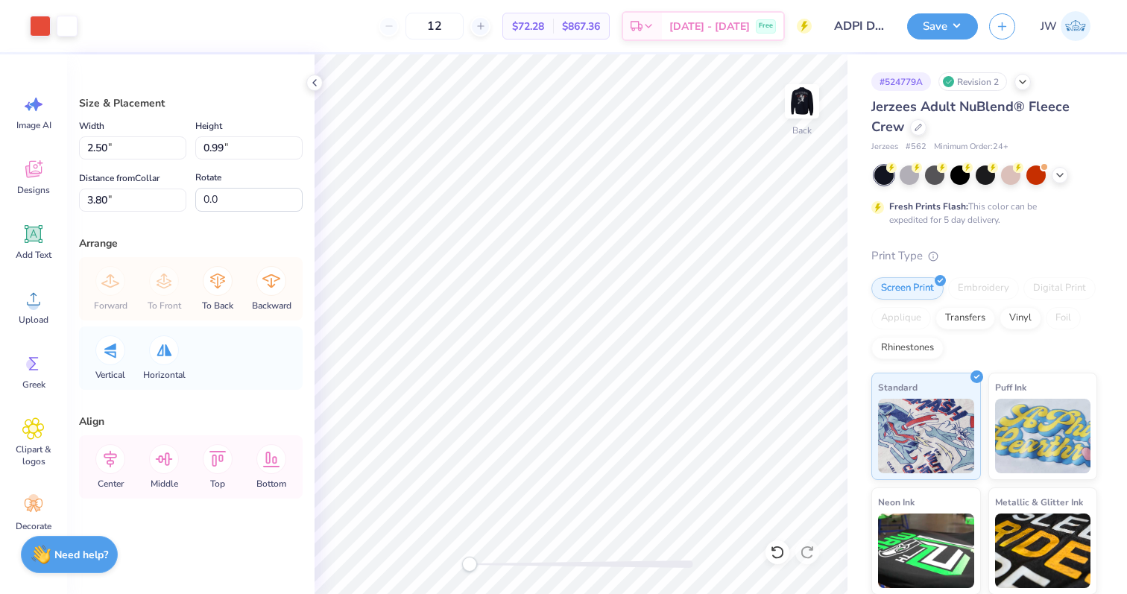
type input "4.12"
type input "1.63"
type input "3.47"
type input "1.62"
type input "0.64"
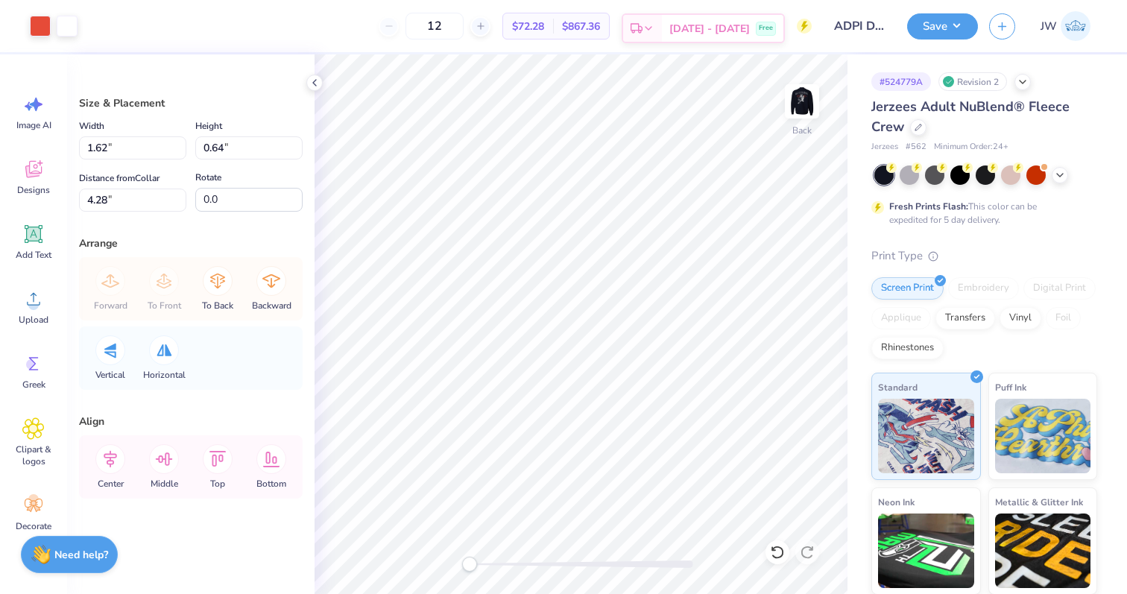
type input "3.31"
type input "1.31"
type input "4.28"
type input "1.67"
type input "1.60"
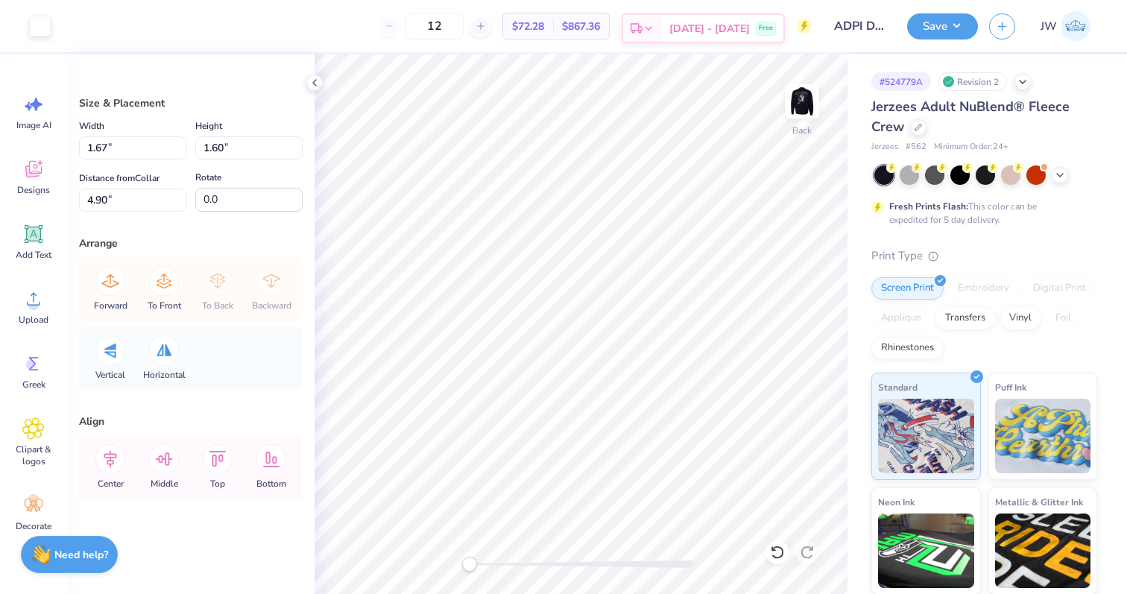
type input "4.90"
type input "2.45"
type input "3.16"
type input "3.02"
type input "3.61"
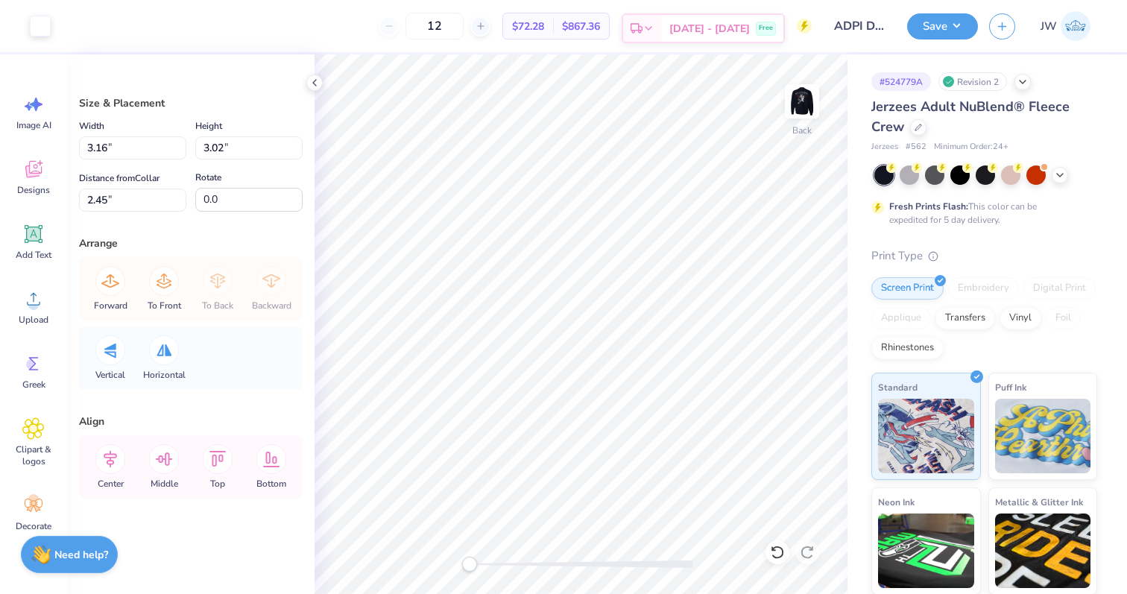
type input "3.45"
type input "3.31"
type input "1.31"
type input "6.80"
type input "2.84"
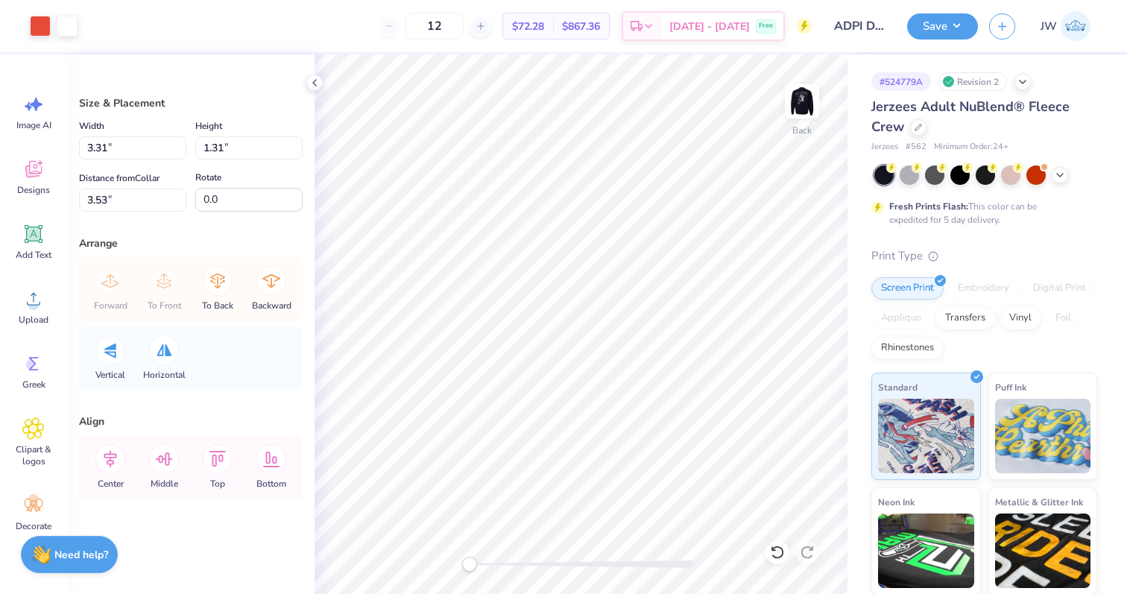
type input "1.12"
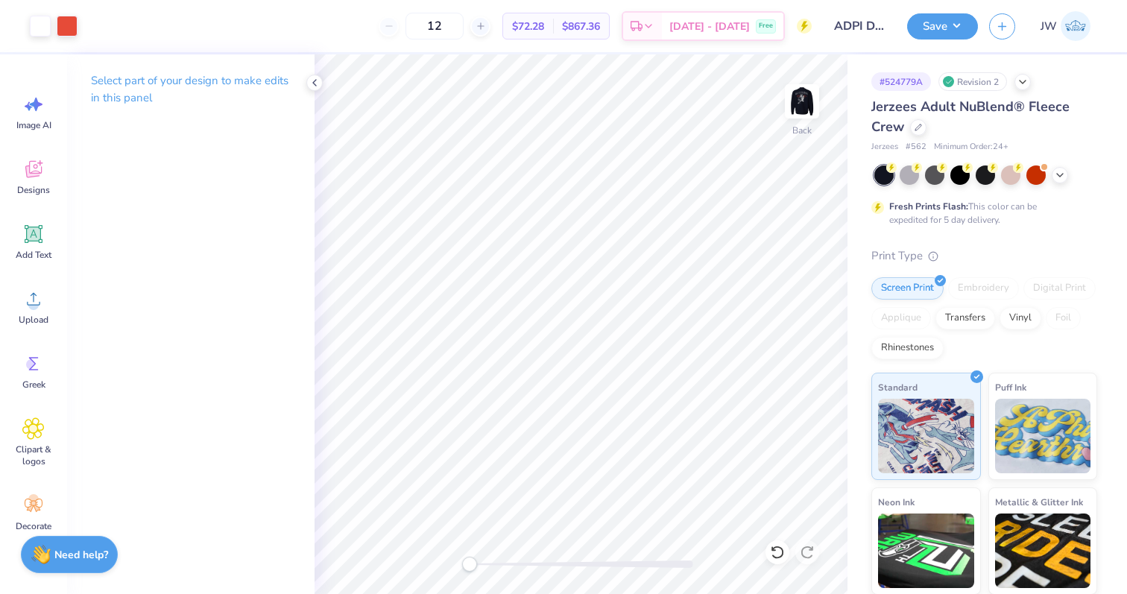
click at [664, 571] on div "Back" at bounding box center [581, 324] width 533 height 540
click at [668, 561] on div at bounding box center [582, 564] width 224 height 7
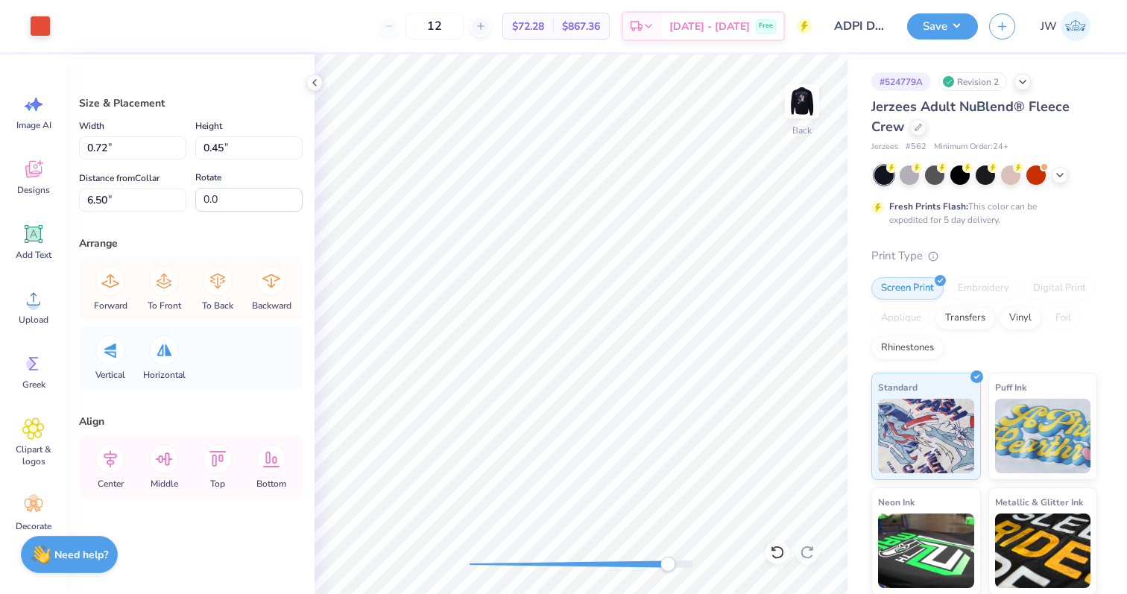
type input "2.01"
type input "0.09"
type input "6.48"
type input "3.61"
type input "3.45"
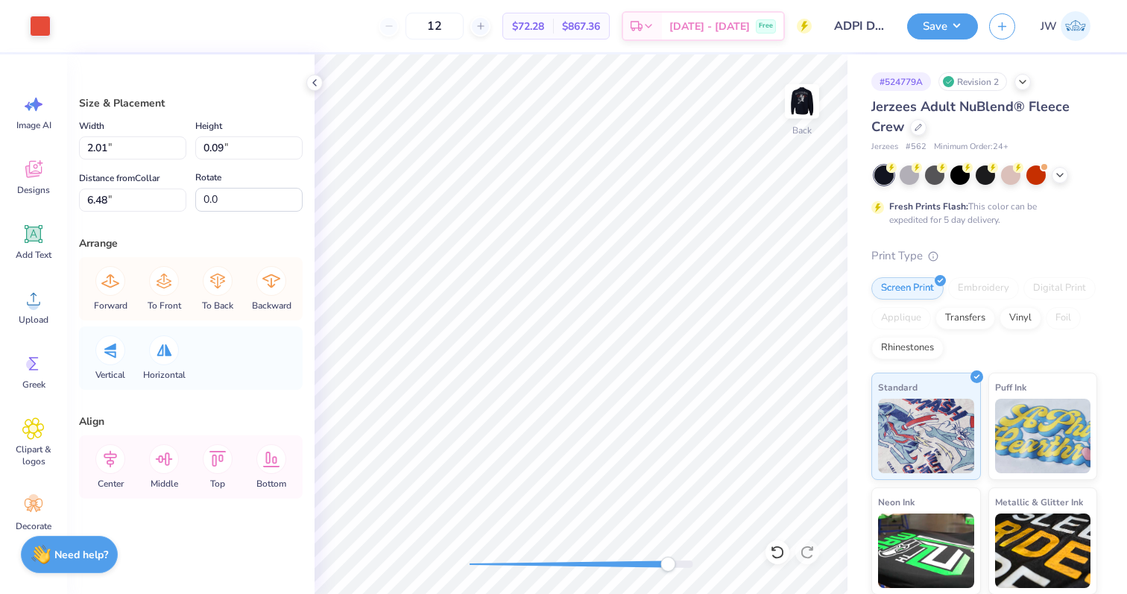
type input "2.45"
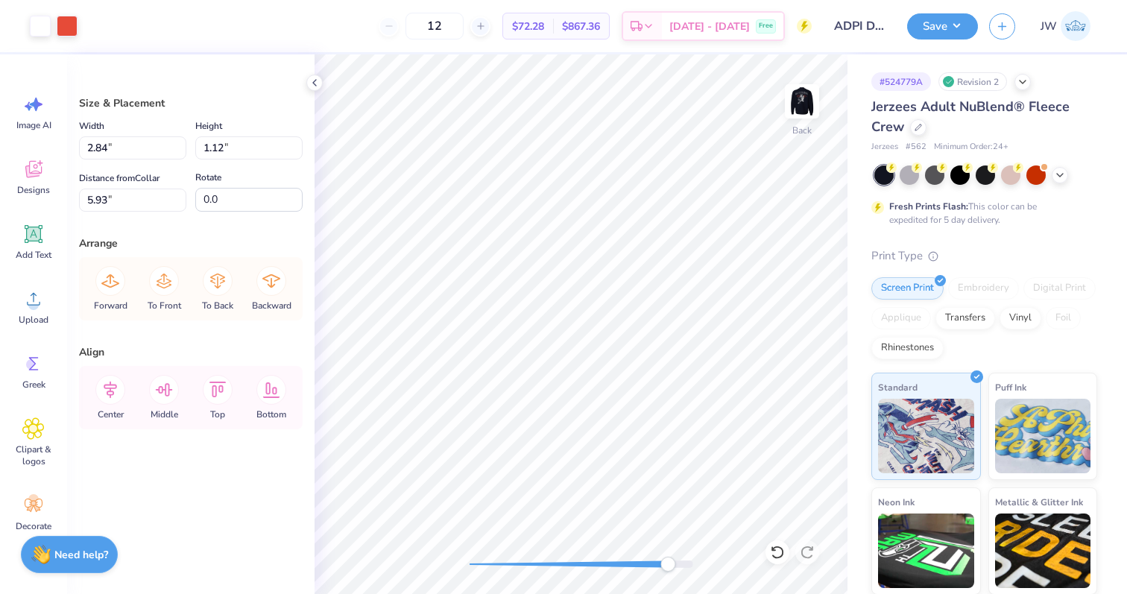
type input "5.91"
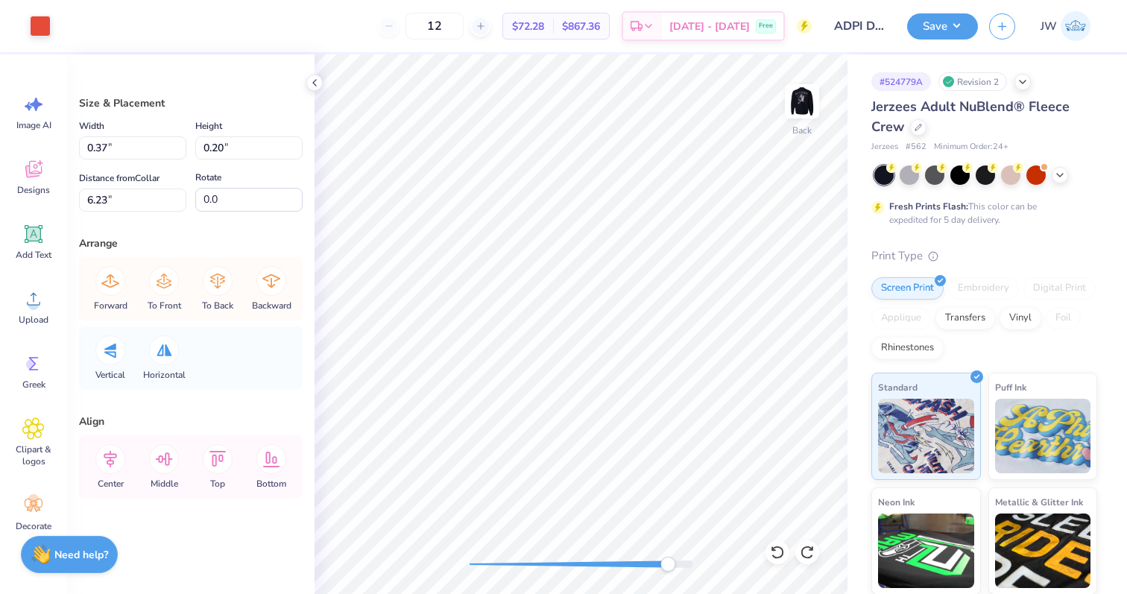
type input "2.69"
type input "0.97"
type input "5.98"
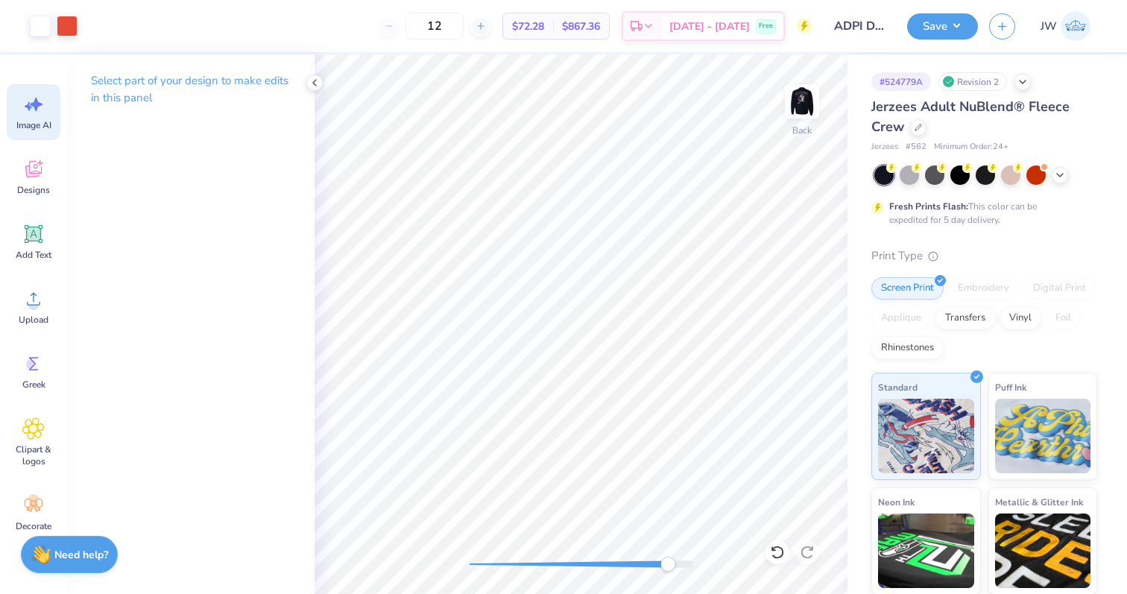
click at [31, 113] on icon at bounding box center [33, 104] width 22 height 22
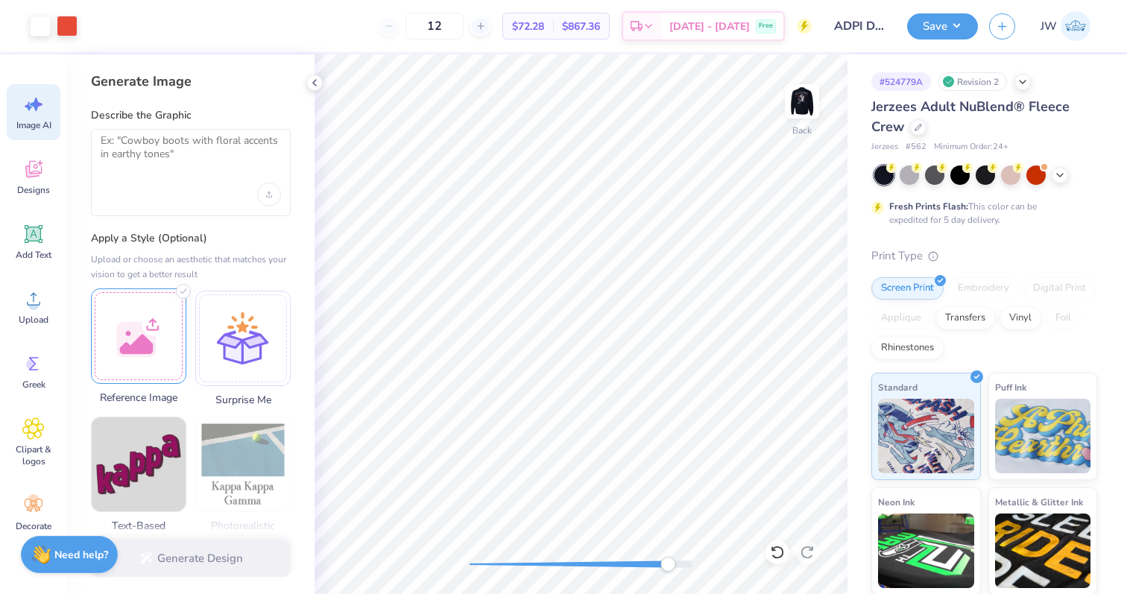
click at [136, 364] on div at bounding box center [138, 336] width 95 height 95
click at [189, 189] on div at bounding box center [191, 195] width 180 height 24
click at [164, 308] on div at bounding box center [138, 336] width 95 height 95
click at [144, 344] on div at bounding box center [138, 336] width 95 height 95
click at [181, 158] on textarea at bounding box center [191, 152] width 180 height 37
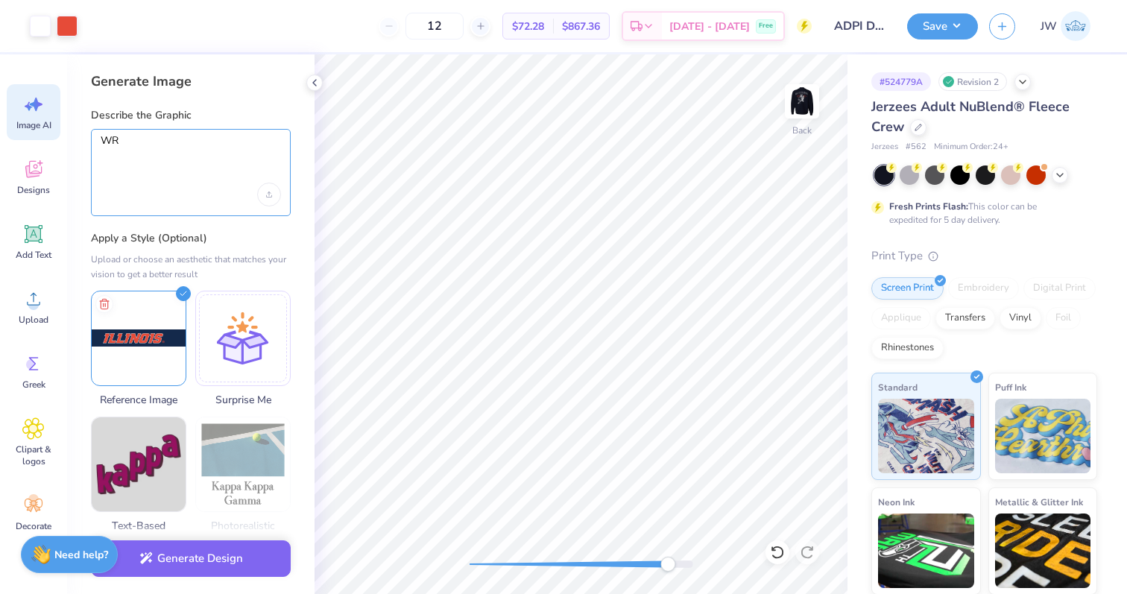
type textarea "W"
type textarea "2"
type textarea "write ADPI in all caps in this font please"
click at [191, 575] on button "Generate Design" at bounding box center [191, 559] width 200 height 37
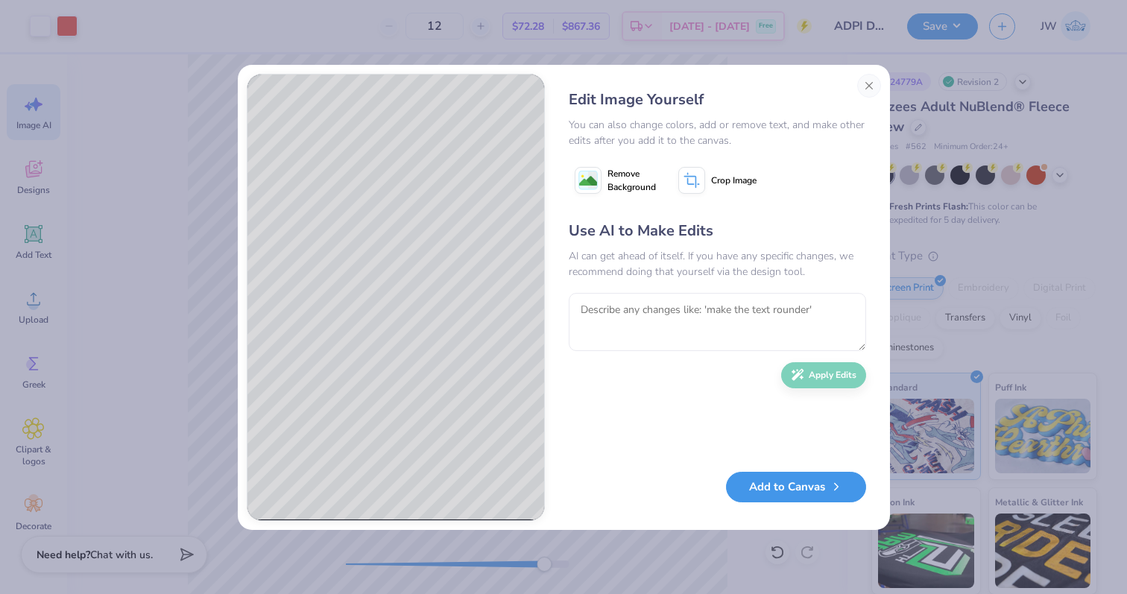
click at [773, 494] on button "Add to Canvas" at bounding box center [796, 487] width 140 height 31
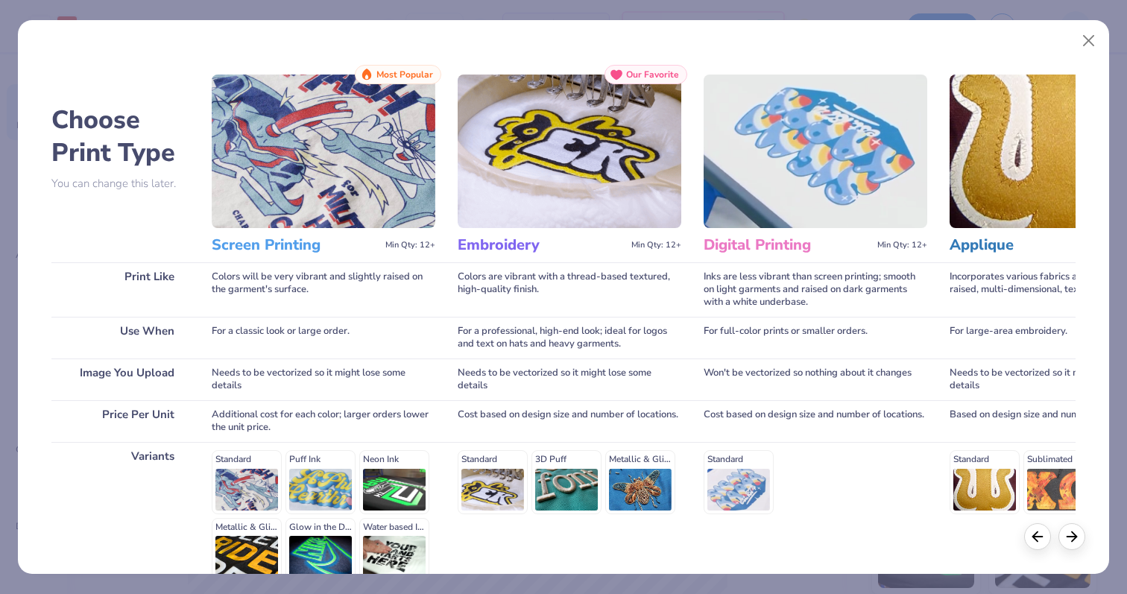
scroll to position [149, 0]
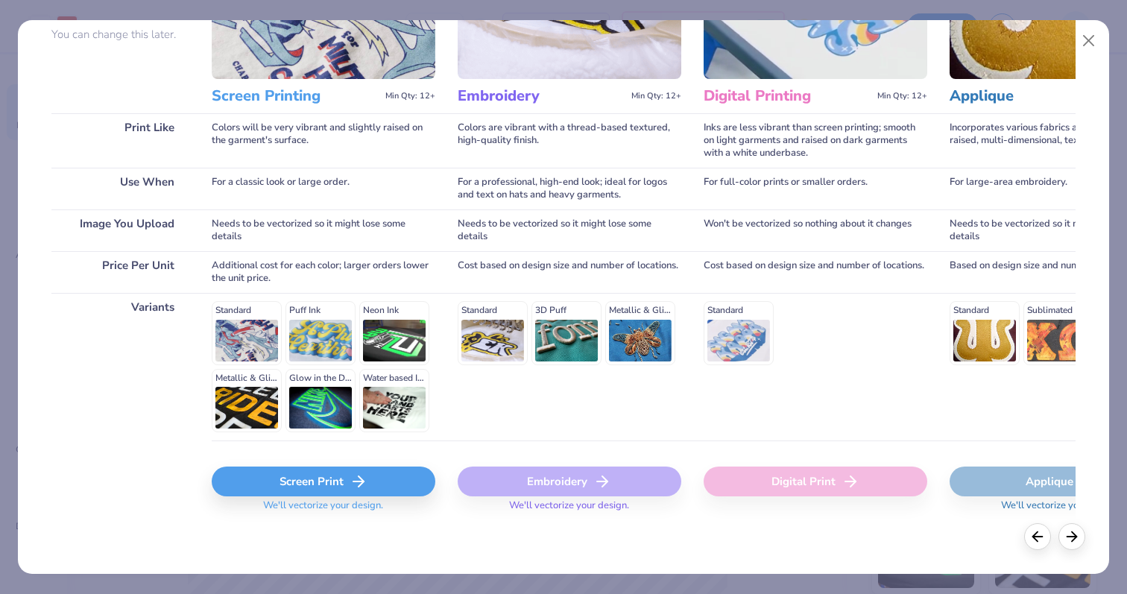
click at [320, 466] on div "Screen Print We'll vectorize your design." at bounding box center [324, 485] width 224 height 89
click at [320, 481] on div "Screen Print" at bounding box center [324, 482] width 224 height 30
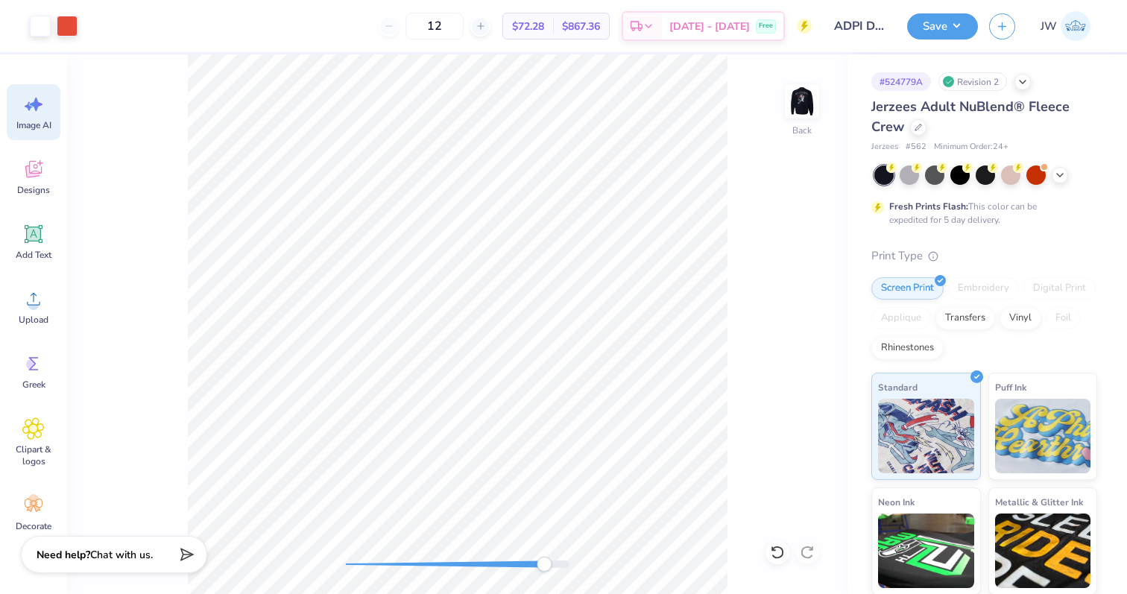
scroll to position [0, 0]
click at [737, 518] on div "Back" at bounding box center [457, 324] width 781 height 540
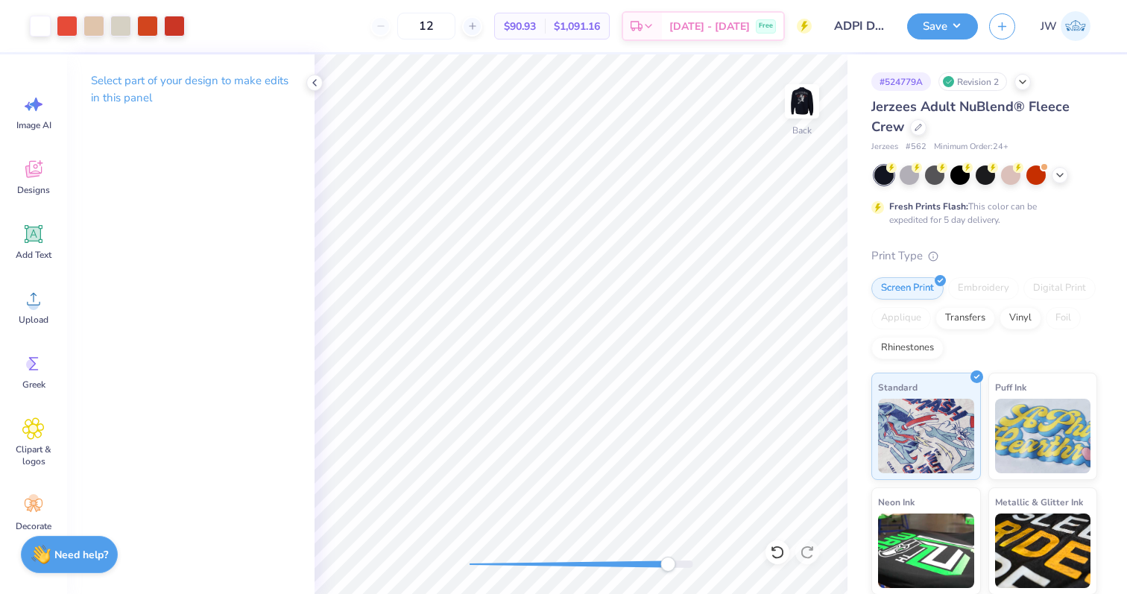
click at [852, 470] on div "Art colors 12 $90.93 Per Item $1,091.16 Total Est. Delivery [DATE] - [DATE] Fre…" at bounding box center [563, 297] width 1127 height 594
click at [456, 546] on div "Back" at bounding box center [581, 324] width 533 height 540
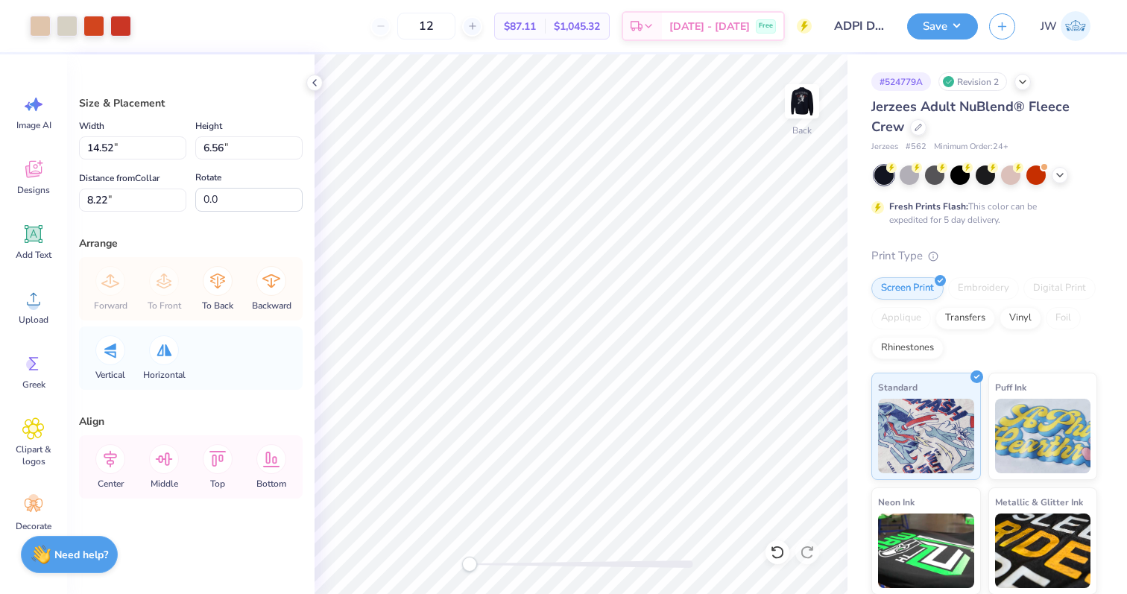
type input "8.71"
type input "3.93"
type input "10.85"
type input "3.22"
type input "1.45"
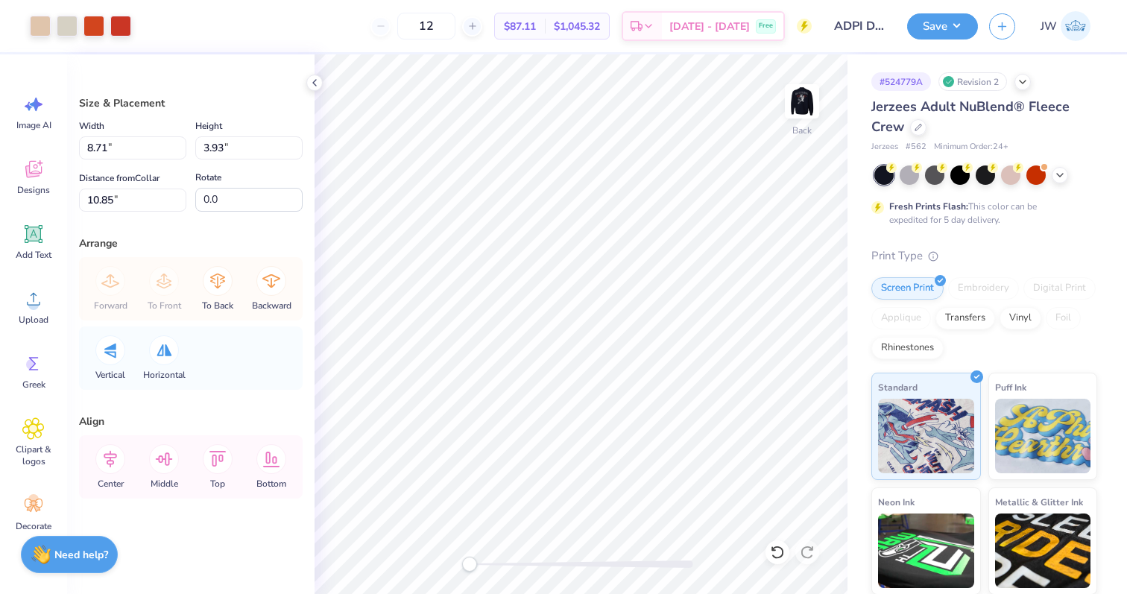
type input "13.33"
type input "3.72"
type input "1.68"
type input "2.77"
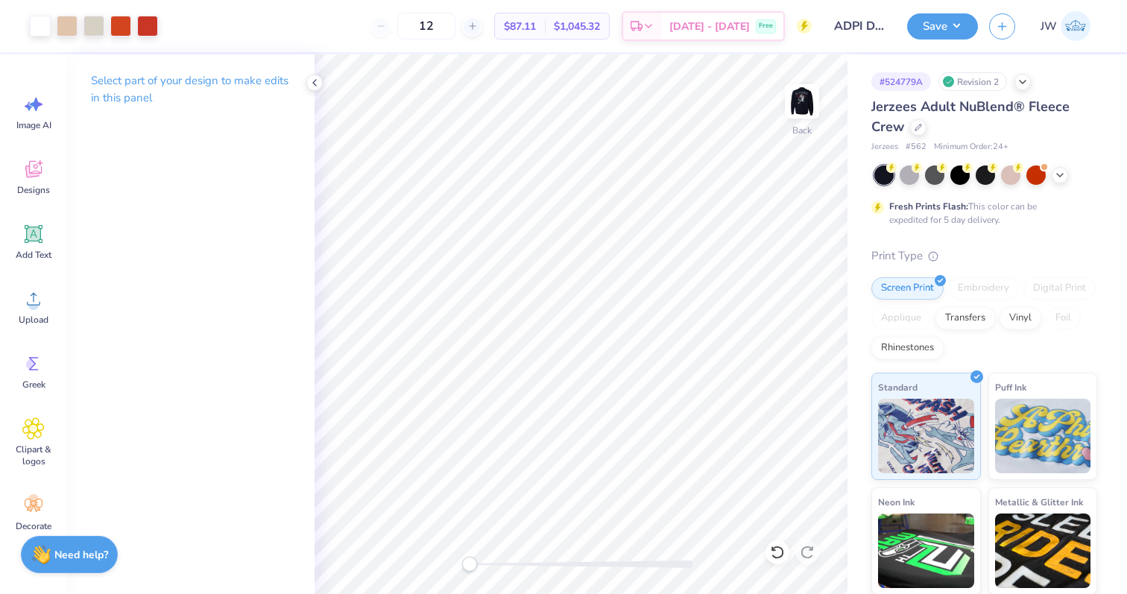
click at [151, 40] on div "Art colors" at bounding box center [79, 26] width 158 height 52
click at [143, 27] on div at bounding box center [147, 24] width 21 height 21
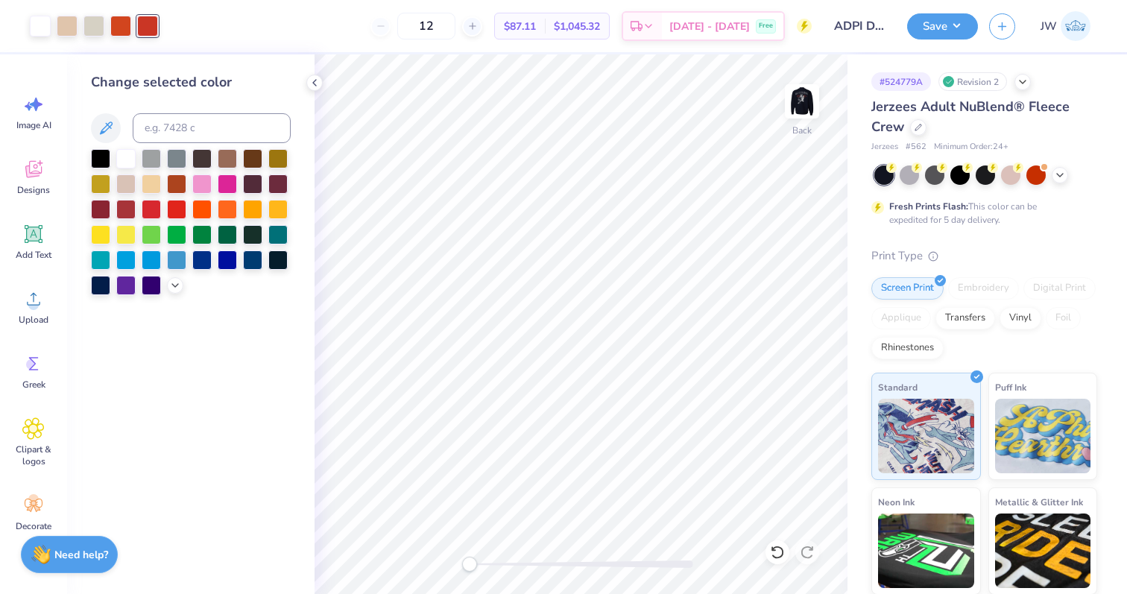
click at [163, 145] on div "Change selected color" at bounding box center [191, 183] width 200 height 223
click at [162, 115] on input at bounding box center [212, 128] width 158 height 30
click at [122, 34] on div at bounding box center [120, 24] width 21 height 21
click at [177, 116] on input "7147c" at bounding box center [212, 128] width 158 height 30
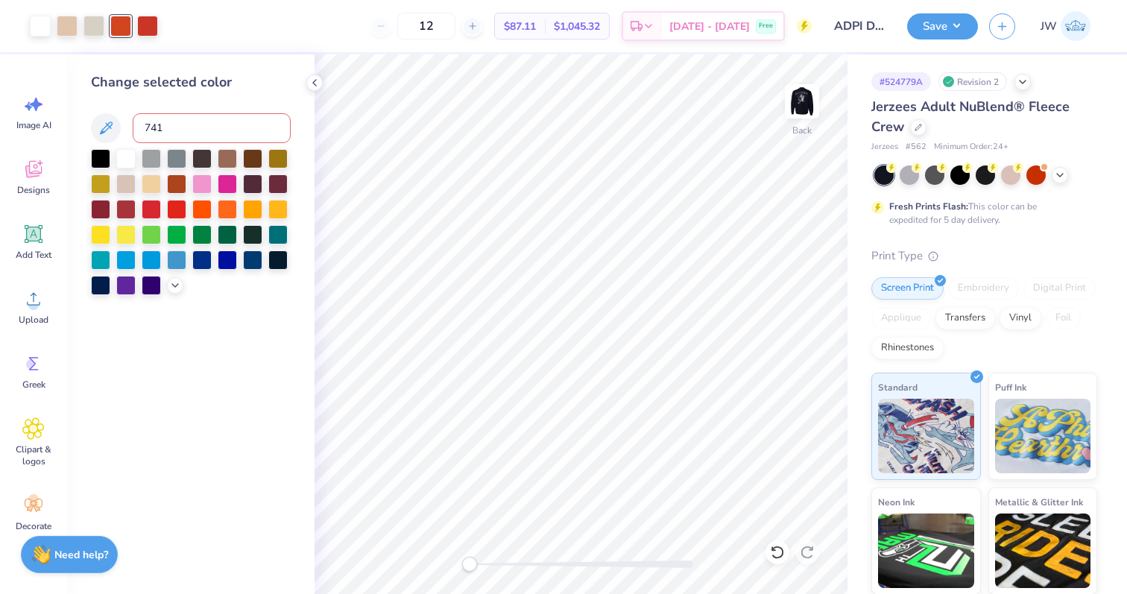
type input "7417"
click at [145, 32] on div at bounding box center [147, 24] width 21 height 21
click at [150, 127] on input at bounding box center [212, 128] width 158 height 30
type input "7417"
click at [92, 22] on div at bounding box center [94, 24] width 21 height 21
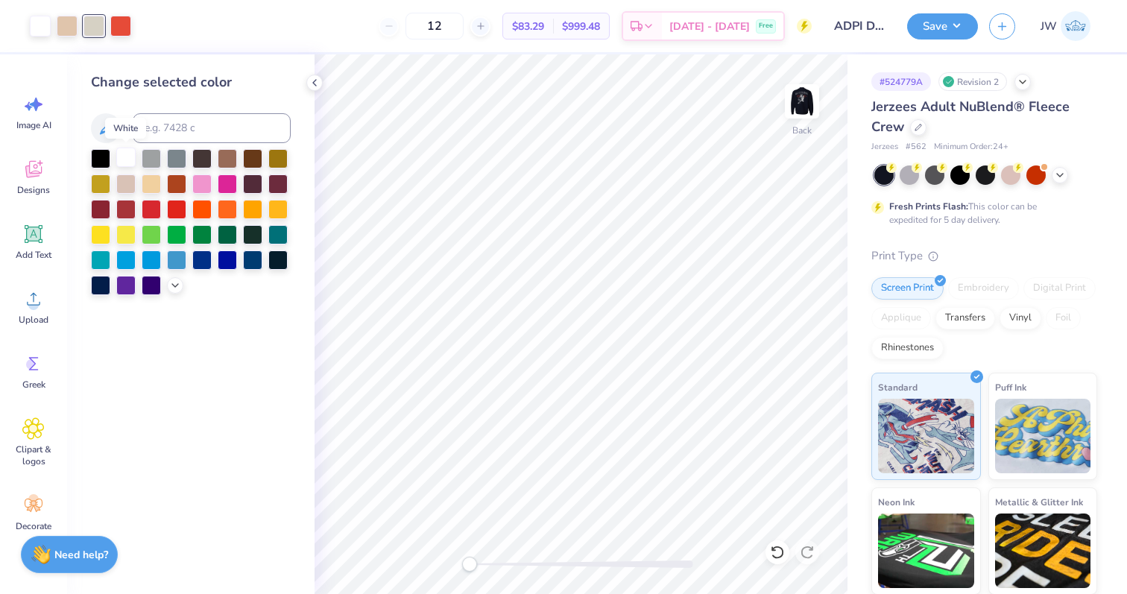
click at [125, 163] on div at bounding box center [125, 157] width 19 height 19
click at [68, 33] on div at bounding box center [67, 24] width 21 height 21
click at [125, 151] on div at bounding box center [125, 157] width 19 height 19
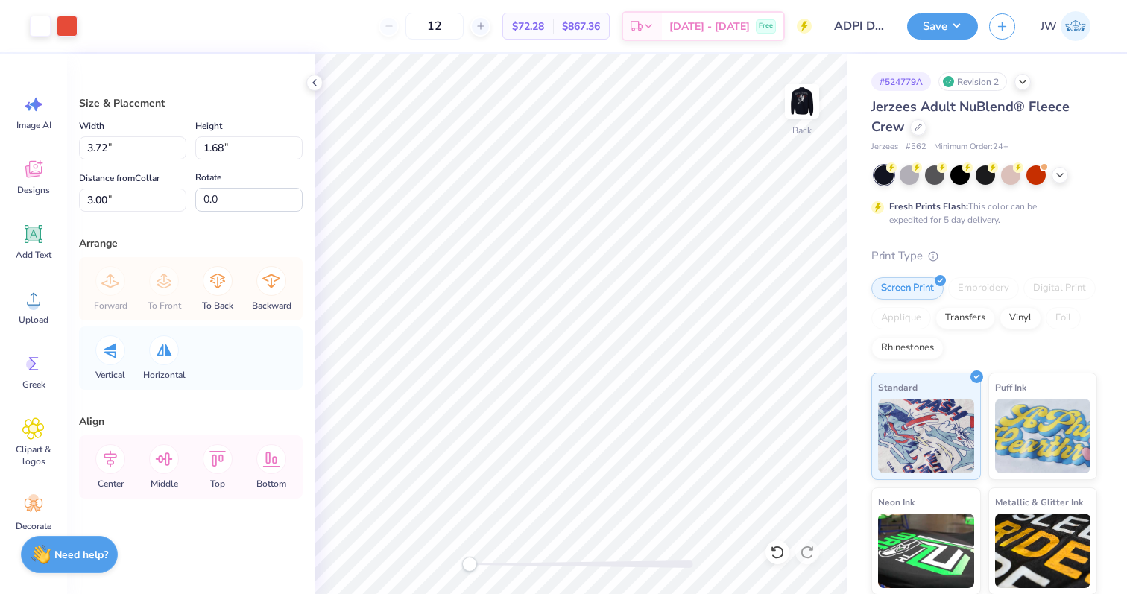
type input "2.43"
type input "1.10"
type input "3.59"
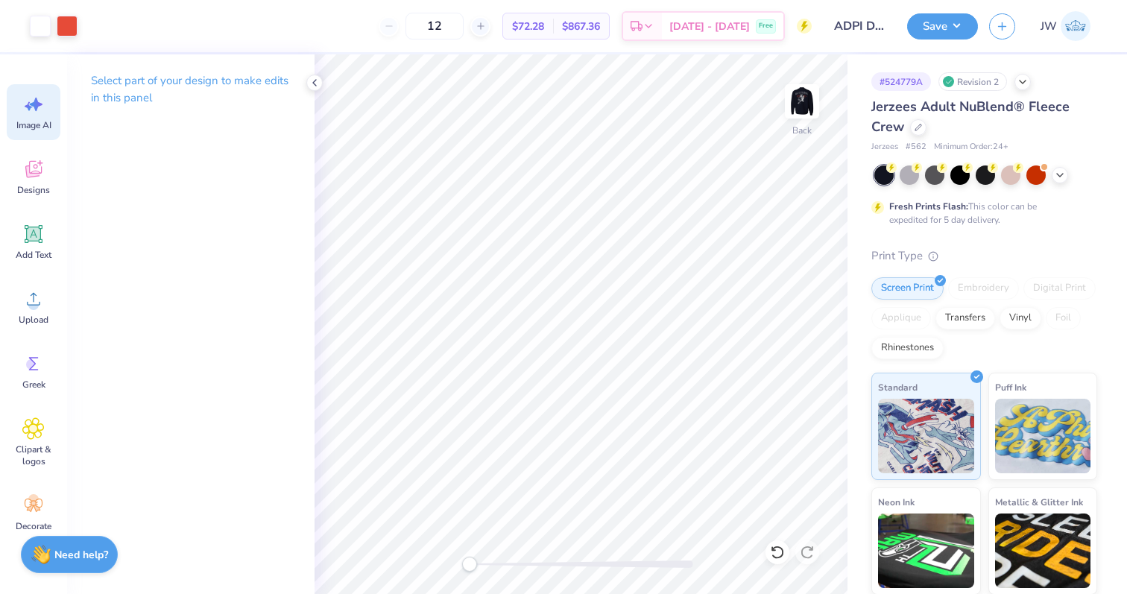
click at [31, 111] on icon at bounding box center [33, 104] width 22 height 22
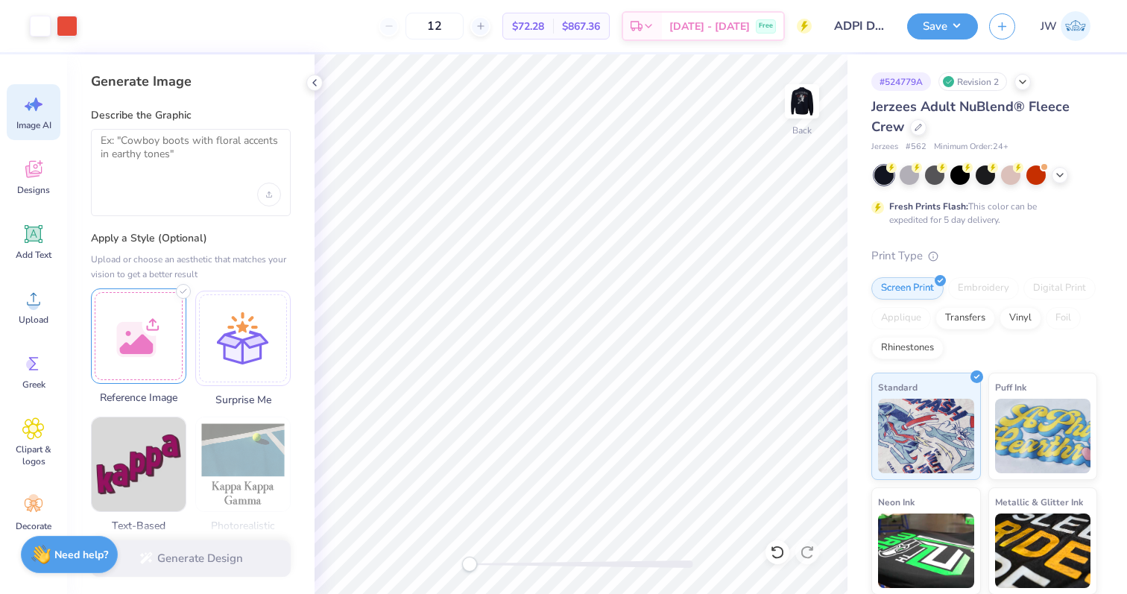
click at [126, 303] on div at bounding box center [138, 336] width 95 height 95
click at [168, 158] on textarea at bounding box center [191, 152] width 180 height 37
type textarea "r"
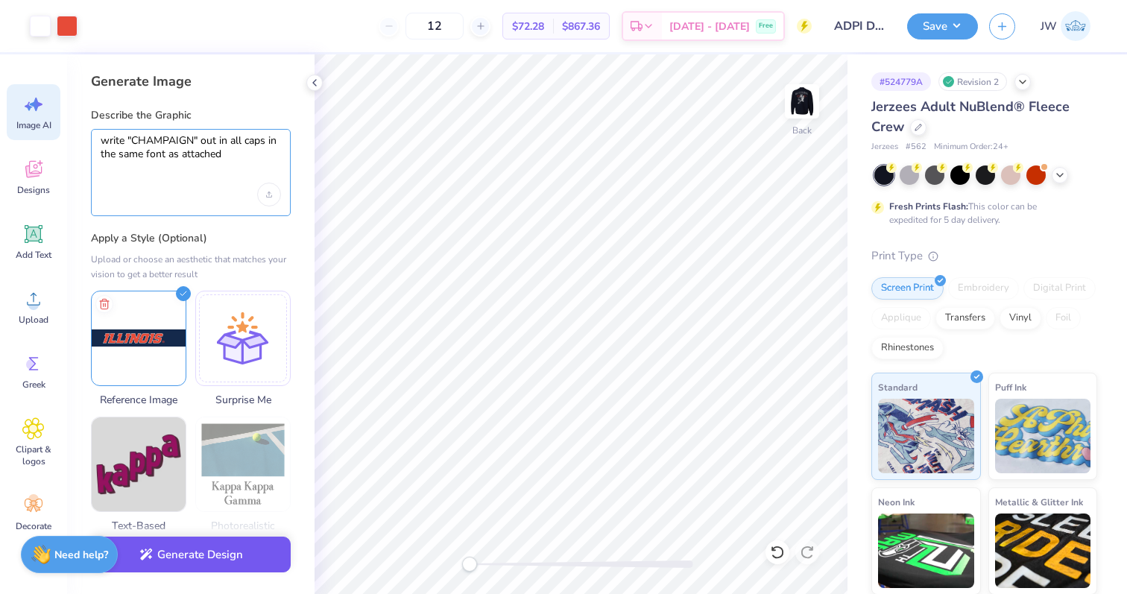
type textarea "write "CHAMPAIGN" out in all caps in the same font as attached"
click at [194, 563] on button "Generate Design" at bounding box center [191, 555] width 200 height 37
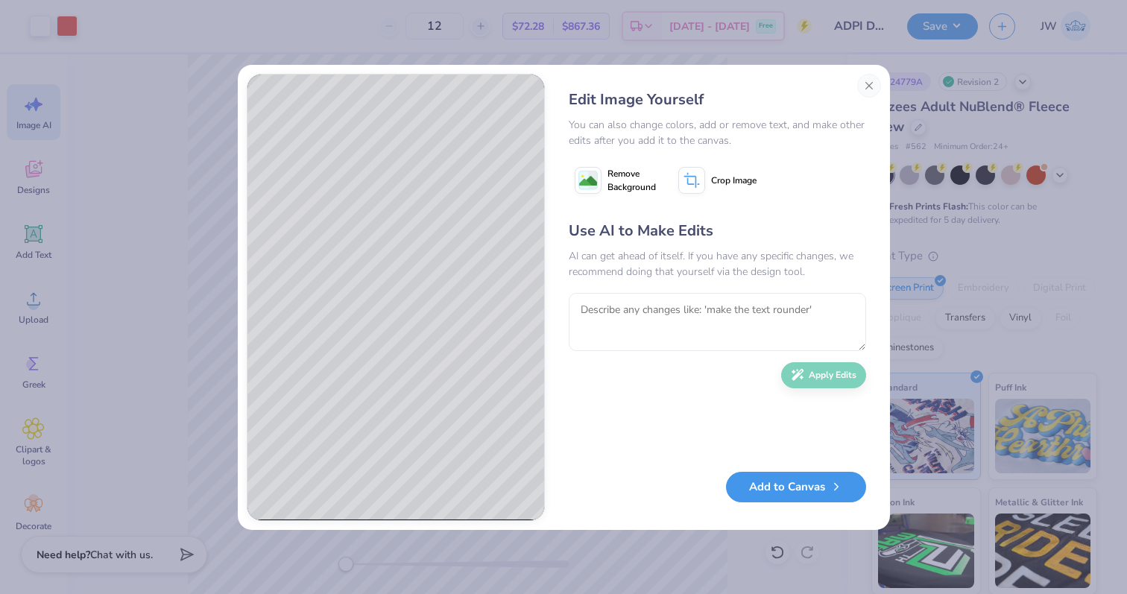
click at [781, 497] on button "Add to Canvas" at bounding box center [796, 487] width 140 height 31
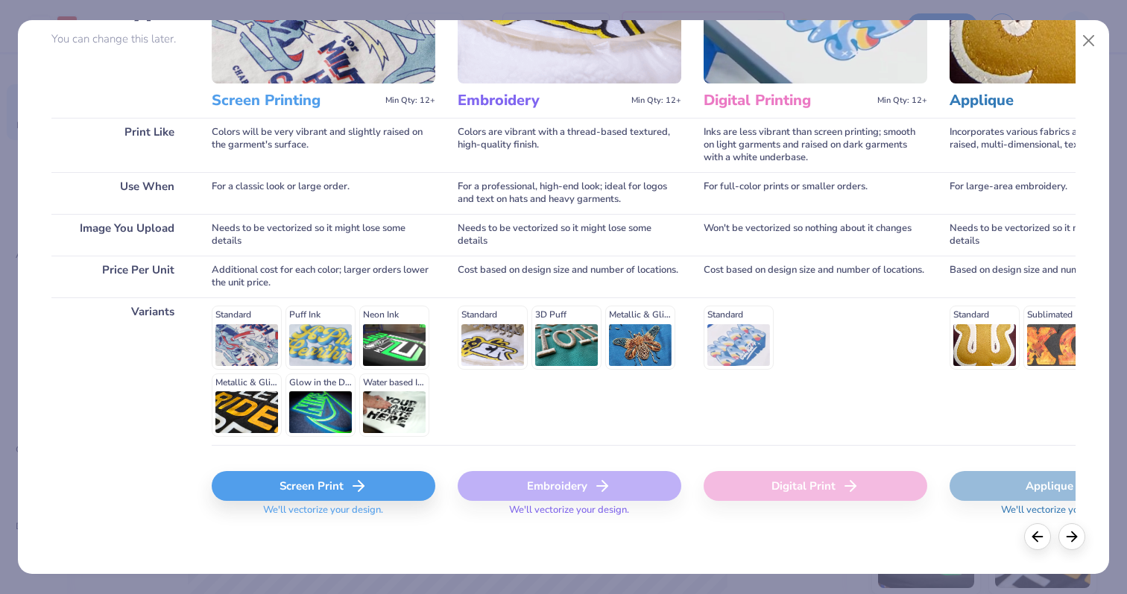
scroll to position [149, 0]
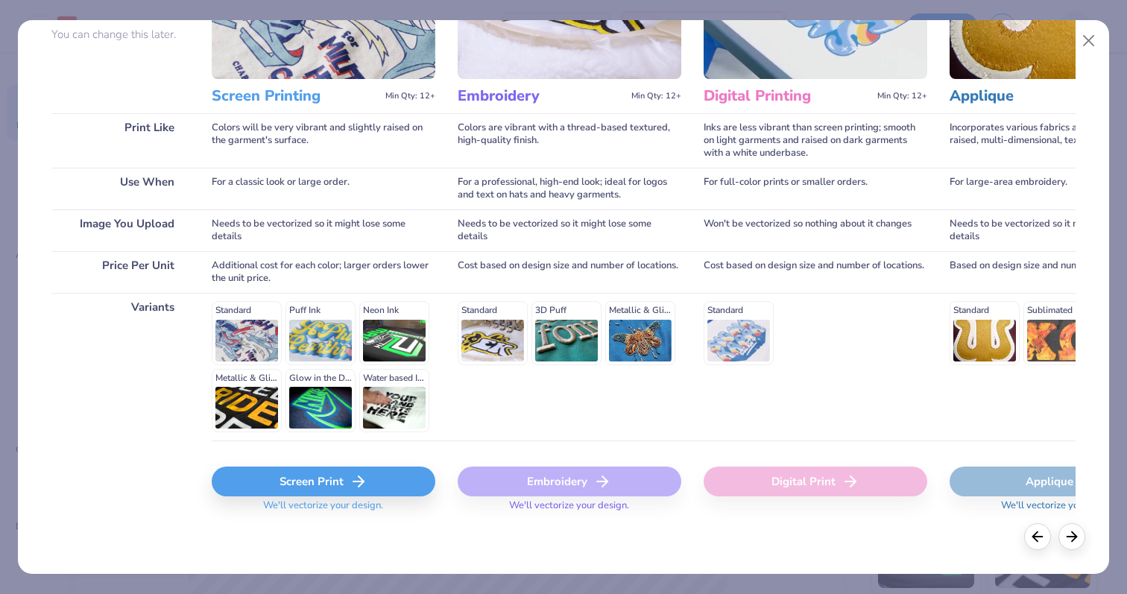
click at [289, 490] on div "Screen Print" at bounding box center [324, 482] width 224 height 30
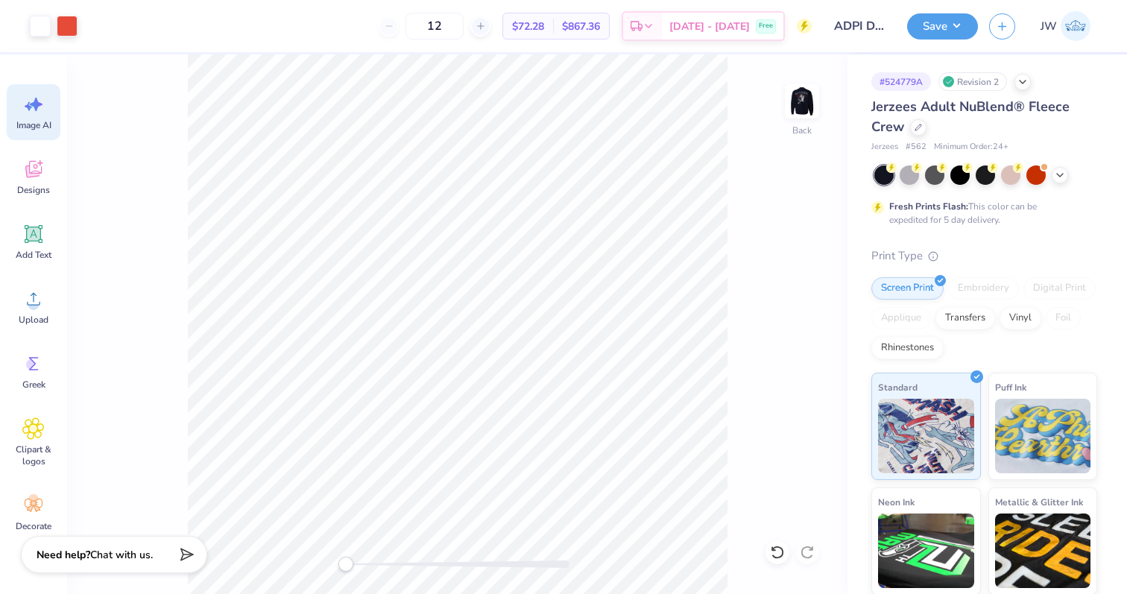
scroll to position [0, 0]
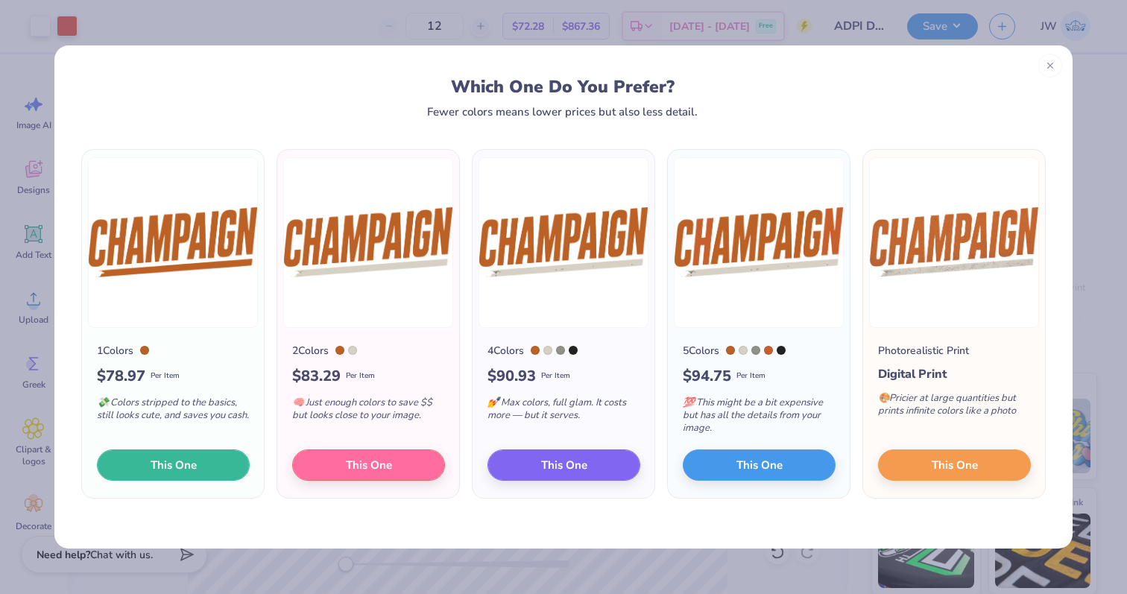
click at [151, 456] on span "This One" at bounding box center [174, 464] width 46 height 17
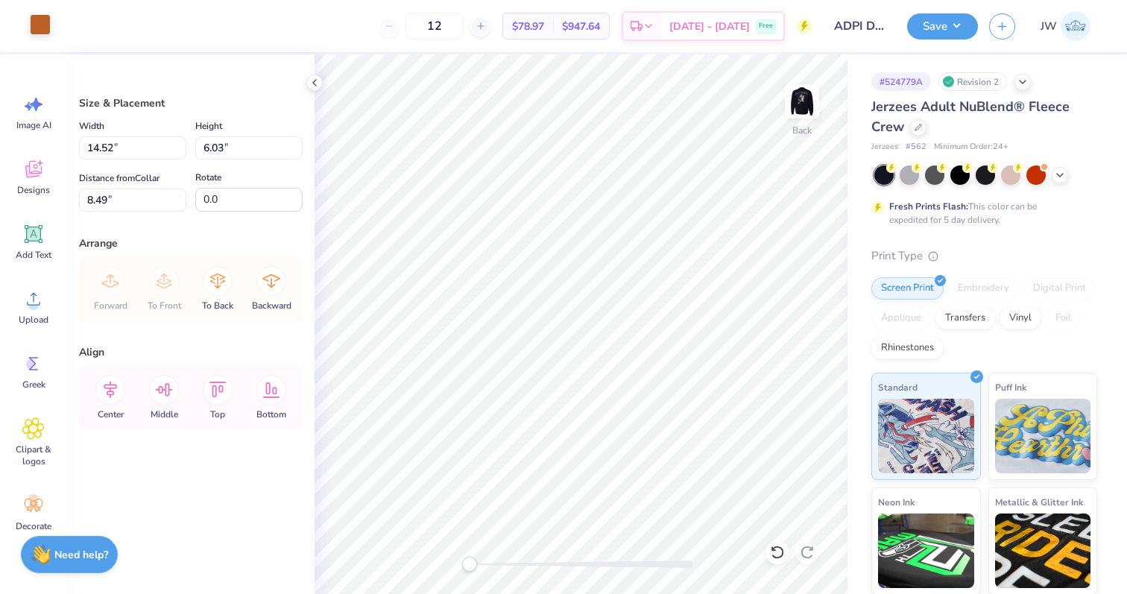
click at [39, 19] on div at bounding box center [40, 24] width 21 height 21
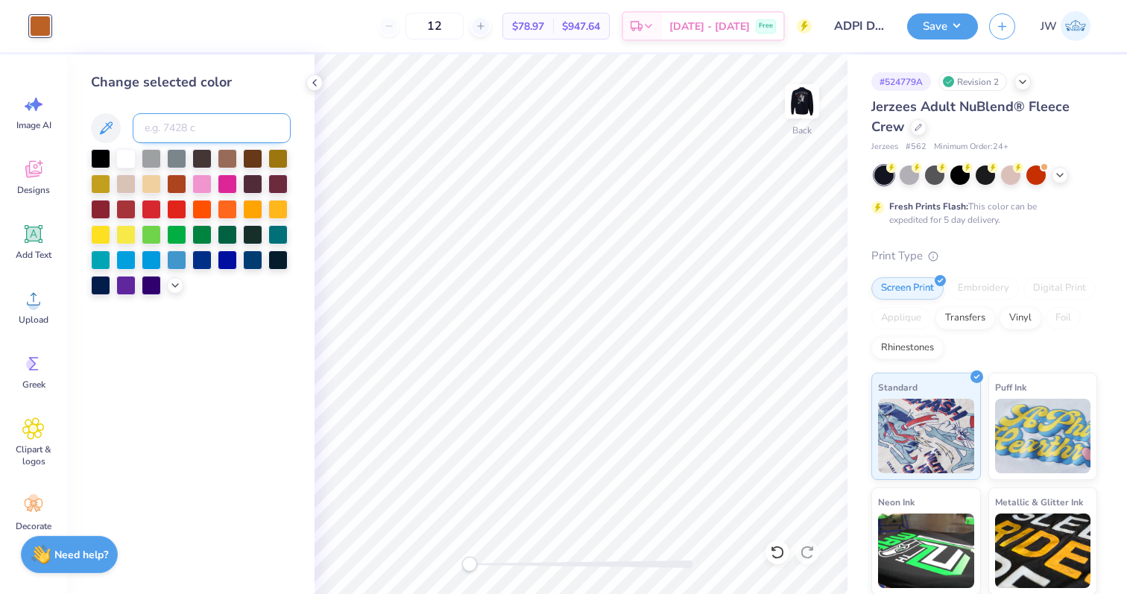
click at [177, 129] on input at bounding box center [212, 128] width 158 height 30
type input "7417"
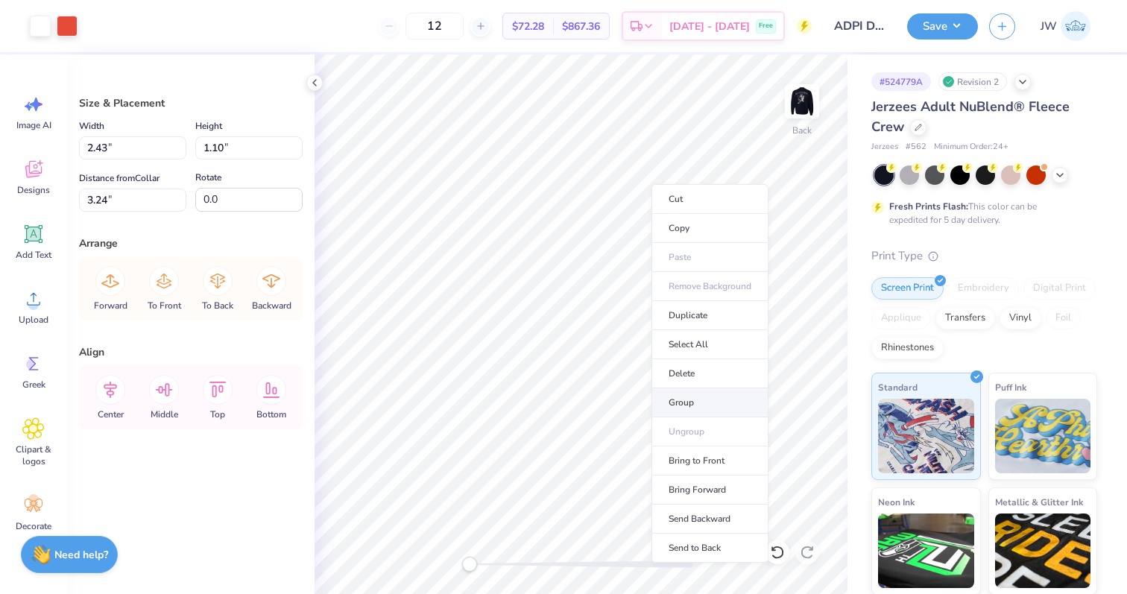
click at [693, 409] on li "Group" at bounding box center [710, 402] width 117 height 29
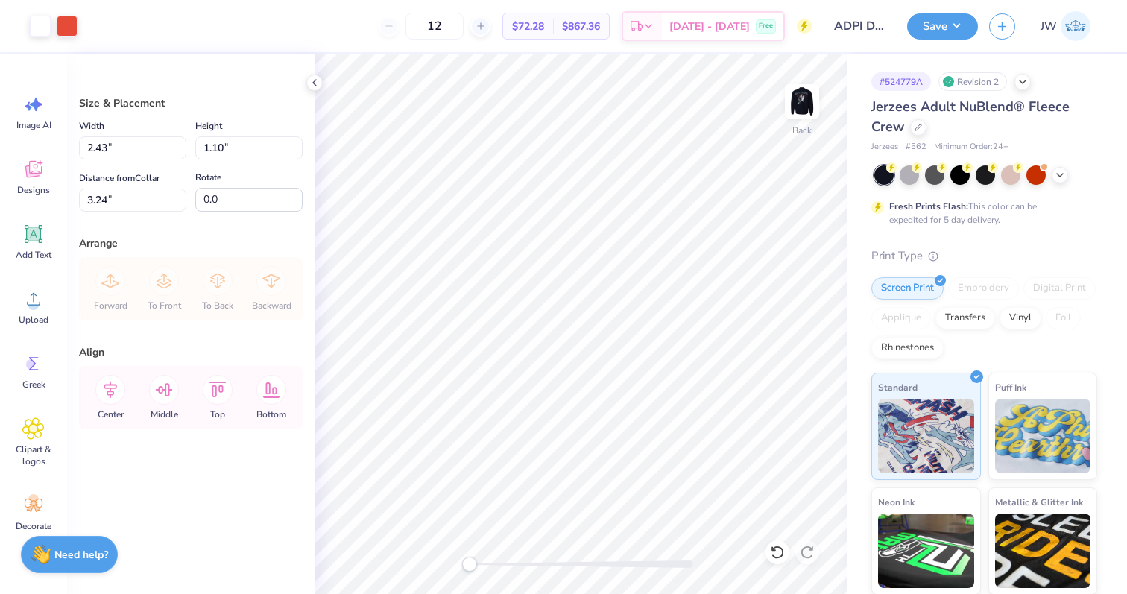
type input "14.52"
type input "5.12"
type input "8.49"
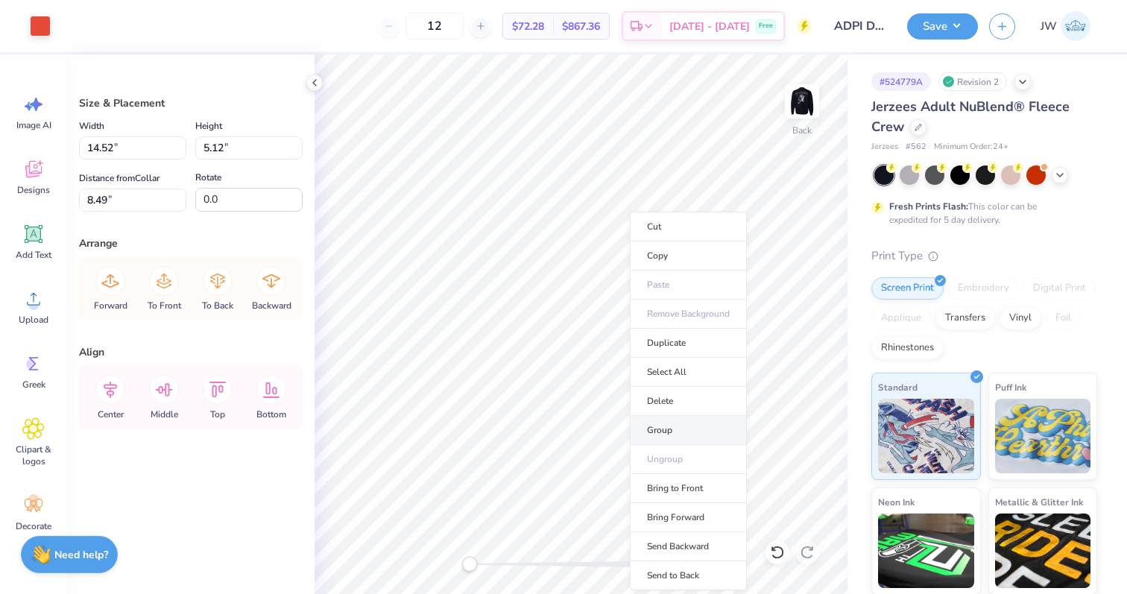
click at [685, 428] on li "Group" at bounding box center [688, 430] width 117 height 29
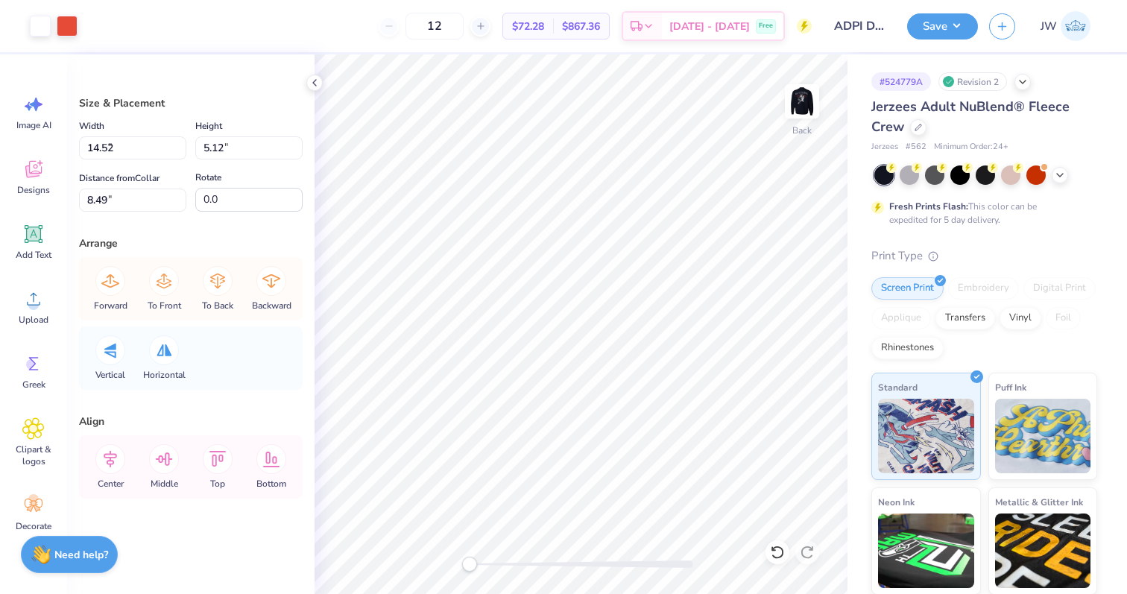
type input "2.43"
type input "1.10"
type input "3.24"
type input "3.61"
type input "3.45"
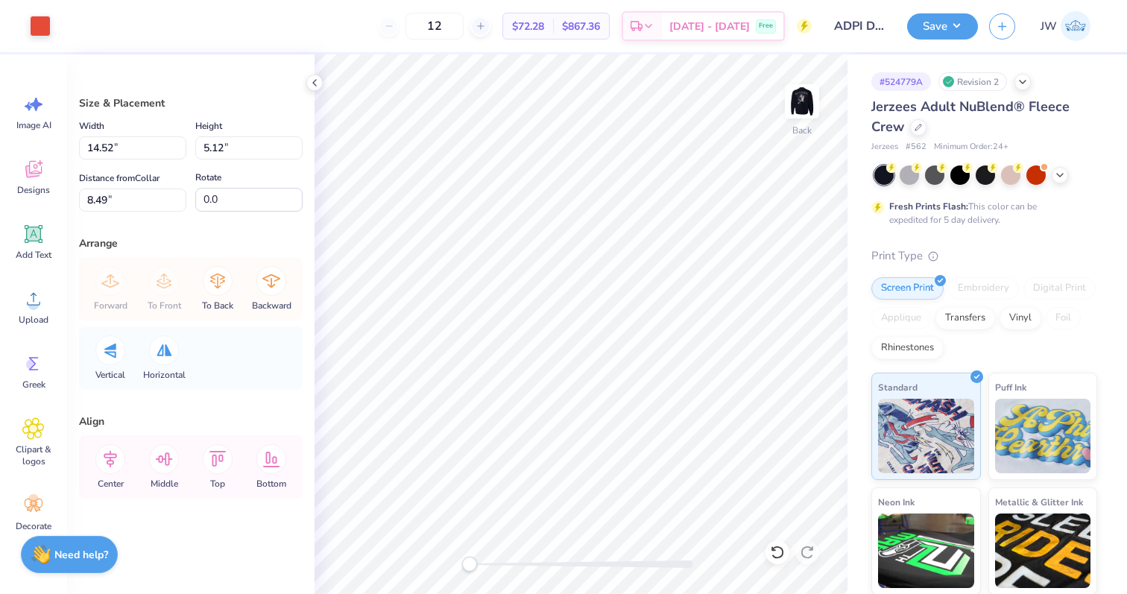
type input "2.21"
type input "14.52"
type input "5.12"
type input "8.49"
type input "4.86"
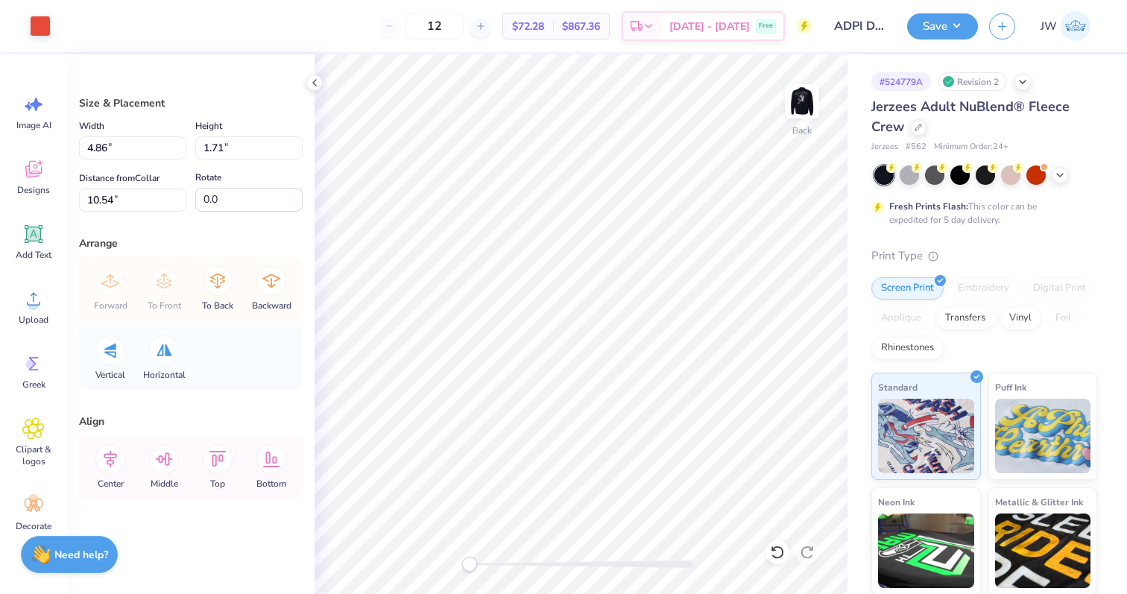
type input "1.71"
type input "10.54"
type input "3.44"
type input "1.21"
type input "3.50"
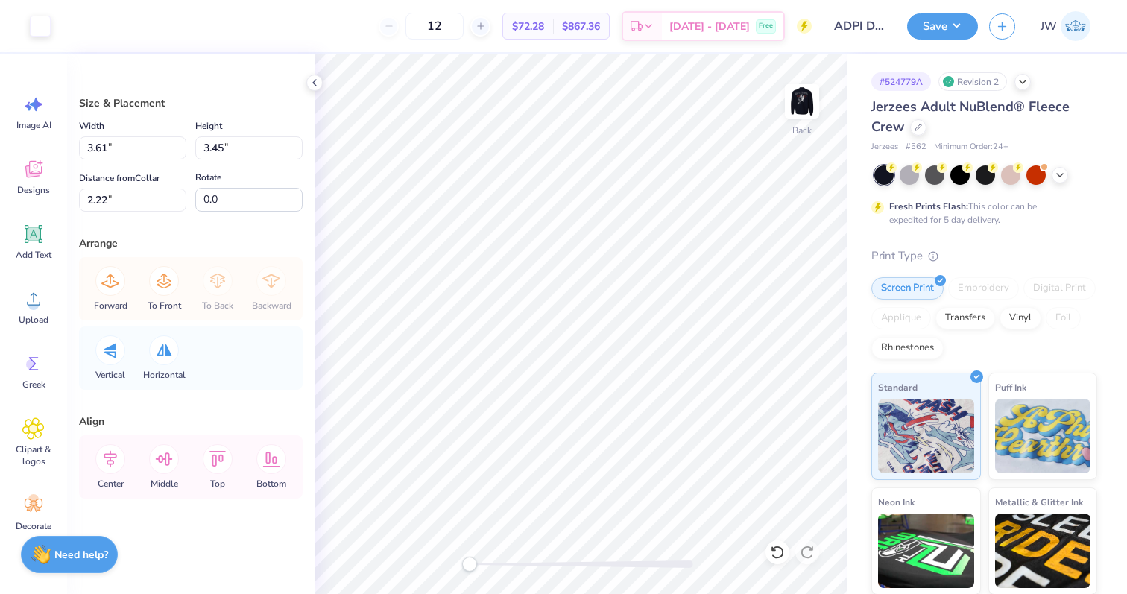
type input "-7.0"
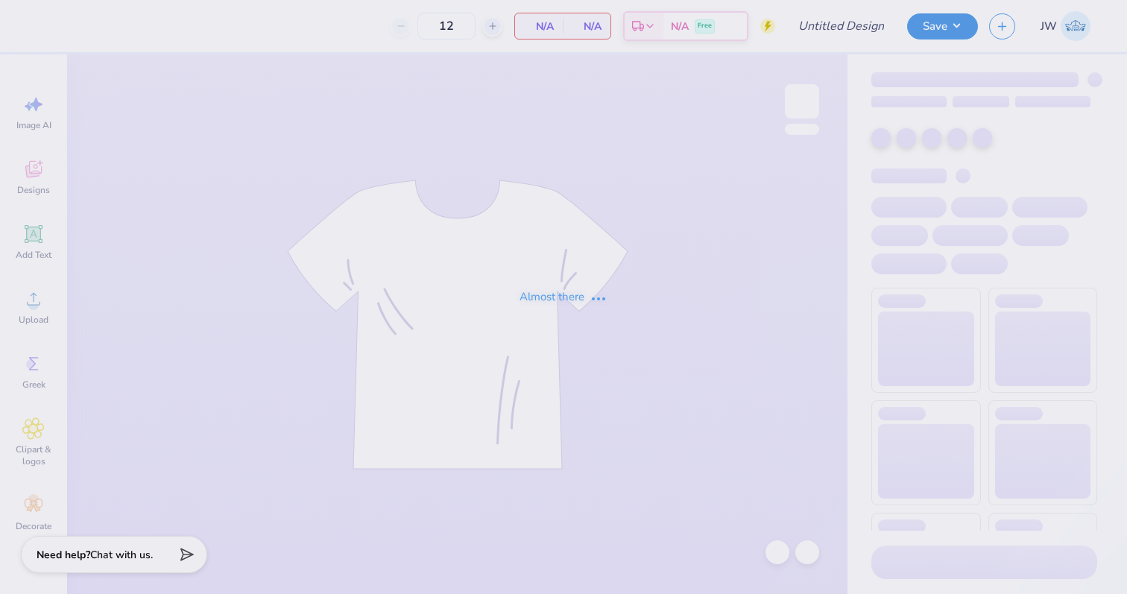
type input "IBE UC 25"
type input "50"
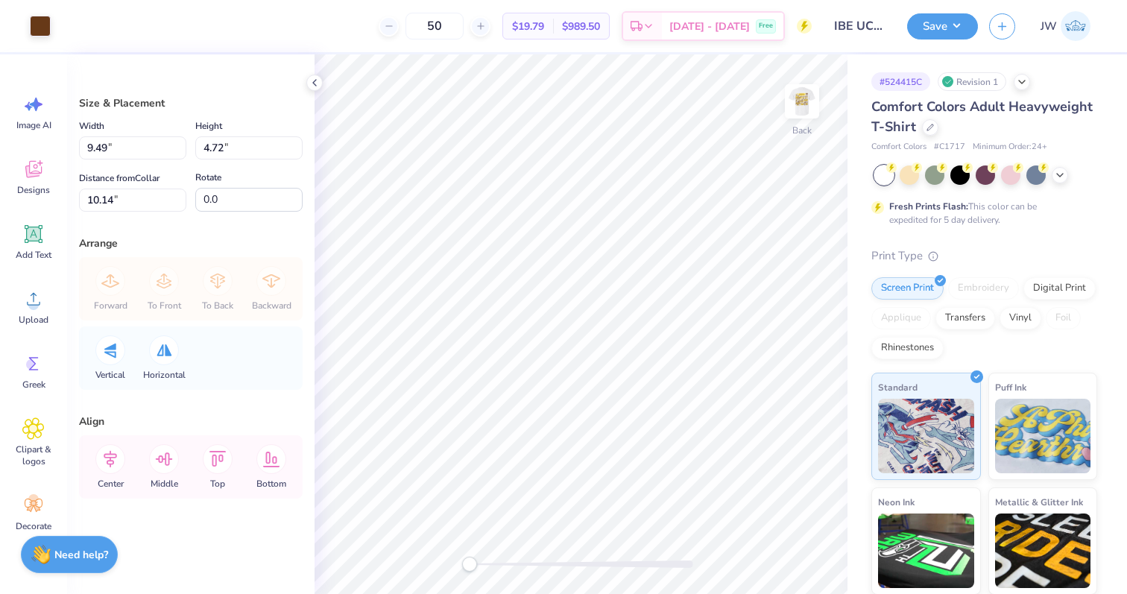
type input "3.11"
type input "1.55"
type input "13.31"
type input "4.33"
type input "2.15"
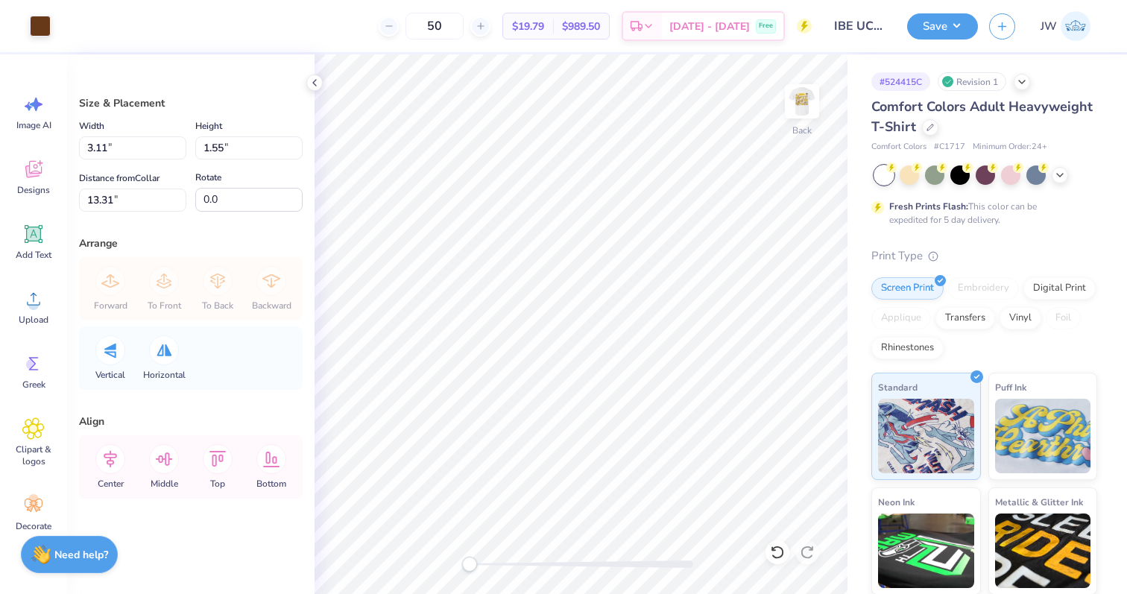
type input "2.40"
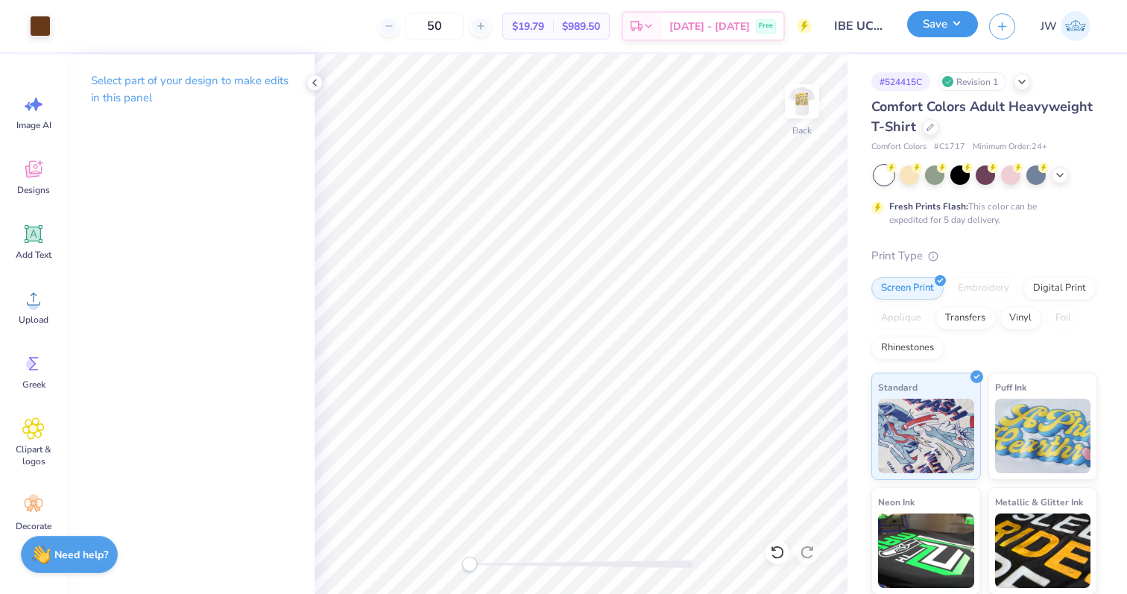
click at [916, 27] on button "Save" at bounding box center [942, 24] width 71 height 26
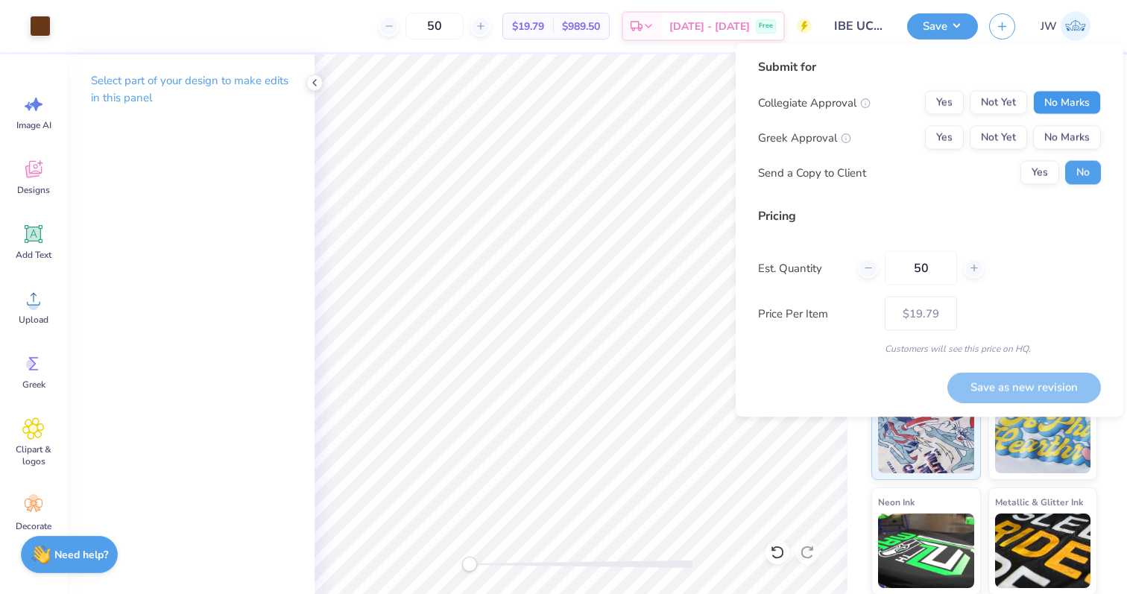
click at [1075, 105] on button "No Marks" at bounding box center [1067, 103] width 68 height 24
click at [1075, 127] on button "No Marks" at bounding box center [1067, 138] width 68 height 24
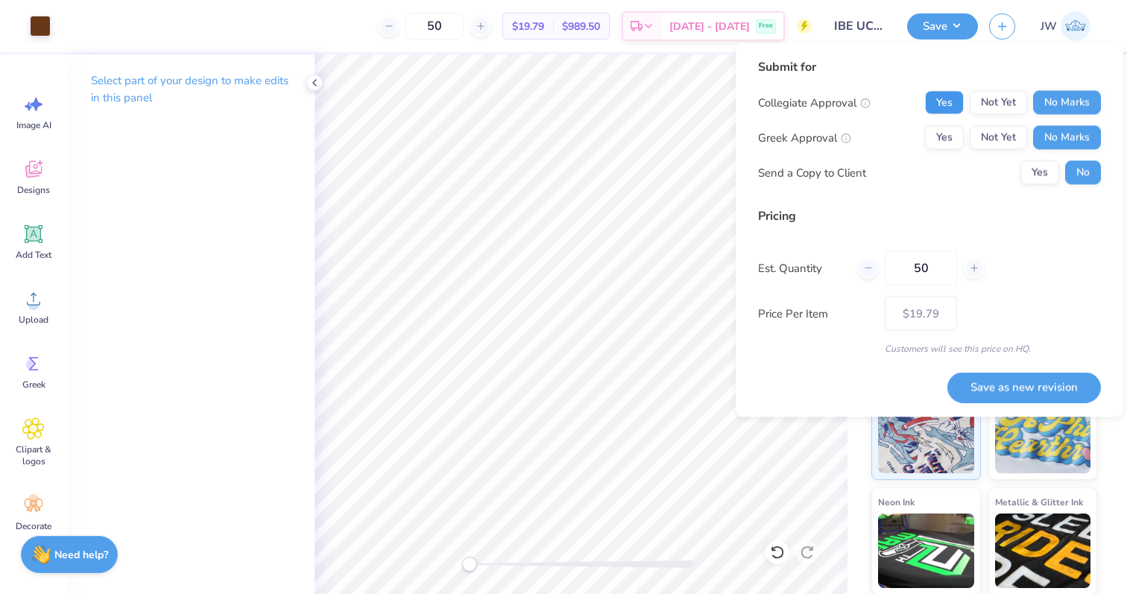
click at [945, 98] on button "Yes" at bounding box center [944, 103] width 39 height 24
click at [1027, 384] on button "Save as new revision" at bounding box center [1025, 387] width 154 height 31
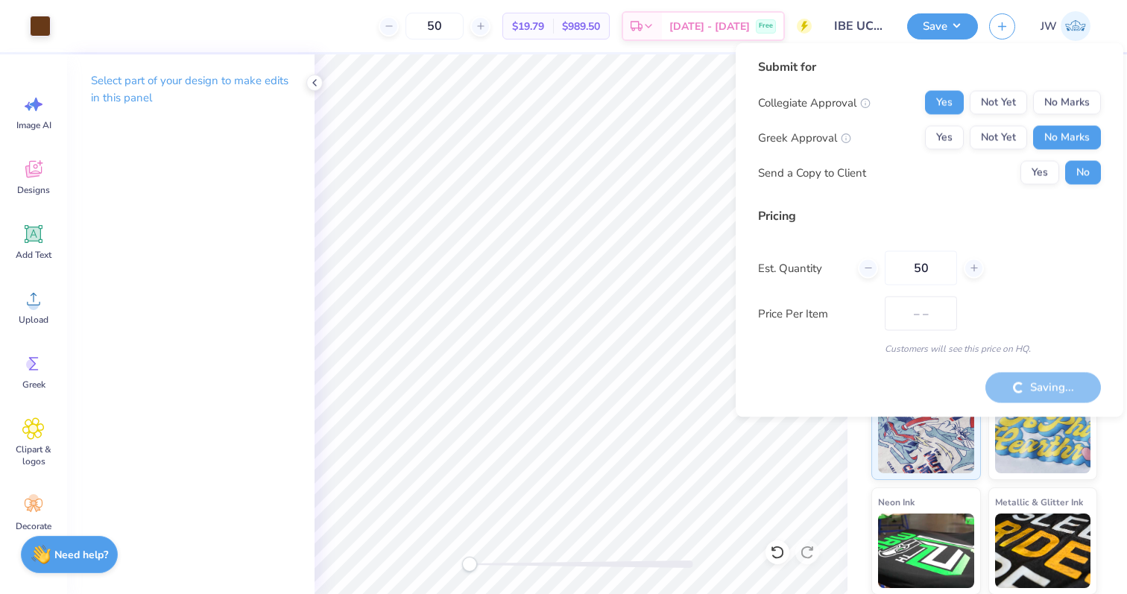
type input "$19.79"
